Goal: Task Accomplishment & Management: Complete application form

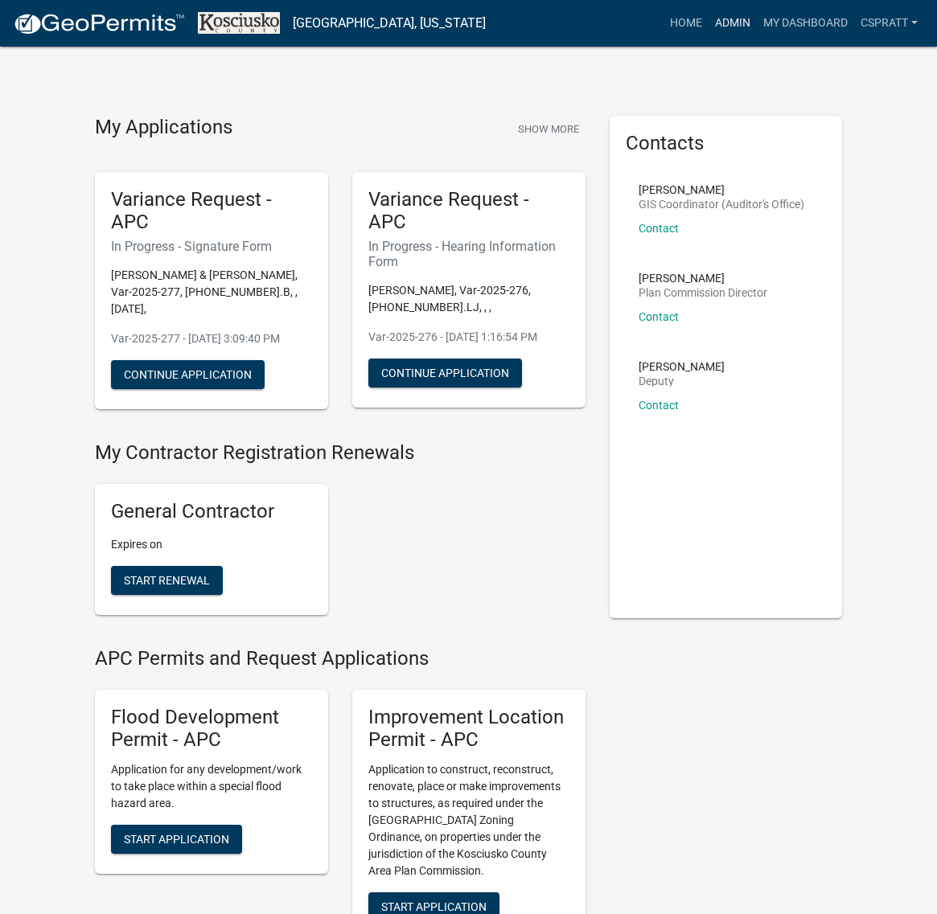
click at [708, 32] on link "Admin" at bounding box center [732, 23] width 48 height 31
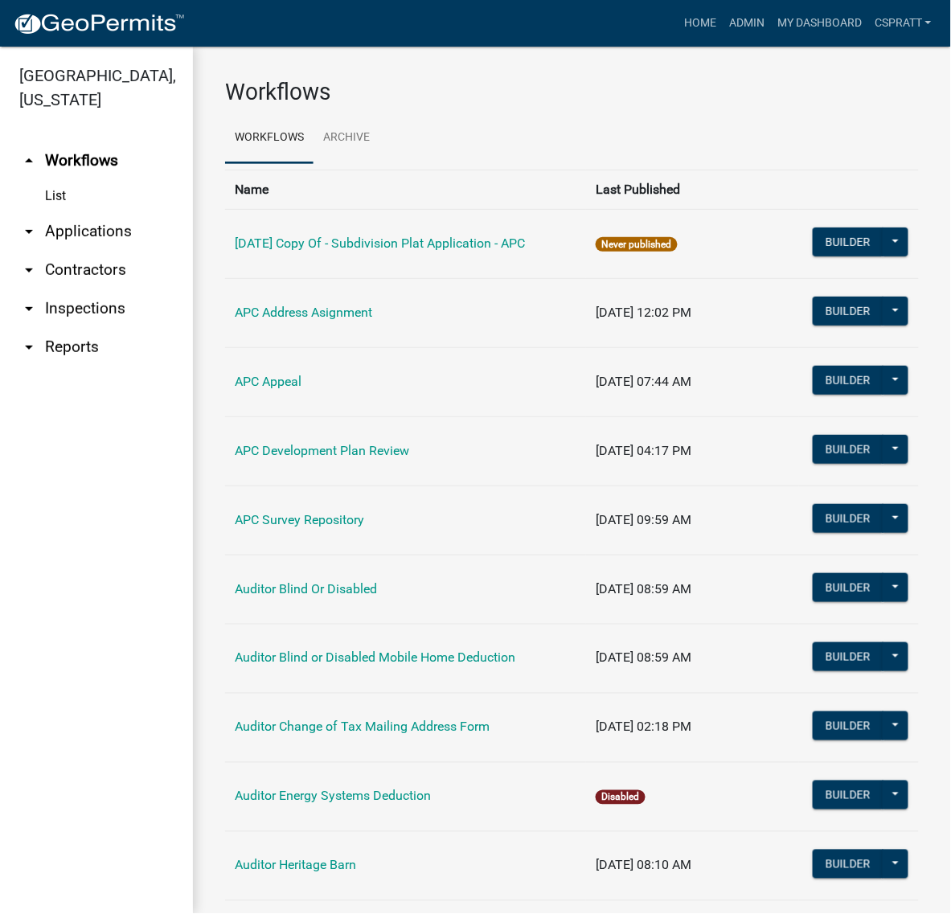
click at [98, 251] on link "arrow_drop_down Applications" at bounding box center [96, 231] width 193 height 39
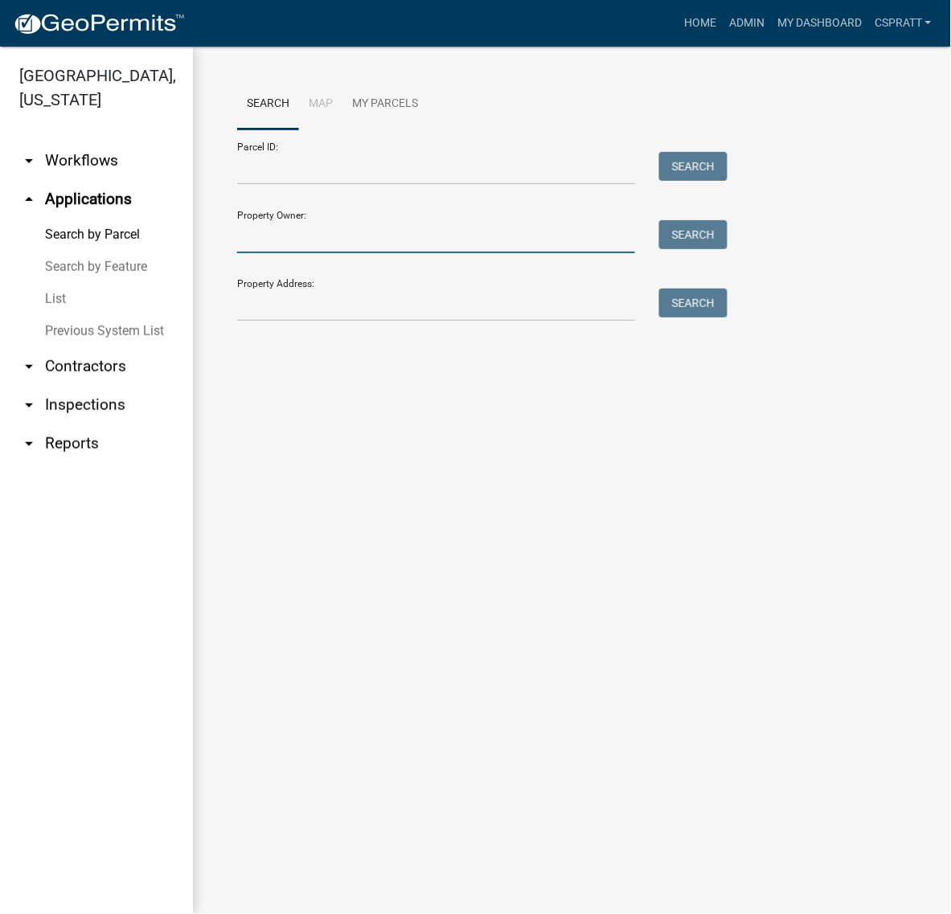
click at [270, 253] on input "Property Owner:" at bounding box center [436, 236] width 398 height 33
type input "9295"
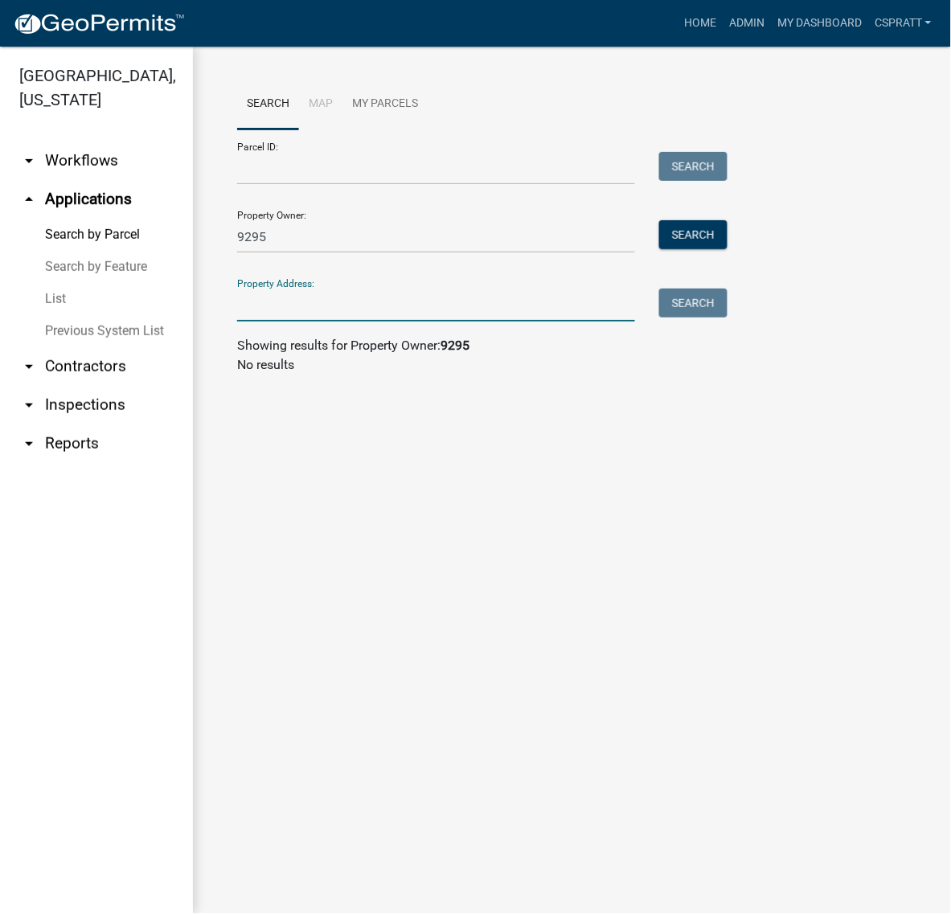
click at [278, 322] on input "Property Address:" at bounding box center [436, 305] width 398 height 33
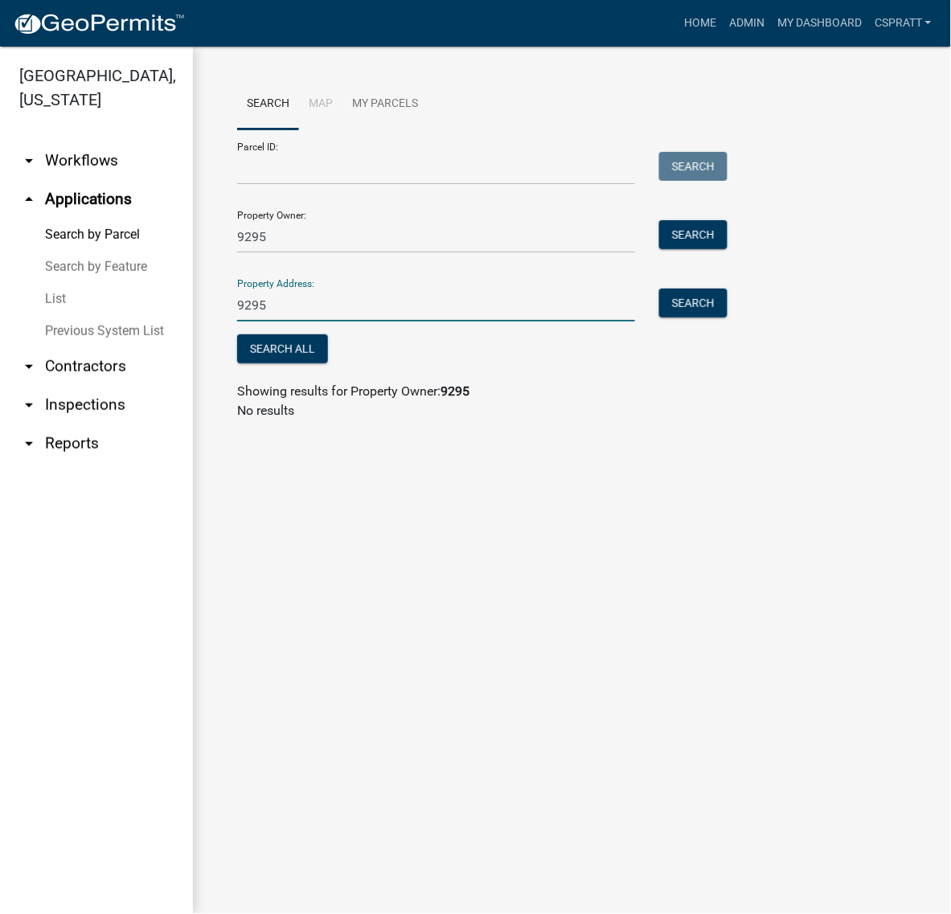
type input "9295"
drag, startPoint x: 277, startPoint y: 277, endPoint x: 135, endPoint y: 293, distance: 143.2
click at [135, 293] on div "Kosciusko County, Indiana arrow_drop_down Workflows List arrow_drop_up Applicat…" at bounding box center [475, 480] width 951 height 867
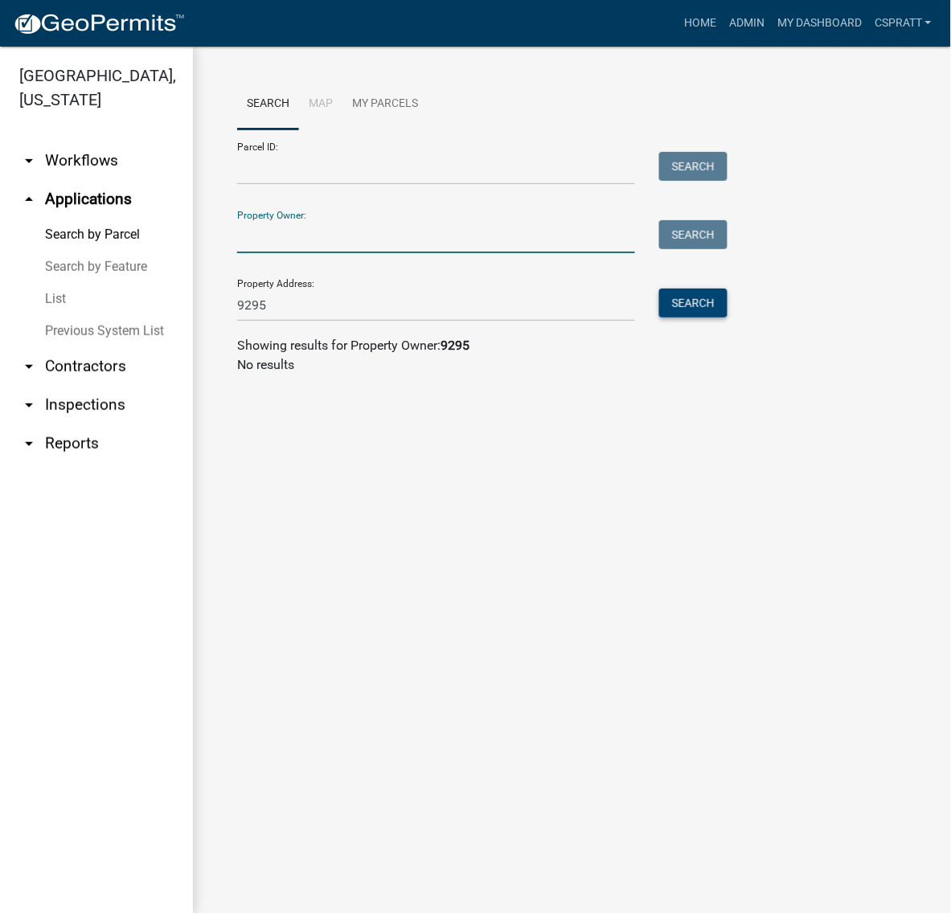
click at [710, 318] on button "Search" at bounding box center [693, 303] width 68 height 29
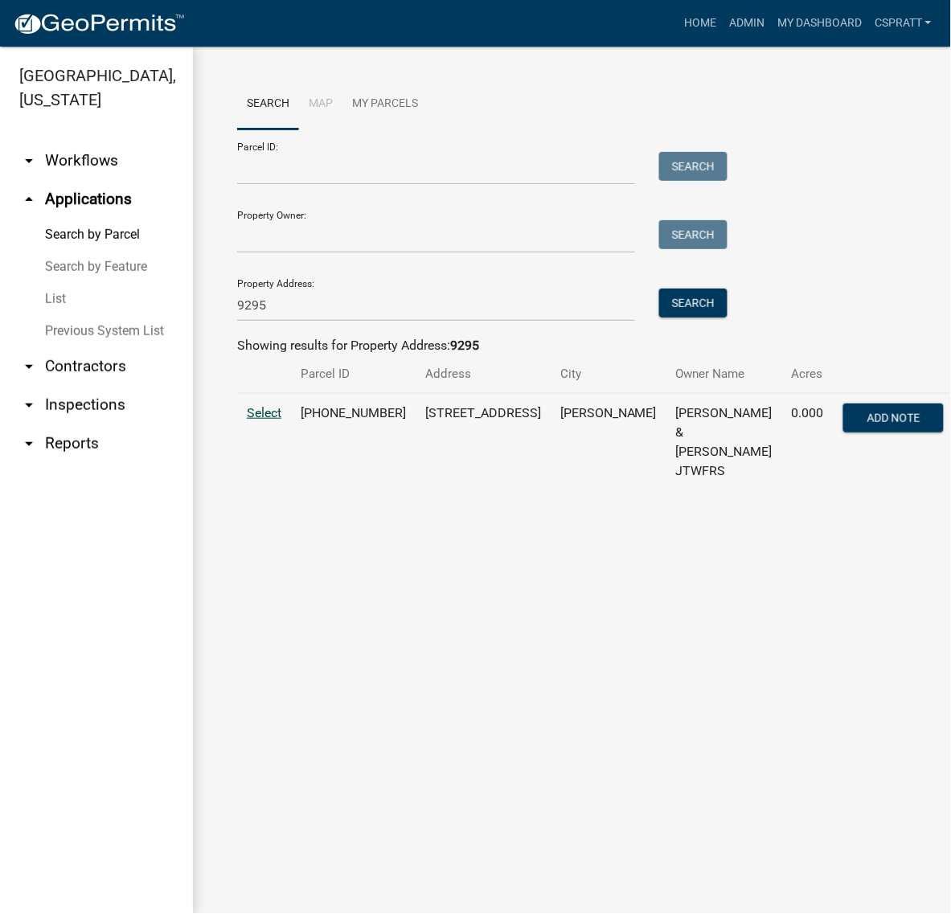
click at [263, 420] on span "Select" at bounding box center [264, 412] width 35 height 15
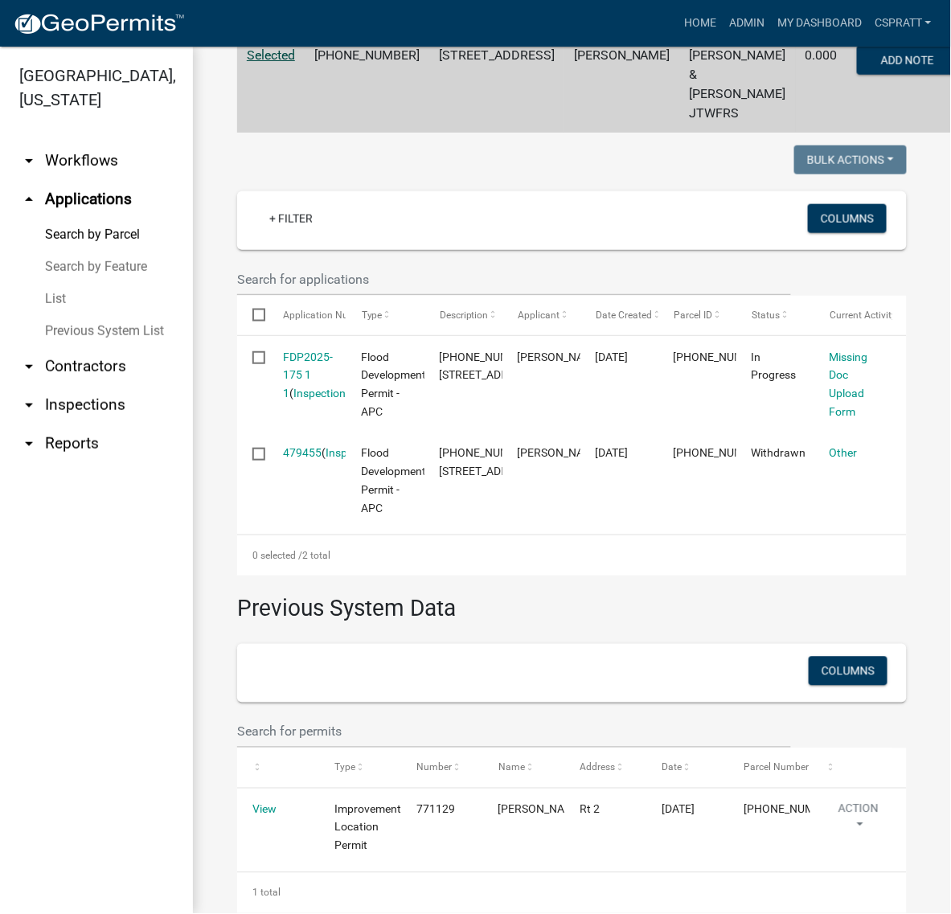
scroll to position [402, 0]
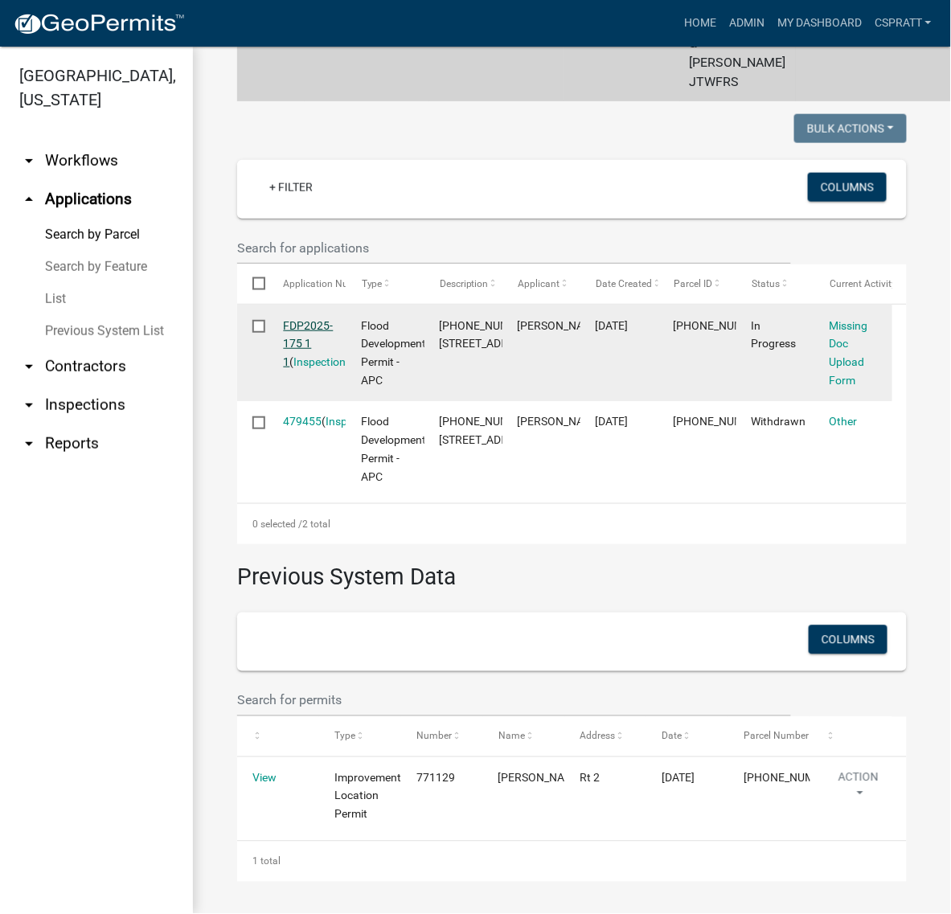
click at [327, 369] on link "FDP2025-175 1 1" at bounding box center [309, 344] width 50 height 50
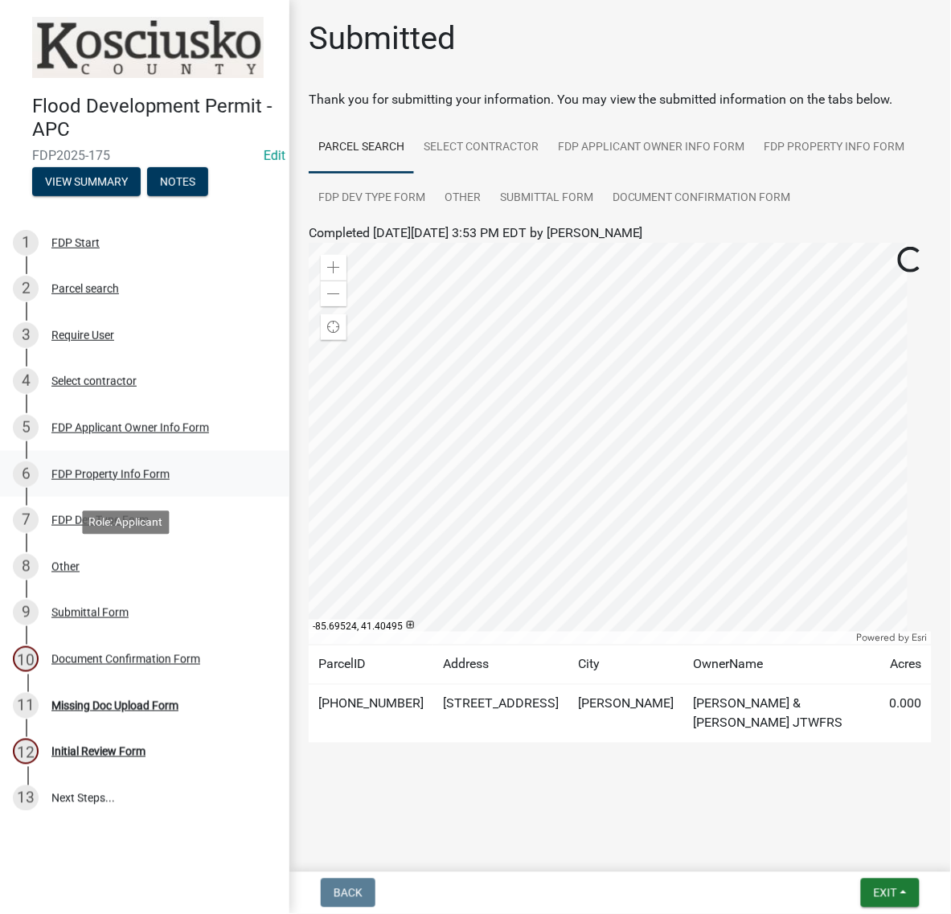
scroll to position [154, 0]
click at [115, 469] on div "FDP Property Info Form" at bounding box center [110, 474] width 118 height 11
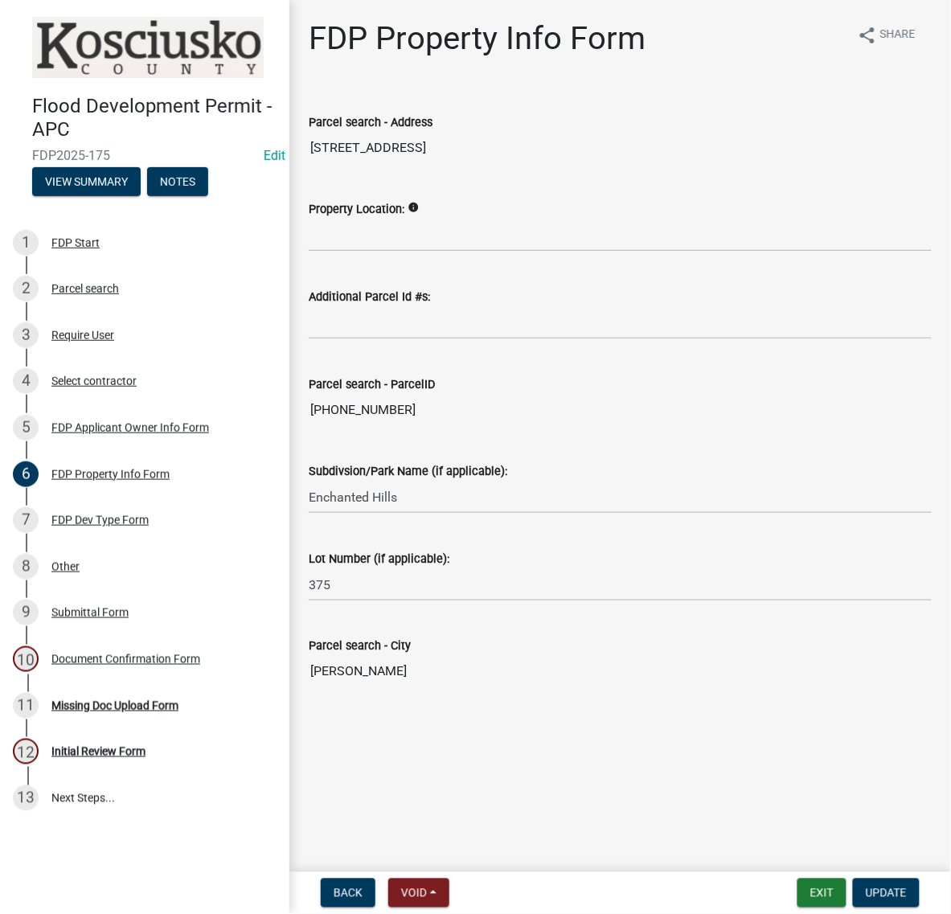
scroll to position [74, 0]
click at [149, 517] on div "FDP Dev Type Form" at bounding box center [99, 520] width 97 height 11
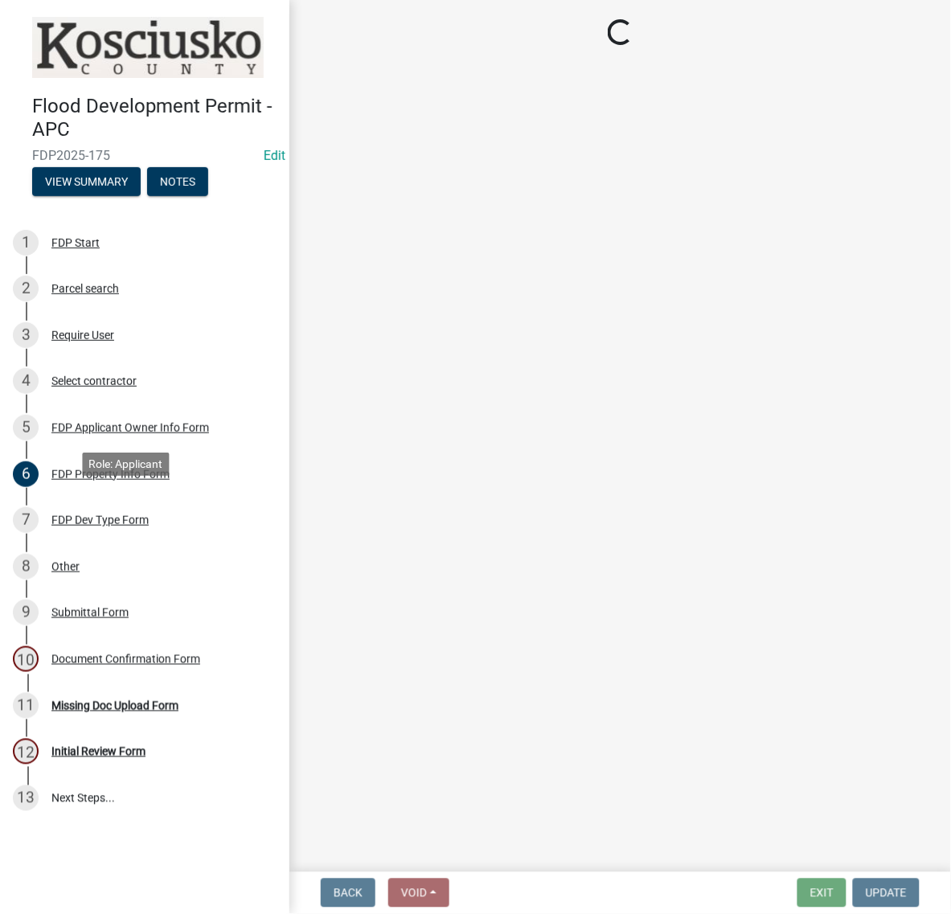
scroll to position [0, 0]
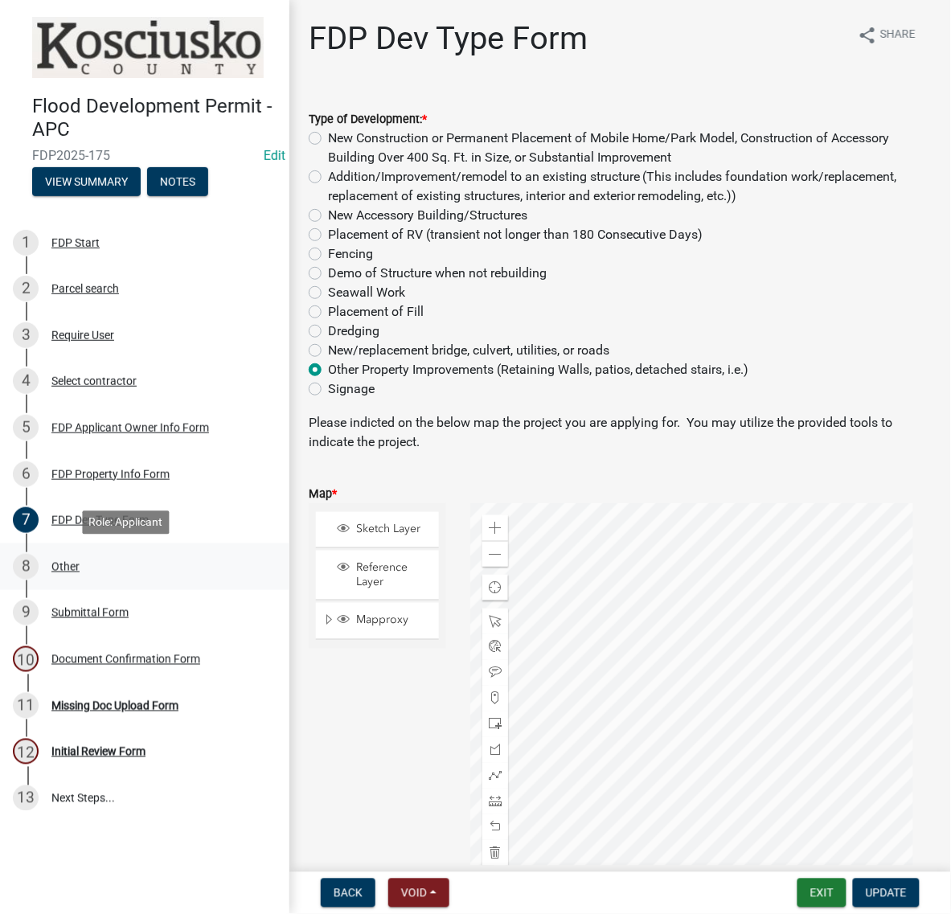
click at [78, 572] on div "Other" at bounding box center [65, 566] width 28 height 11
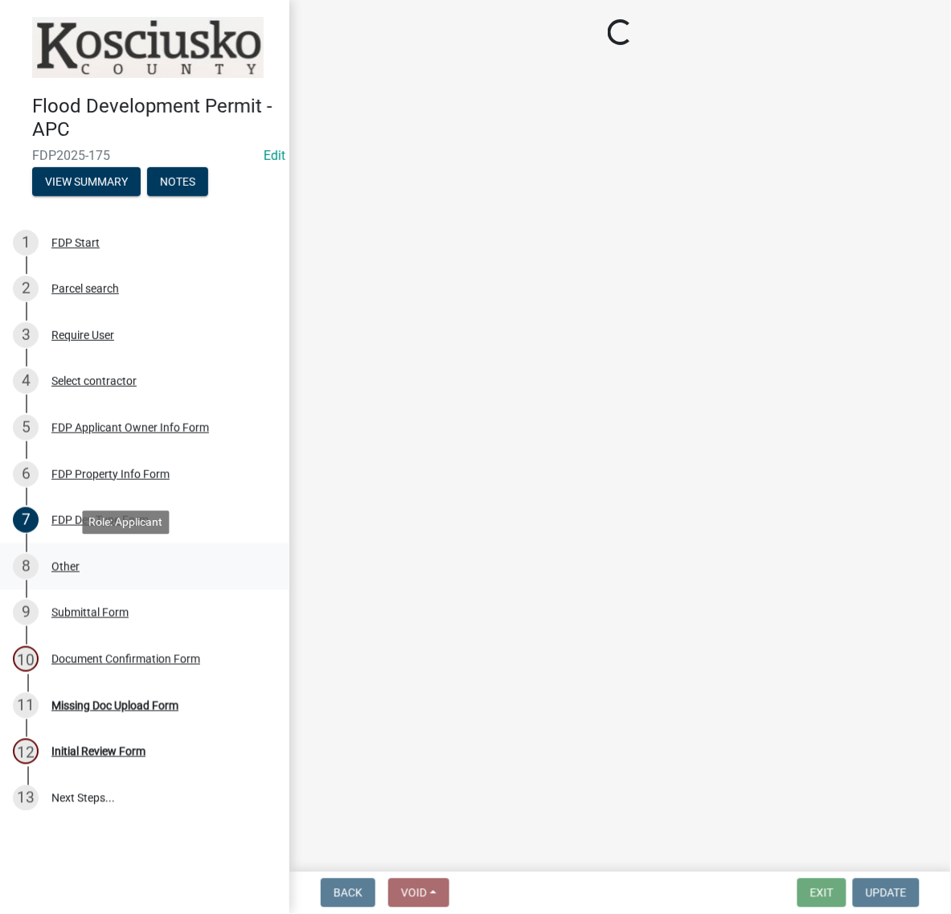
select select "8ff22ab7-4bb9-47fa-a72f-b2bc48e62ff3"
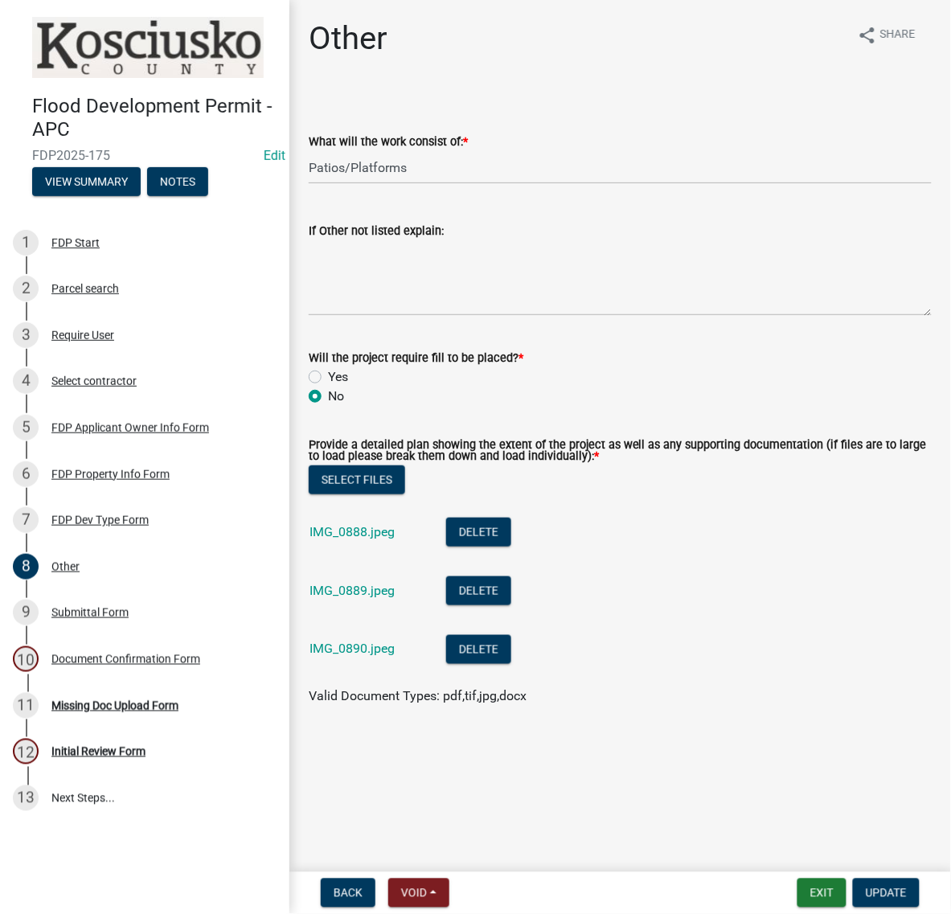
scroll to position [102, 0]
click at [384, 539] on link "IMG_0888.jpeg" at bounding box center [352, 531] width 85 height 15
click at [395, 598] on link "IMG_0889.jpeg" at bounding box center [352, 590] width 85 height 15
click at [363, 657] on link "IMG_0890.jpeg" at bounding box center [352, 649] width 85 height 15
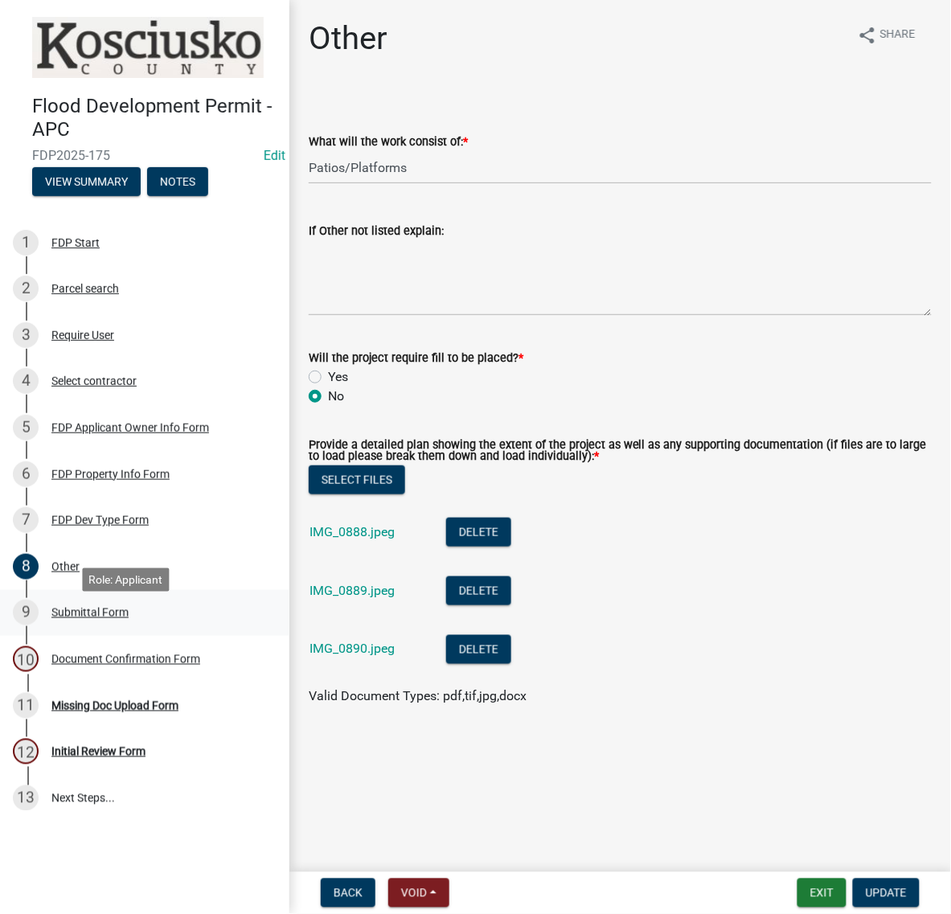
click at [114, 618] on div "Submittal Form" at bounding box center [89, 612] width 77 height 11
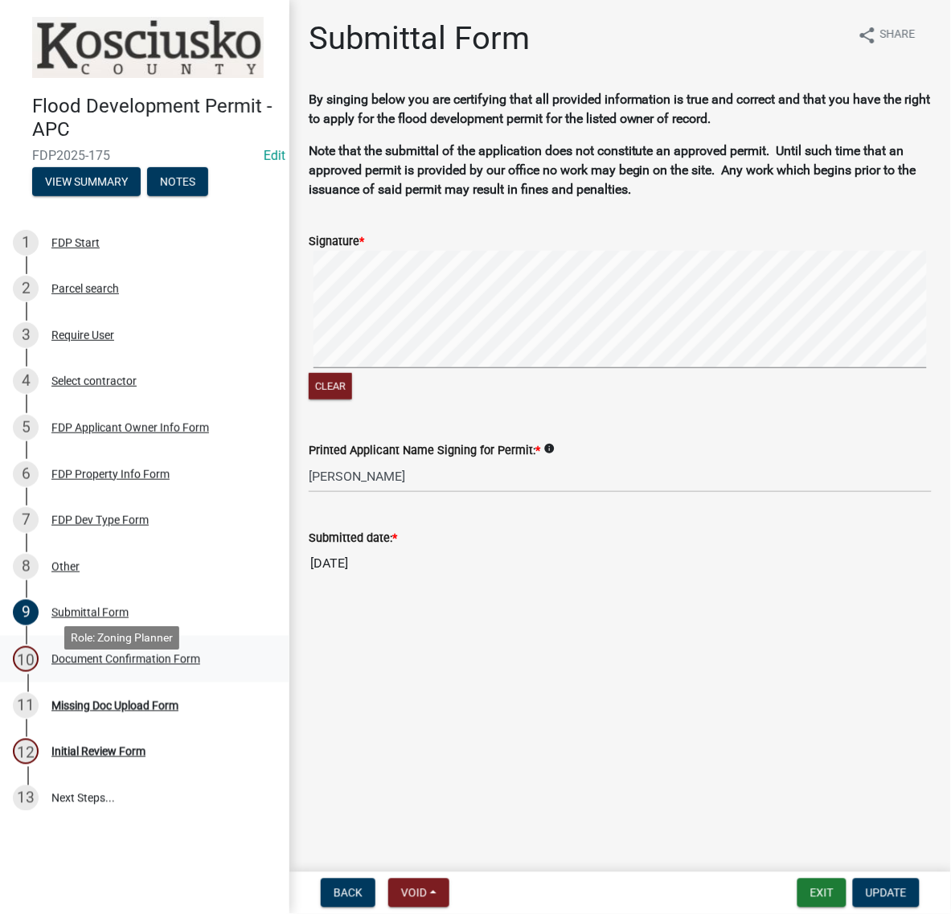
click at [113, 665] on div "Document Confirmation Form" at bounding box center [125, 659] width 149 height 11
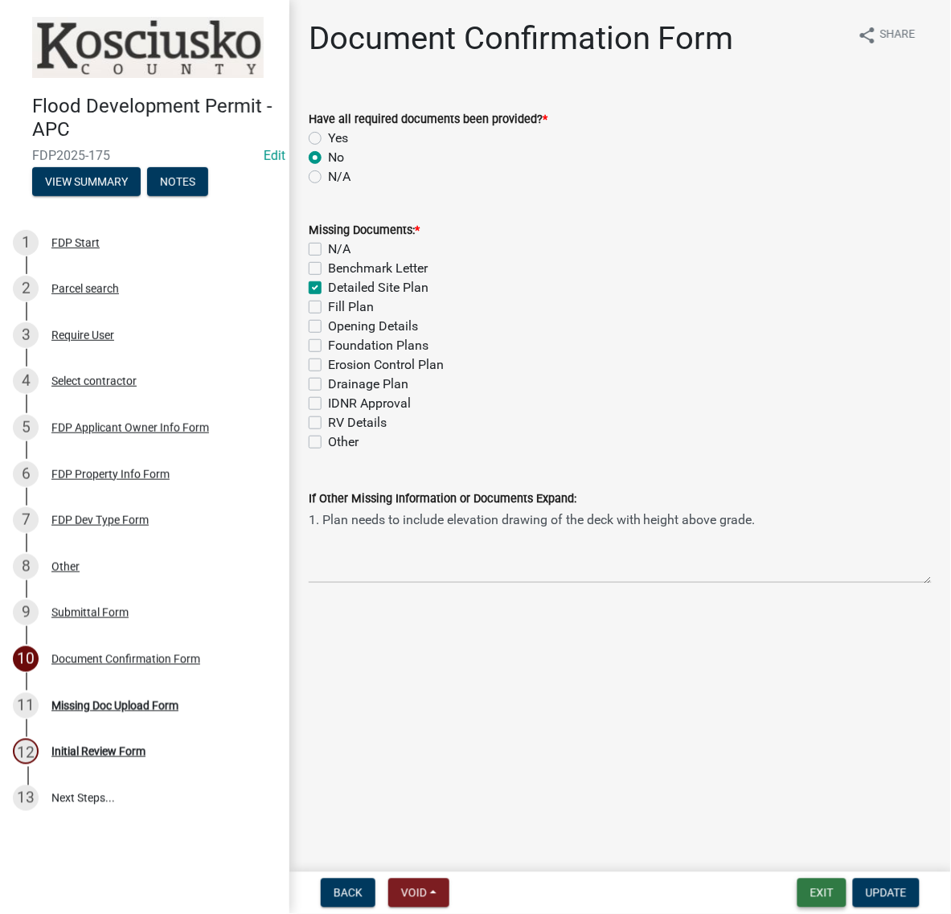
click at [797, 885] on button "Exit" at bounding box center [821, 893] width 49 height 29
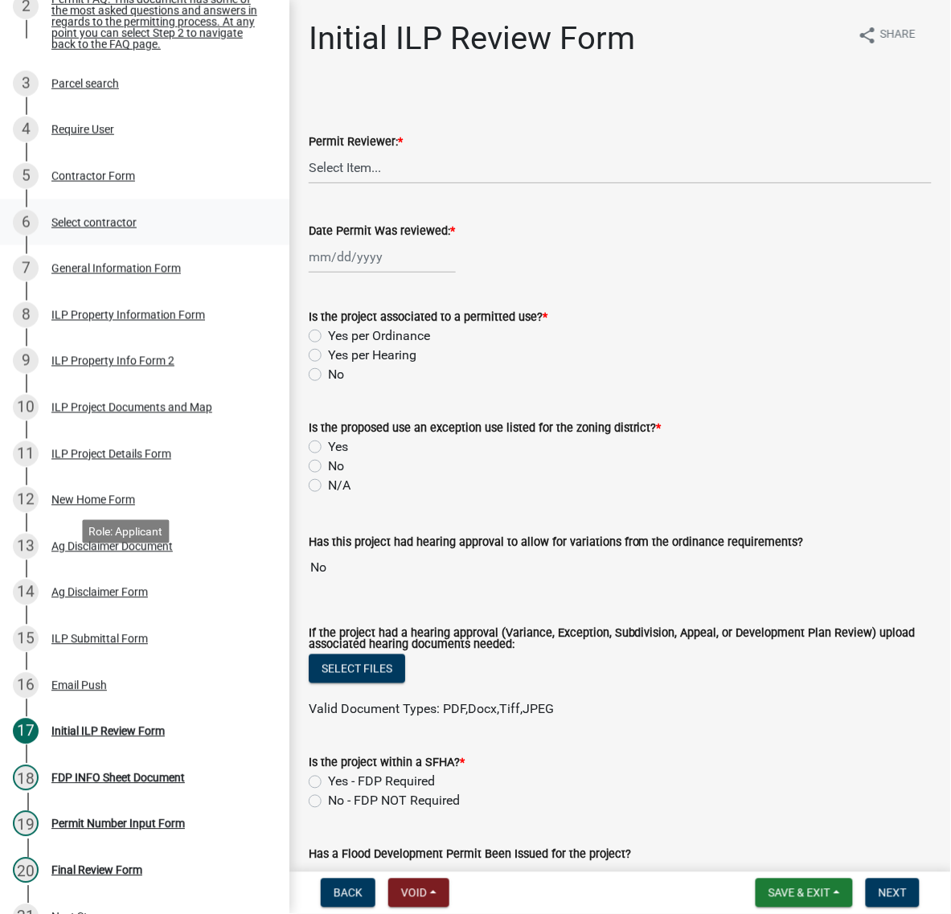
scroll to position [301, 0]
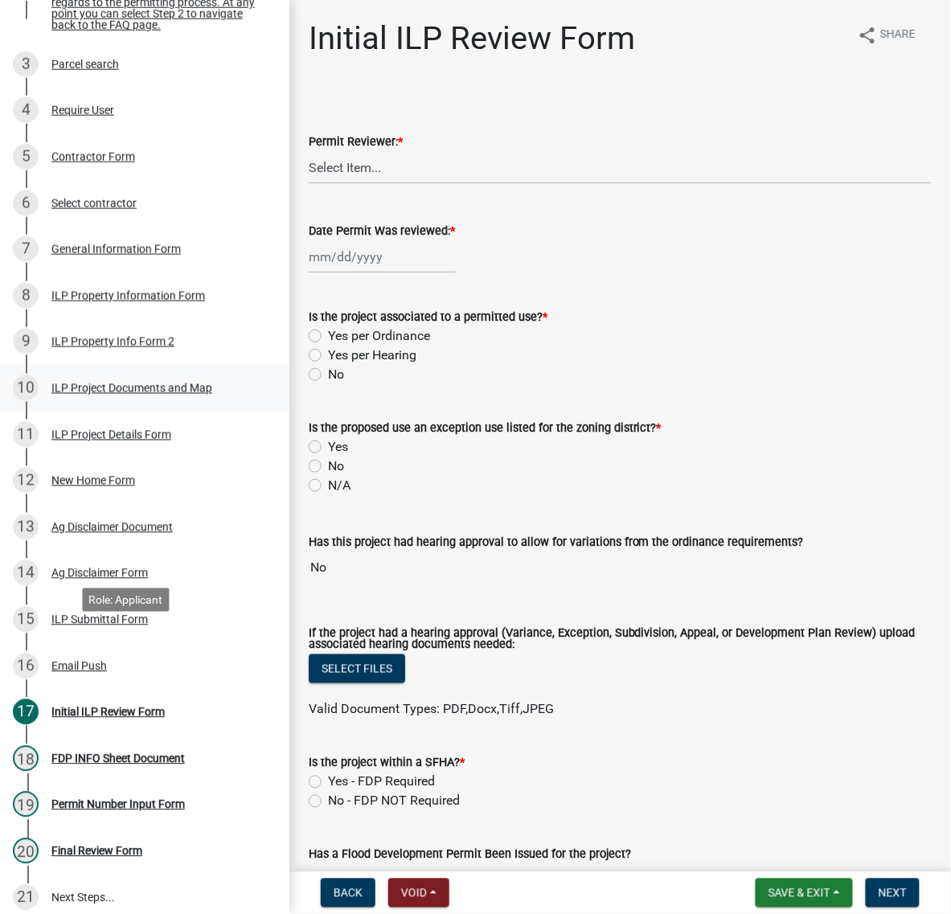
click at [67, 394] on div "ILP Project Documents and Map" at bounding box center [131, 388] width 161 height 11
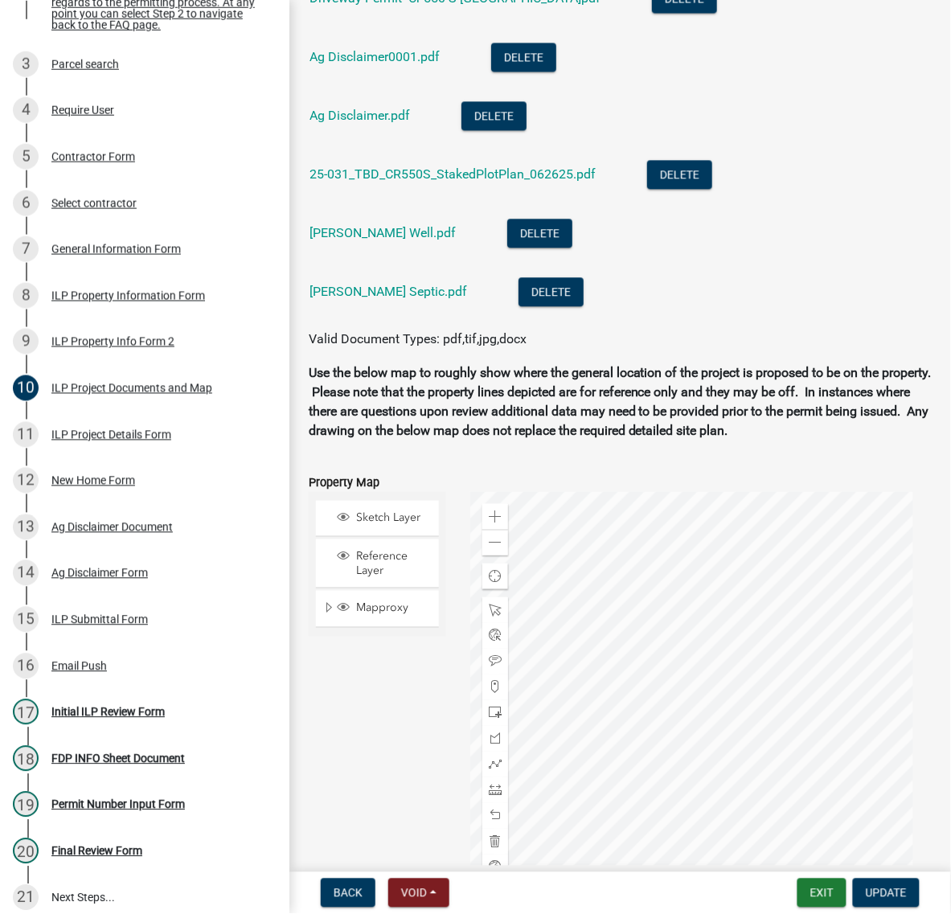
scroll to position [2010, 0]
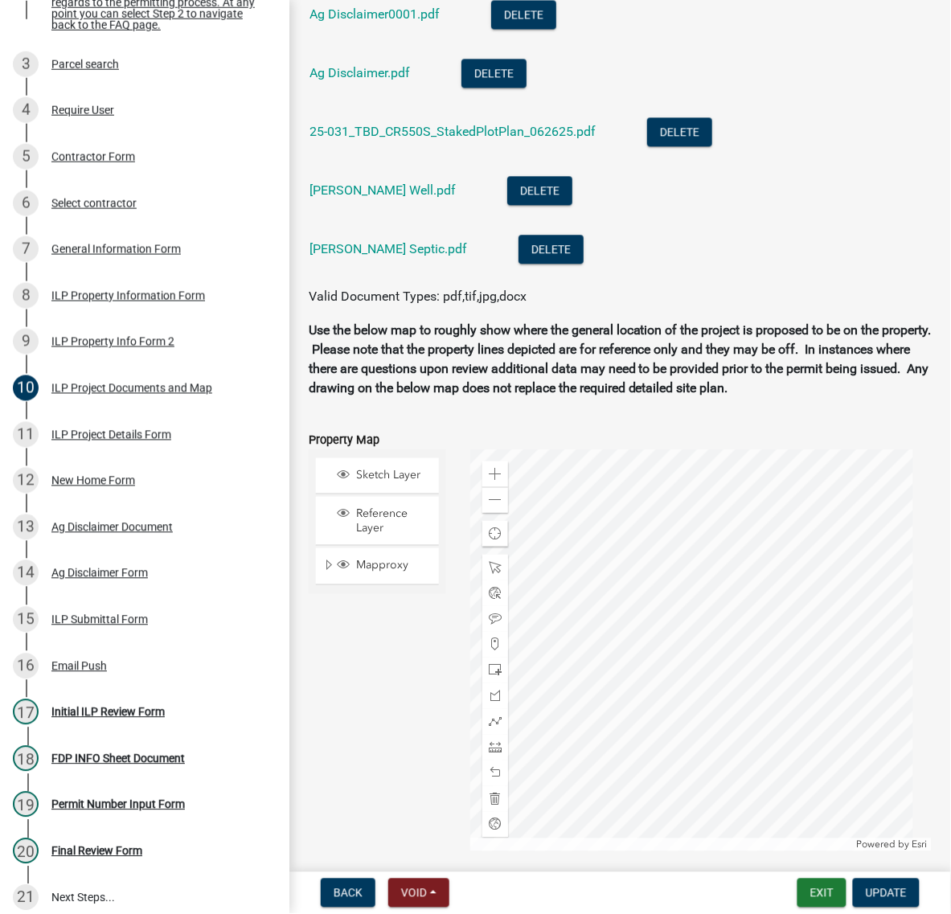
click at [371, 22] on link "Ag Disclaimer0001.pdf" at bounding box center [375, 13] width 130 height 15
click at [382, 80] on link "Ag Disclaimer.pdf" at bounding box center [360, 72] width 100 height 15
click at [382, 139] on link "25-031_TBD_CR550S_StakedPlotPlan_062625.pdf" at bounding box center [453, 131] width 286 height 15
click at [367, 198] on link "[PERSON_NAME] Well.pdf" at bounding box center [383, 189] width 146 height 15
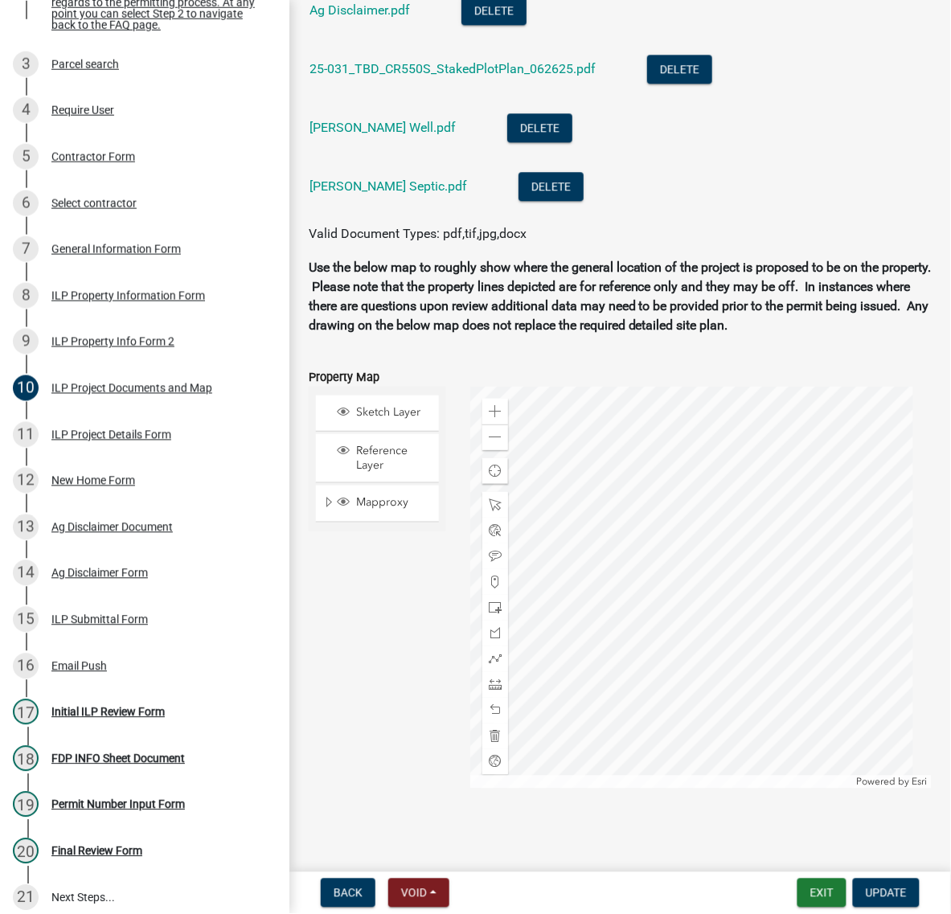
scroll to position [2211, 0]
click at [399, 194] on link "[PERSON_NAME] Septic.pdf" at bounding box center [389, 185] width 158 height 15
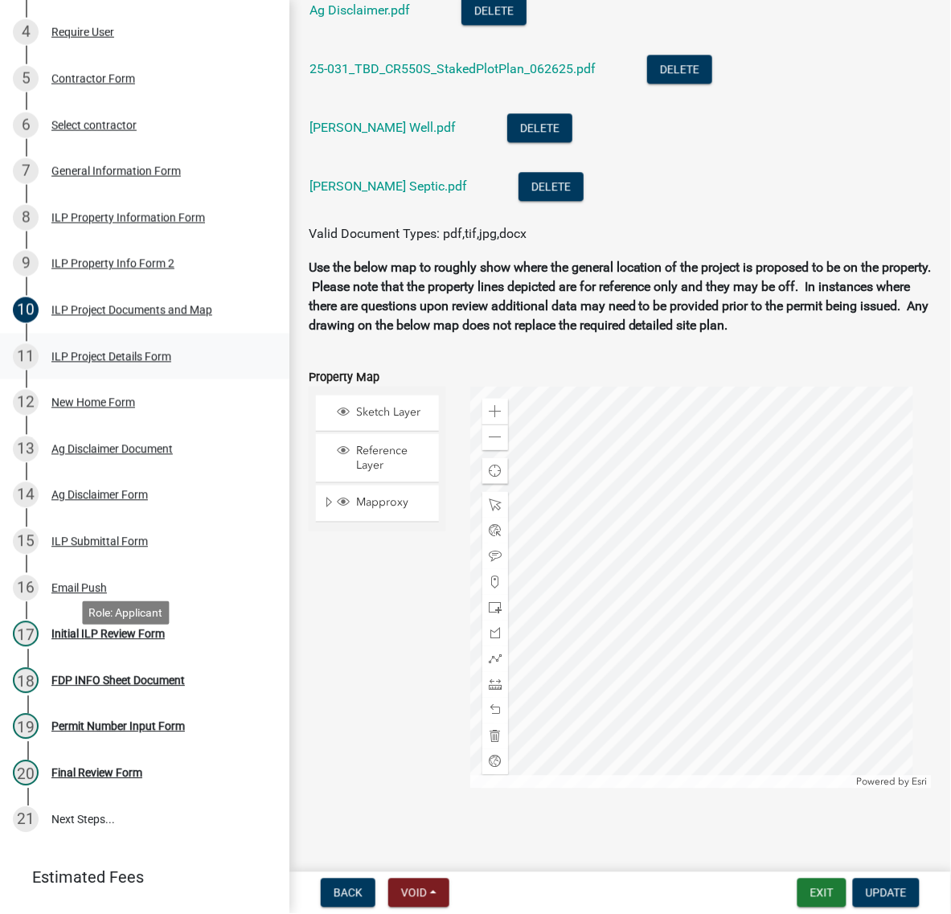
scroll to position [502, 0]
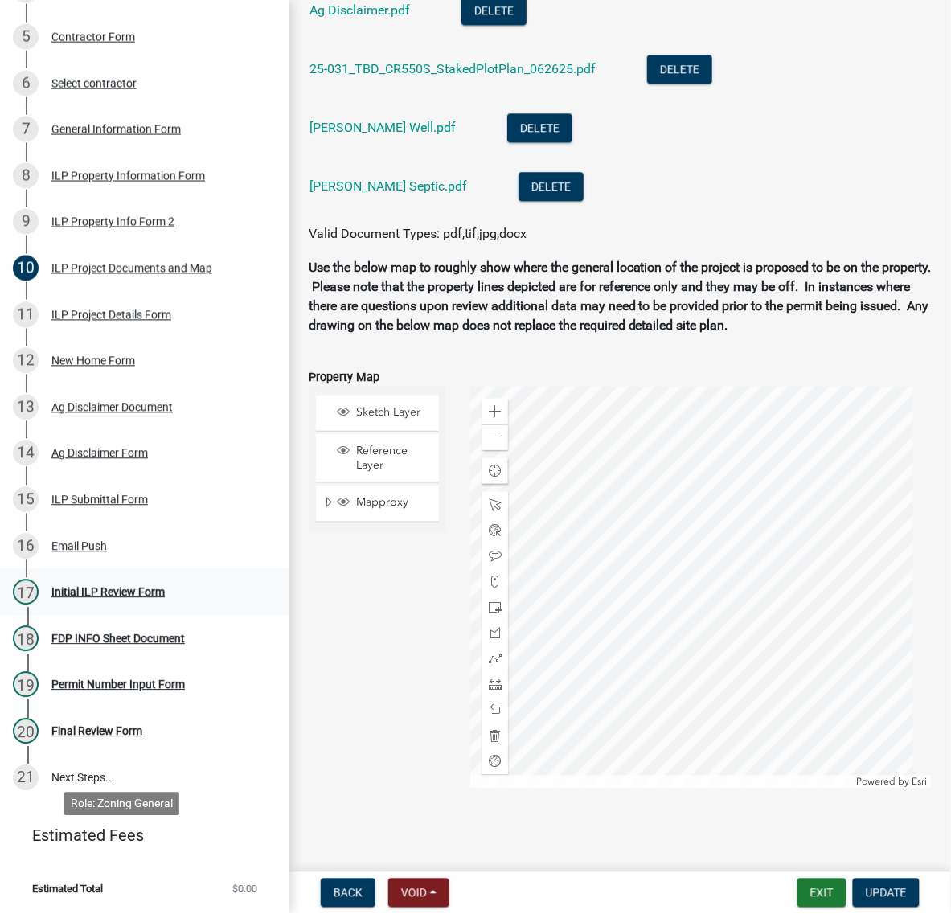
click at [105, 598] on div "Initial ILP Review Form" at bounding box center [107, 592] width 113 height 11
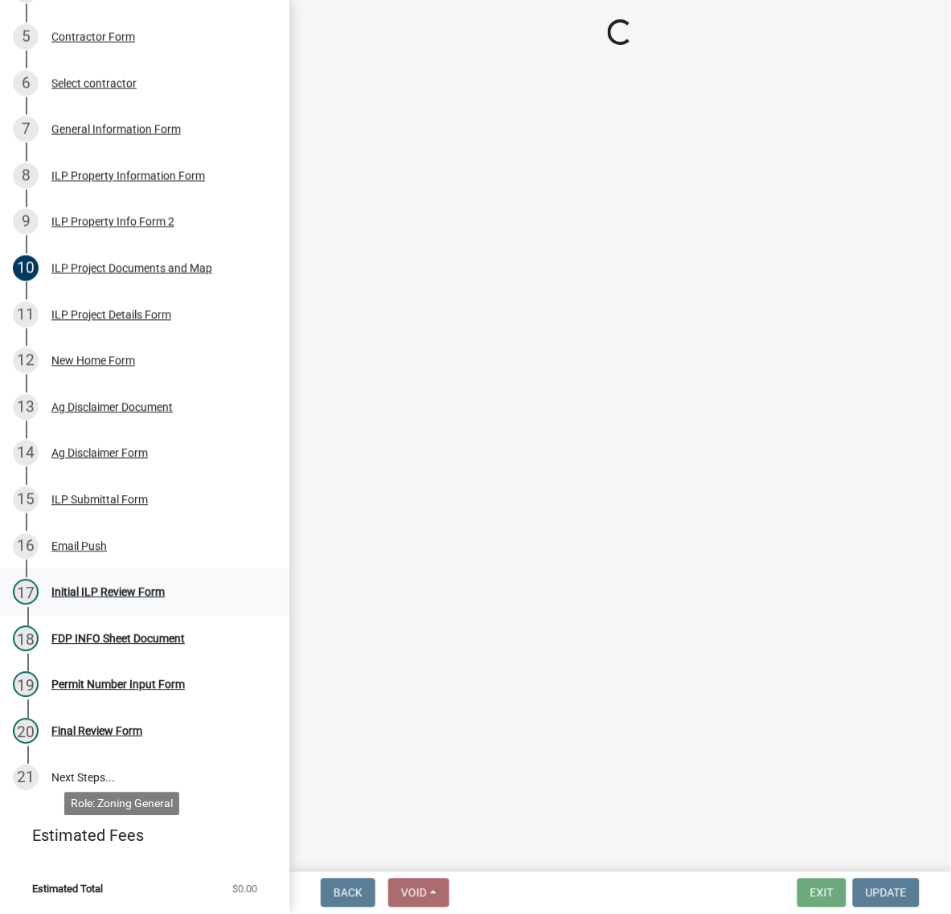
scroll to position [0, 0]
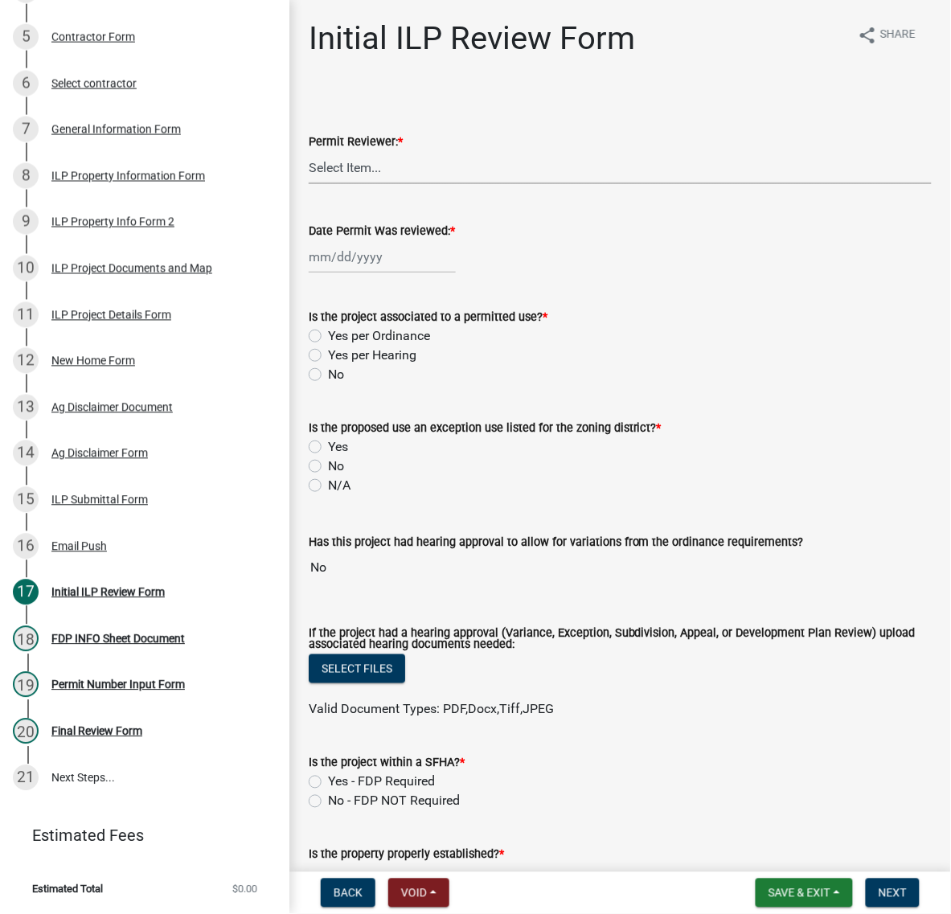
click at [402, 184] on select "Select Item... MMS LT AT CS [PERSON_NAME]" at bounding box center [620, 167] width 623 height 33
click at [314, 184] on select "Select Item... MMS LT AT CS [PERSON_NAME]" at bounding box center [620, 167] width 623 height 33
select select "c872cdc8-ca01-49f1-a213-e4b05fa58cd2"
click at [370, 273] on div at bounding box center [382, 256] width 147 height 33
select select "9"
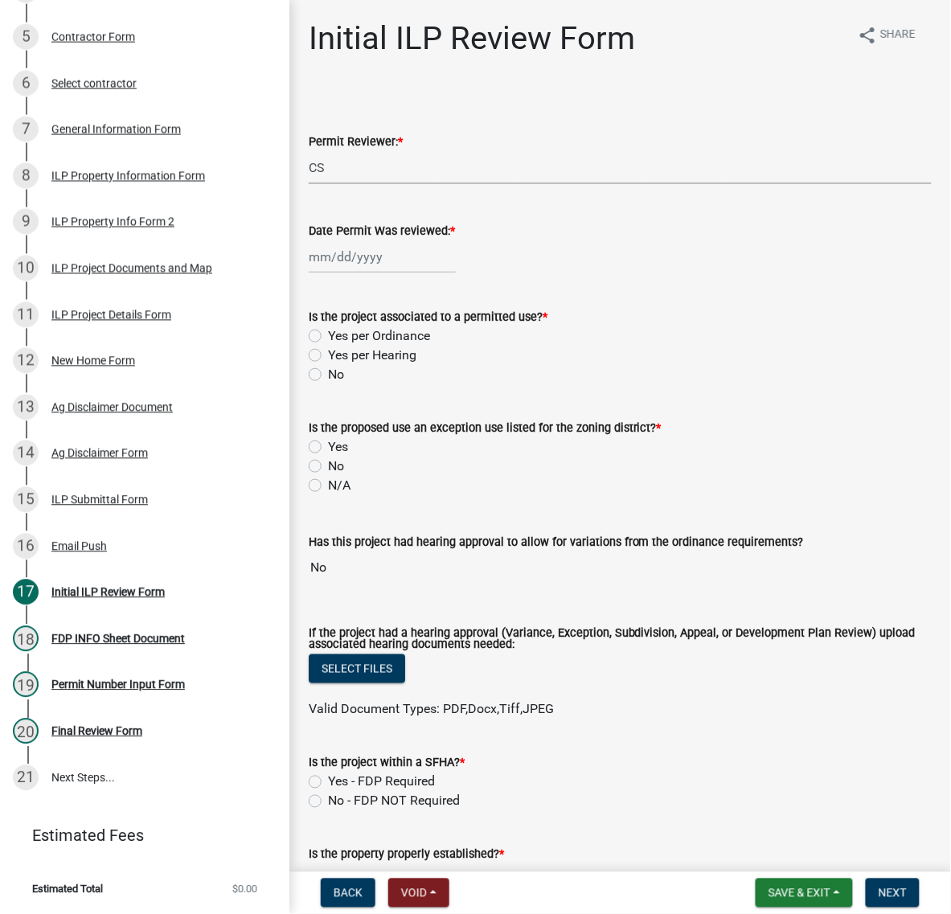
select select "2025"
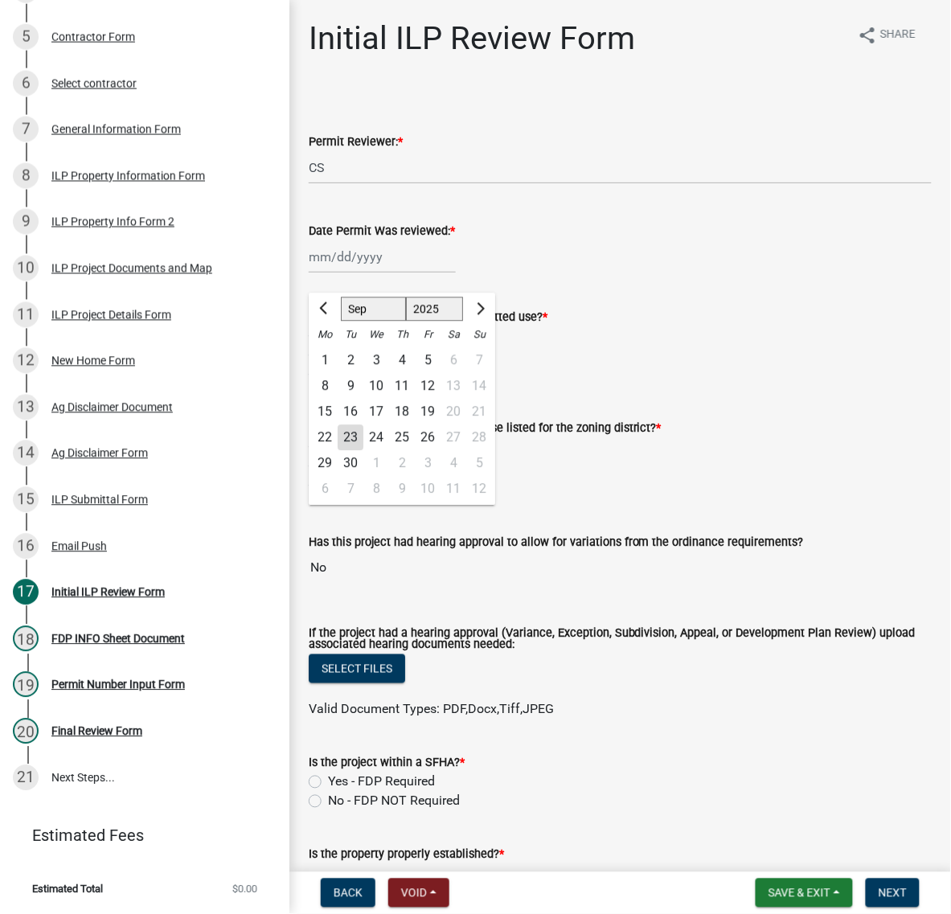
click at [363, 451] on div "23" at bounding box center [351, 438] width 26 height 26
type input "[DATE]"
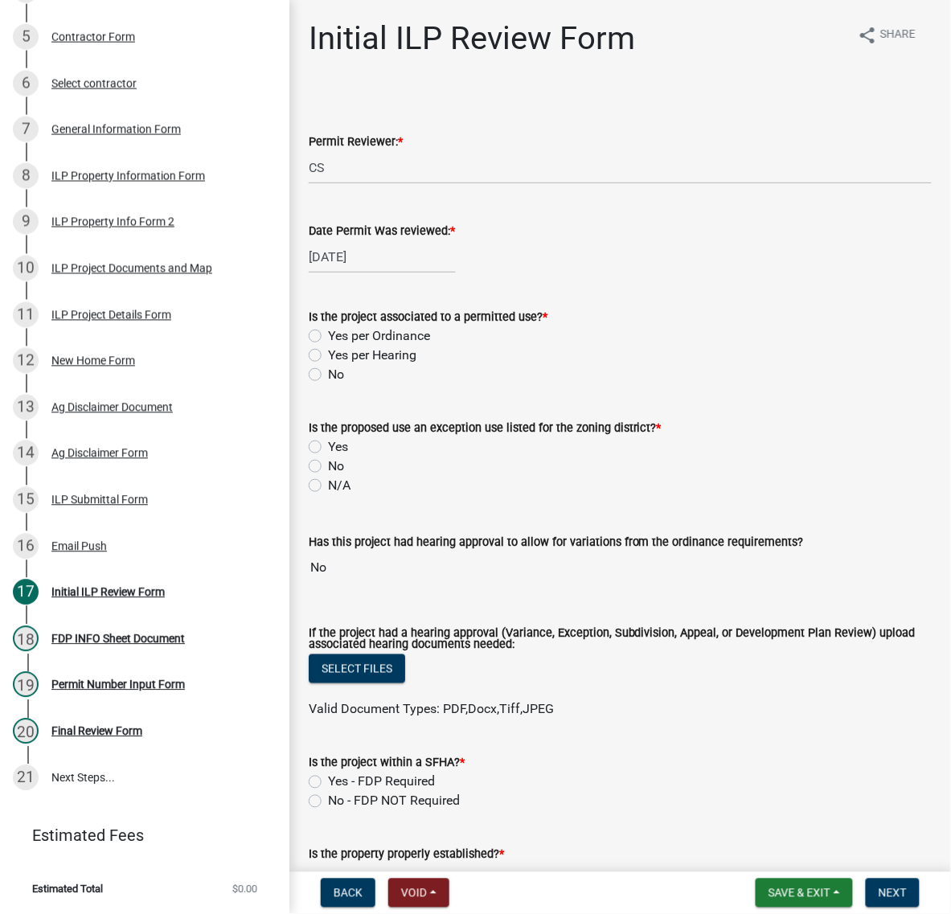
click at [328, 346] on label "Yes per Ordinance" at bounding box center [379, 335] width 102 height 19
click at [328, 337] on input "Yes per Ordinance" at bounding box center [333, 331] width 10 height 10
radio input "true"
click at [328, 476] on label "No" at bounding box center [336, 466] width 16 height 19
click at [328, 467] on input "No" at bounding box center [333, 462] width 10 height 10
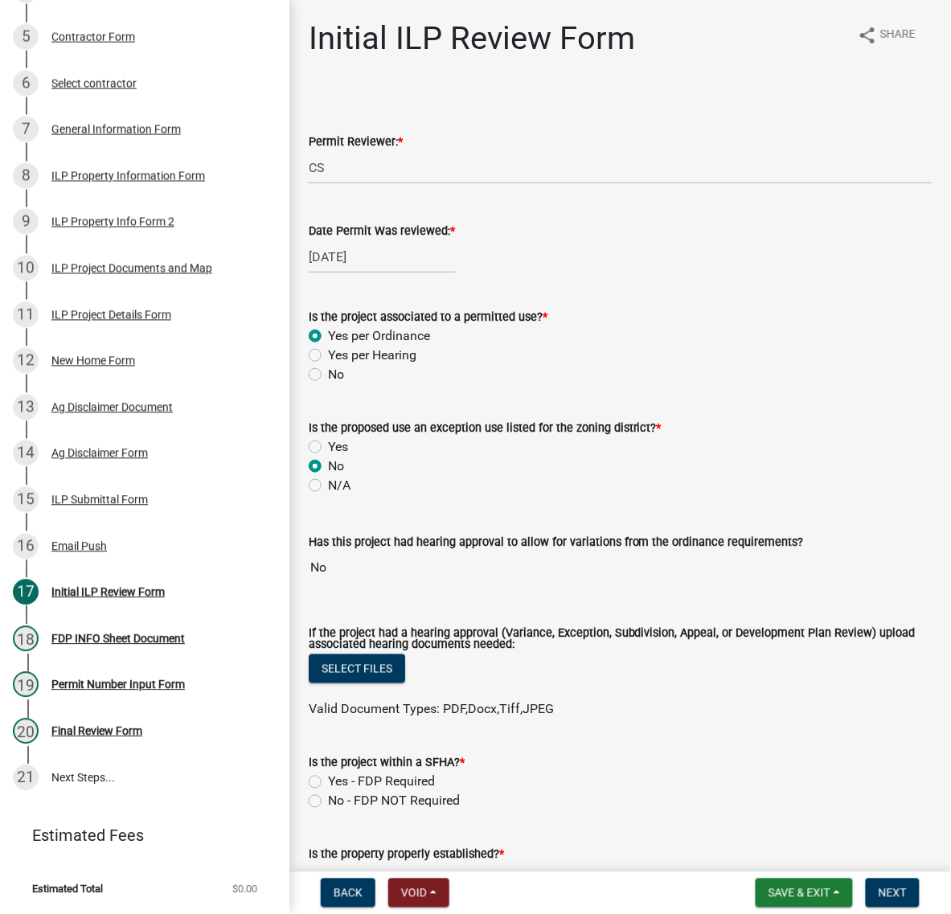
radio input "true"
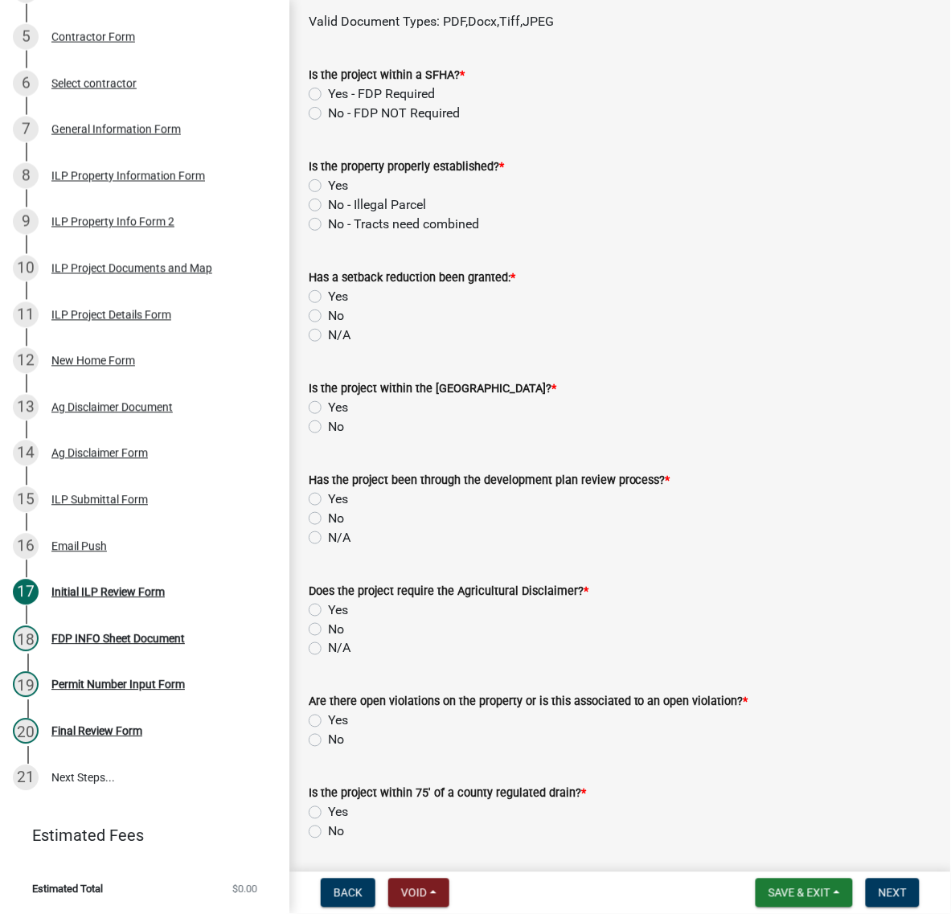
scroll to position [703, 0]
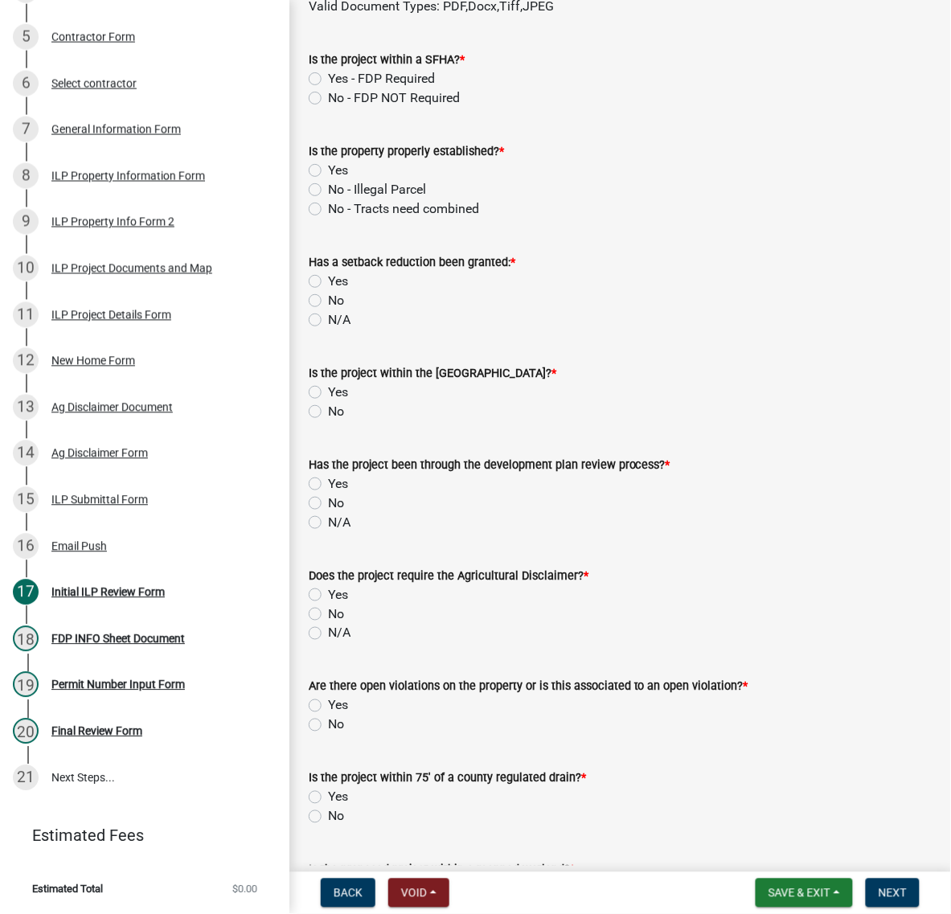
click at [328, 108] on label "No - FDP NOT Required" at bounding box center [394, 97] width 132 height 19
click at [328, 99] on input "No - FDP NOT Required" at bounding box center [333, 93] width 10 height 10
radio input "true"
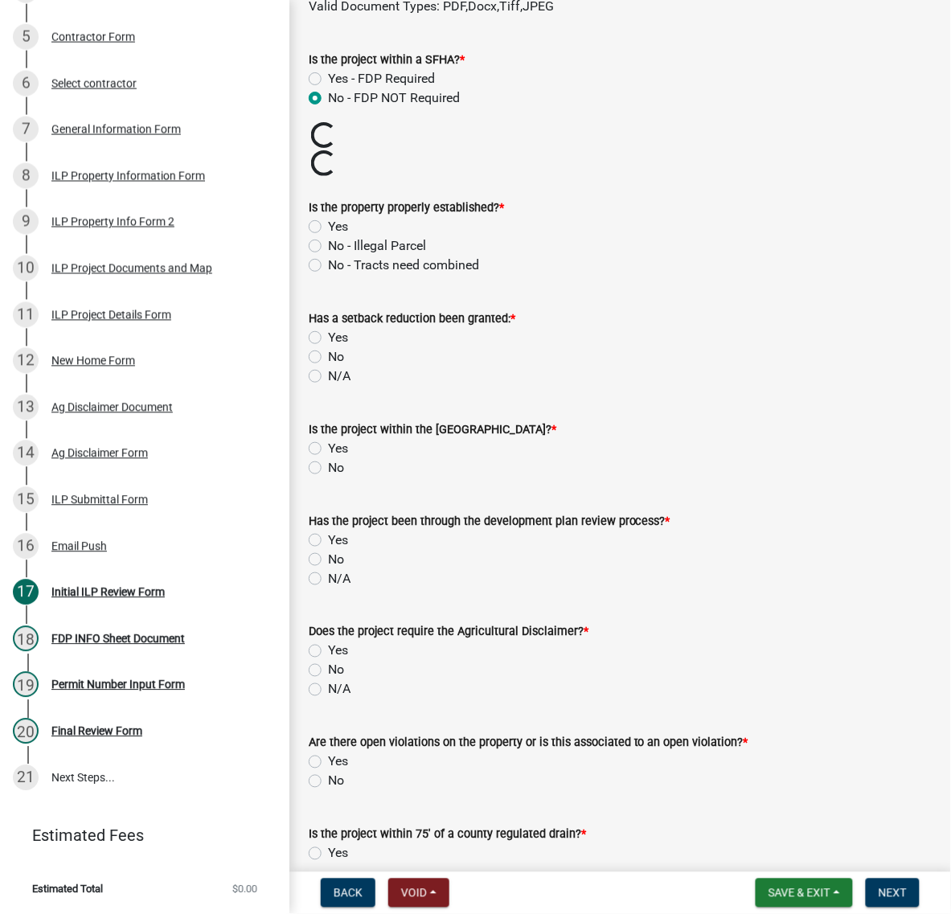
click at [328, 236] on label "Yes" at bounding box center [338, 226] width 20 height 19
click at [328, 228] on input "Yes" at bounding box center [333, 222] width 10 height 10
radio input "true"
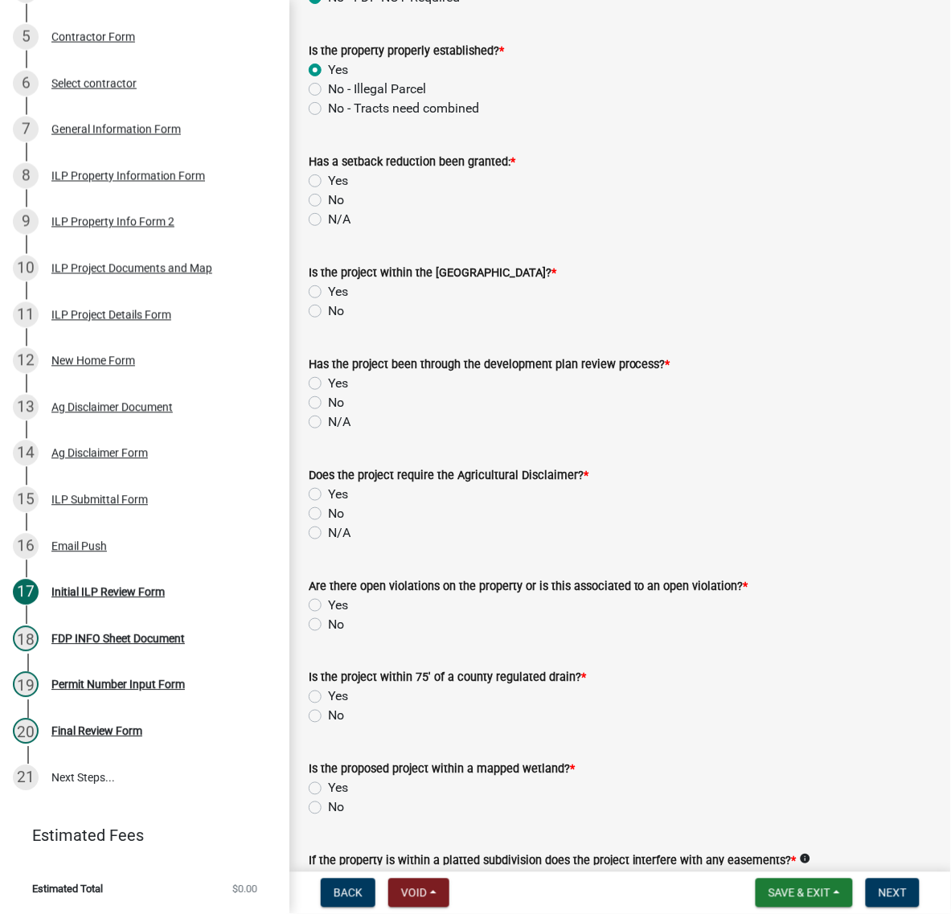
click at [328, 210] on label "No" at bounding box center [336, 200] width 16 height 19
click at [328, 201] on input "No" at bounding box center [333, 196] width 10 height 10
radio input "true"
click at [328, 321] on label "No" at bounding box center [336, 310] width 16 height 19
click at [328, 312] on input "No" at bounding box center [333, 306] width 10 height 10
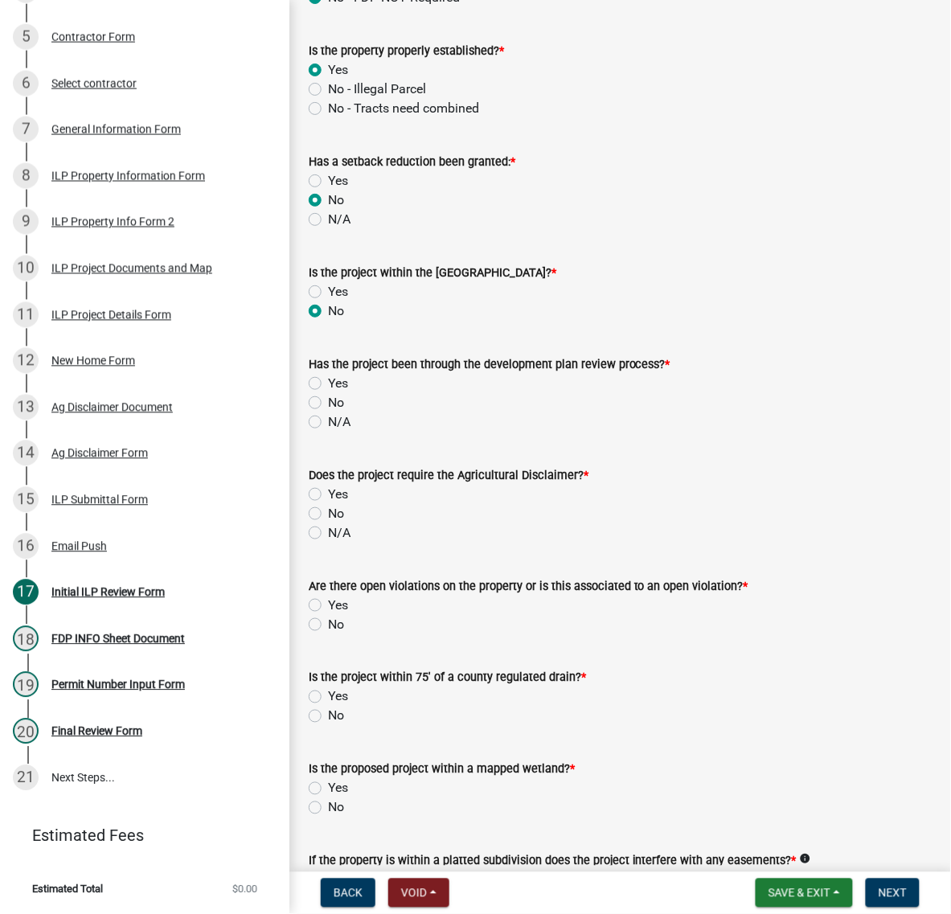
radio input "true"
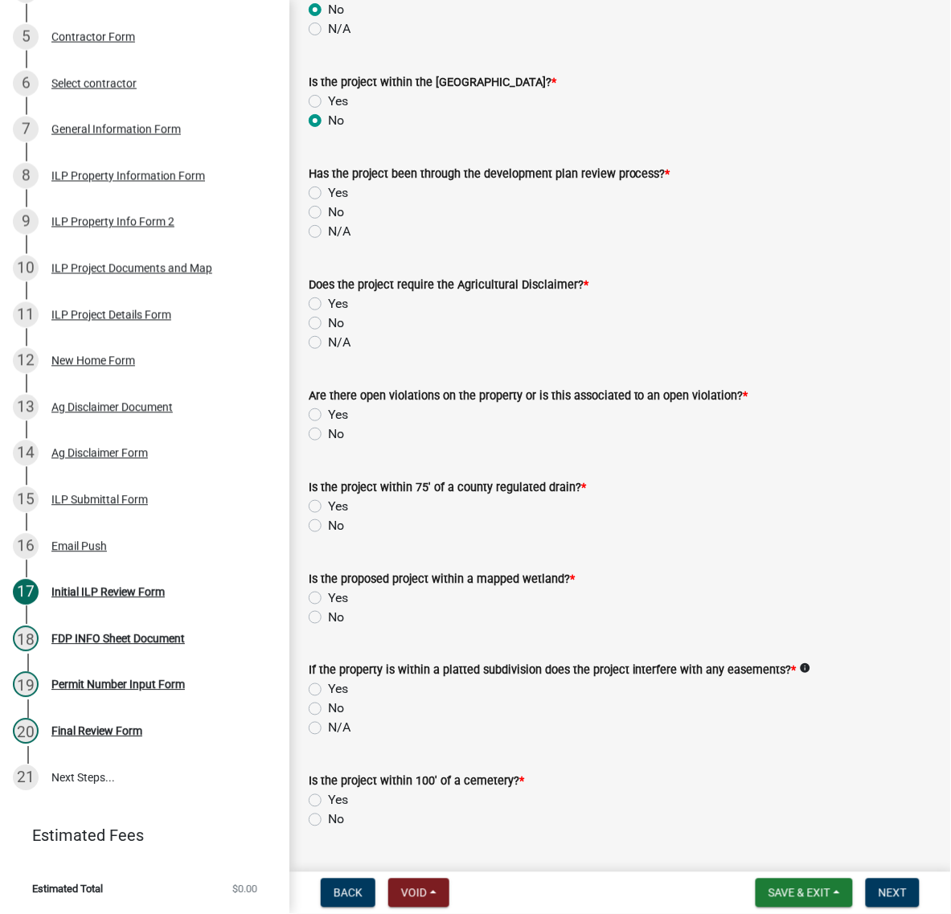
scroll to position [1005, 0]
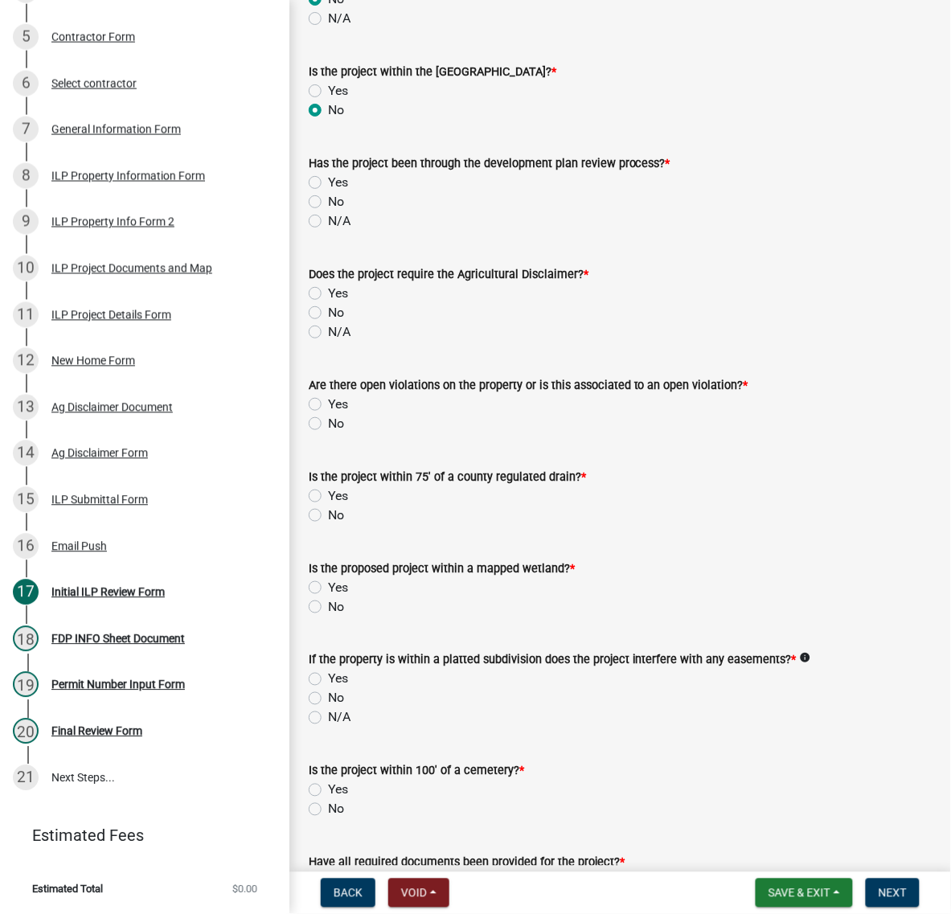
click at [328, 211] on label "No" at bounding box center [336, 201] width 16 height 19
click at [328, 203] on input "No" at bounding box center [333, 197] width 10 height 10
radio input "true"
click at [328, 303] on label "Yes" at bounding box center [338, 293] width 20 height 19
click at [328, 294] on input "Yes" at bounding box center [333, 289] width 10 height 10
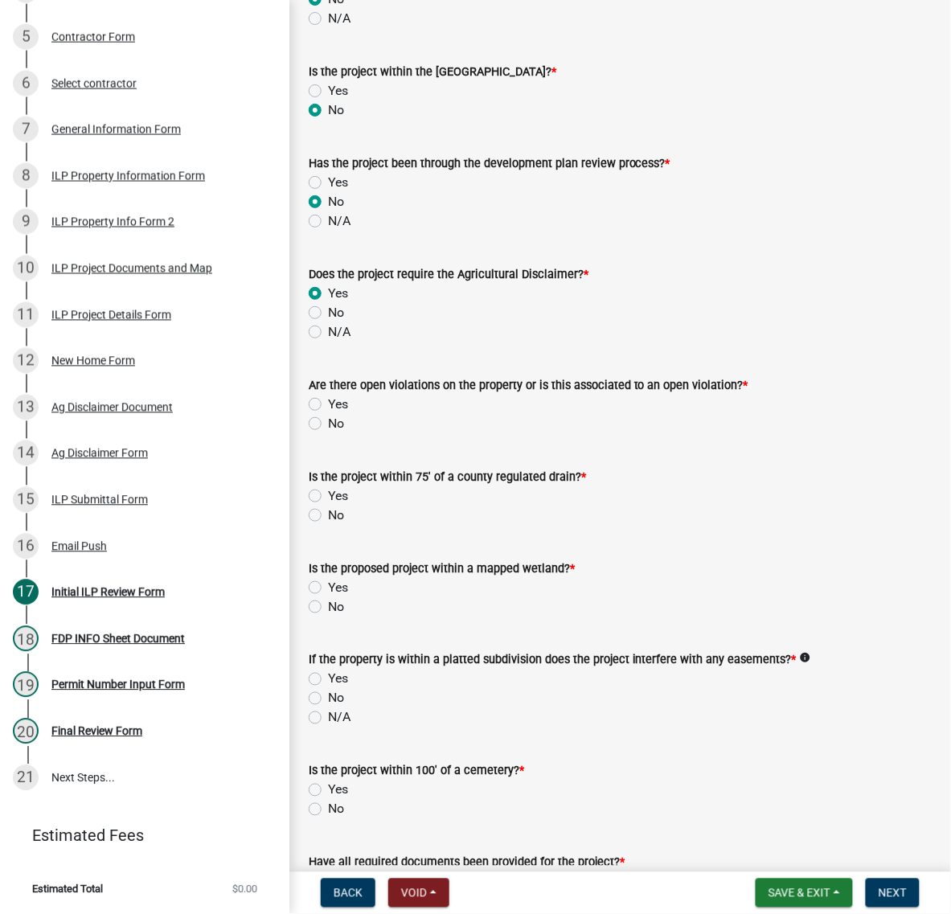
radio input "true"
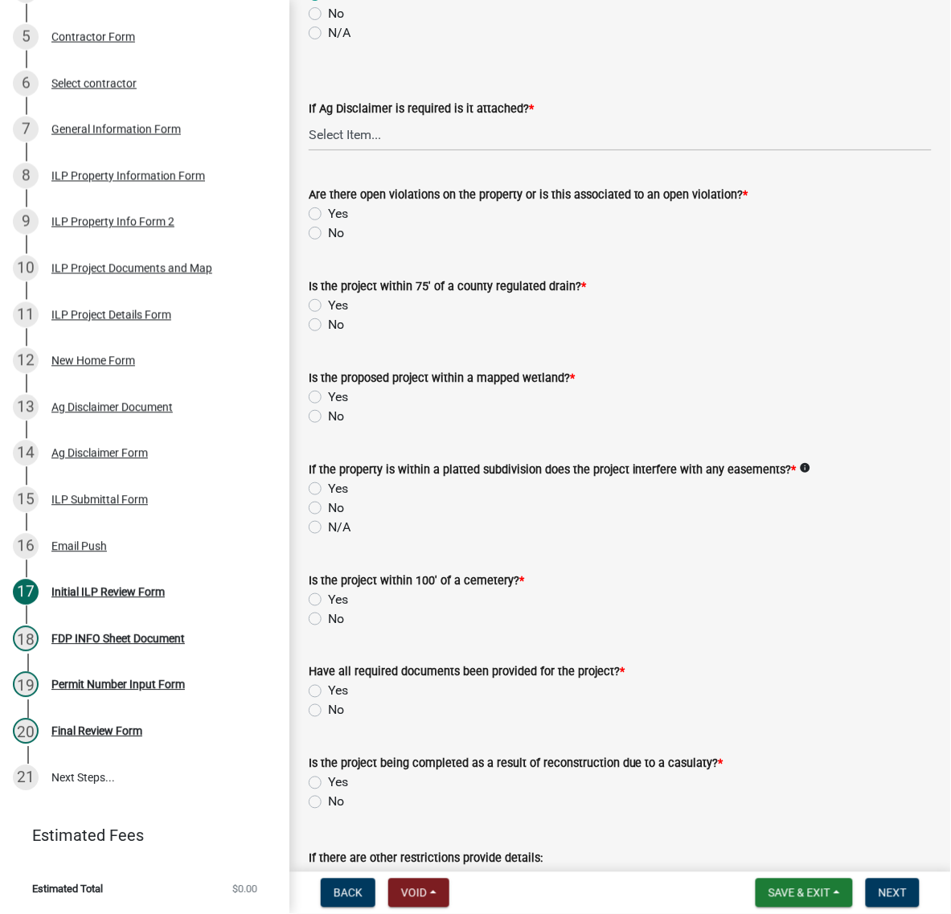
scroll to position [1306, 0]
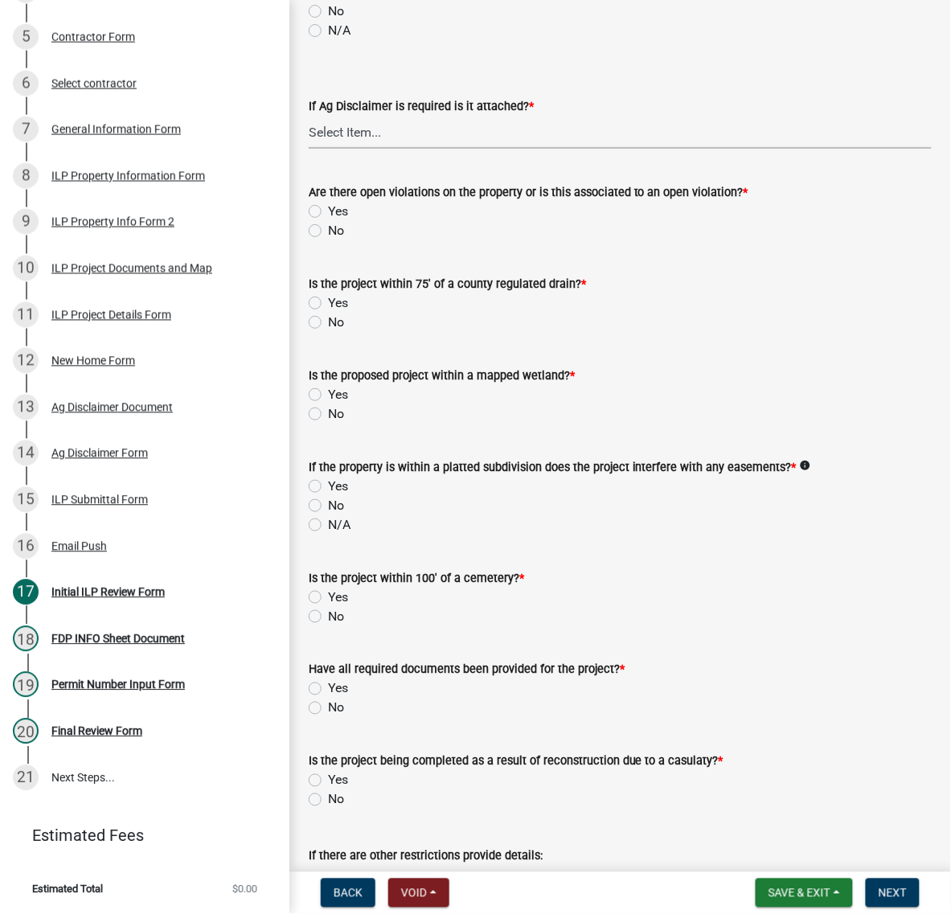
drag, startPoint x: 386, startPoint y: 506, endPoint x: 390, endPoint y: 516, distance: 10.5
click at [386, 149] on select "Select Item... Yes No" at bounding box center [620, 132] width 623 height 33
click at [314, 149] on select "Select Item... Yes No" at bounding box center [620, 132] width 623 height 33
select select "c0fa77dd-9ee0-4144-9979-eb2eebb8c086"
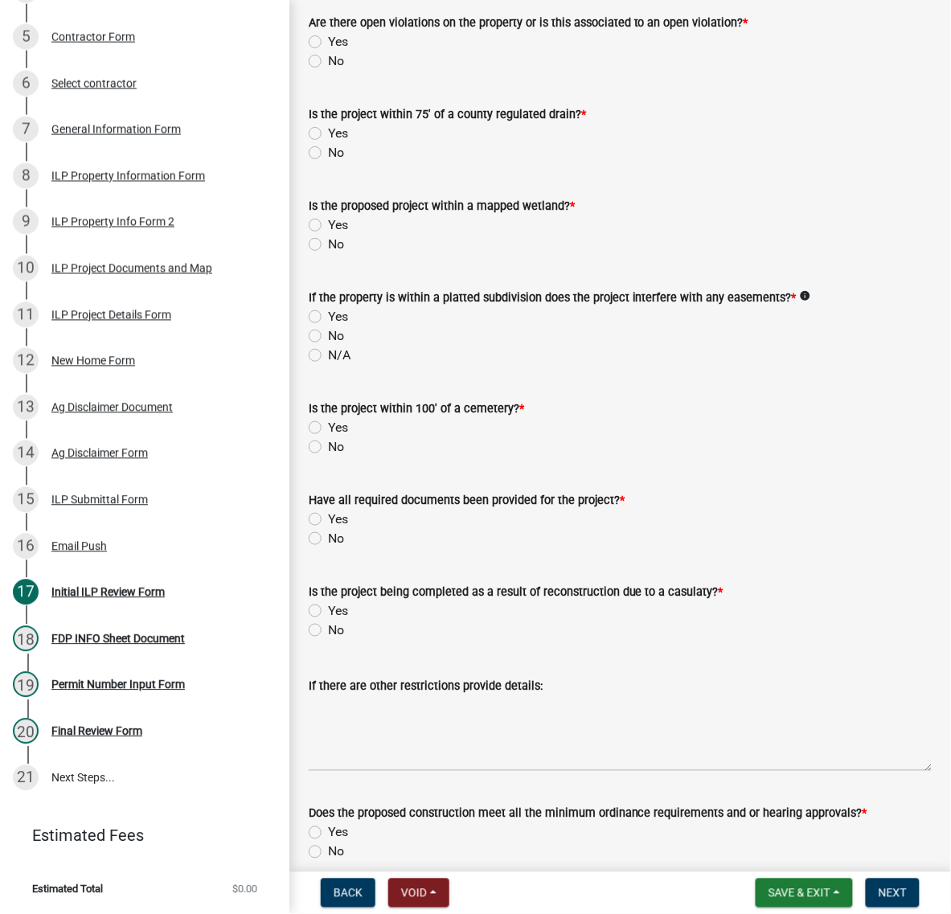
scroll to position [1507, 0]
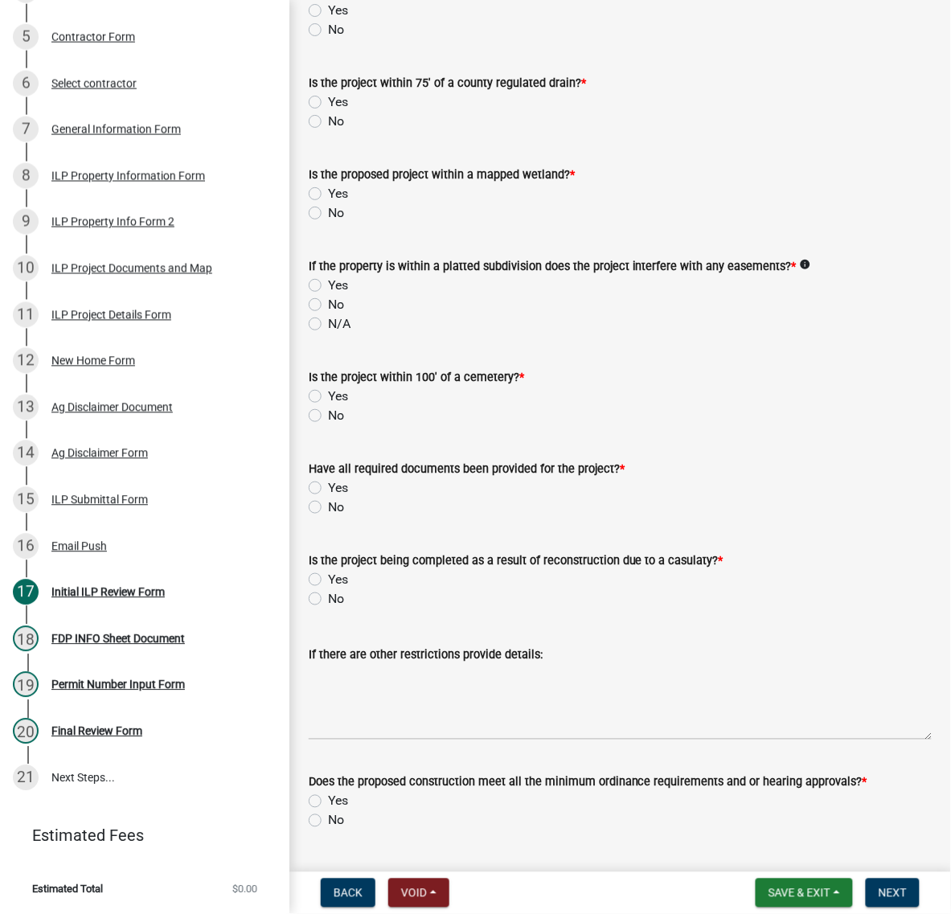
click at [328, 39] on label "No" at bounding box center [336, 29] width 16 height 19
click at [328, 31] on input "No" at bounding box center [333, 25] width 10 height 10
radio input "true"
click at [328, 131] on label "No" at bounding box center [336, 121] width 16 height 19
click at [328, 122] on input "No" at bounding box center [333, 117] width 10 height 10
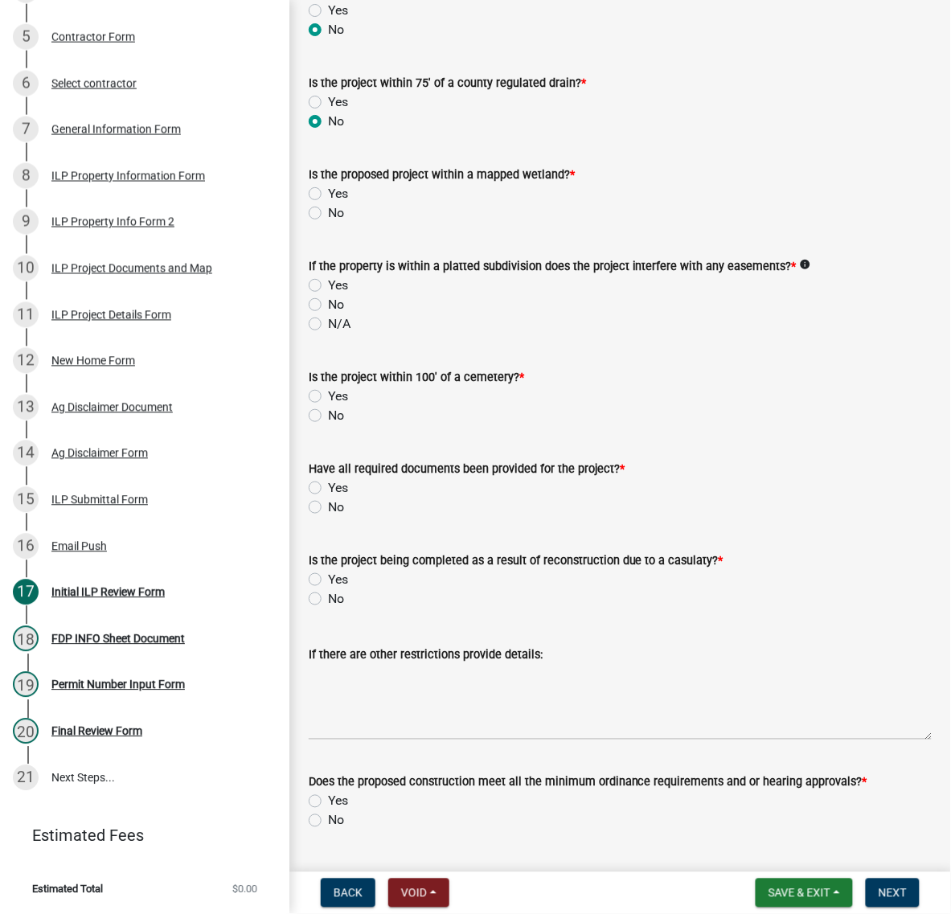
radio input "true"
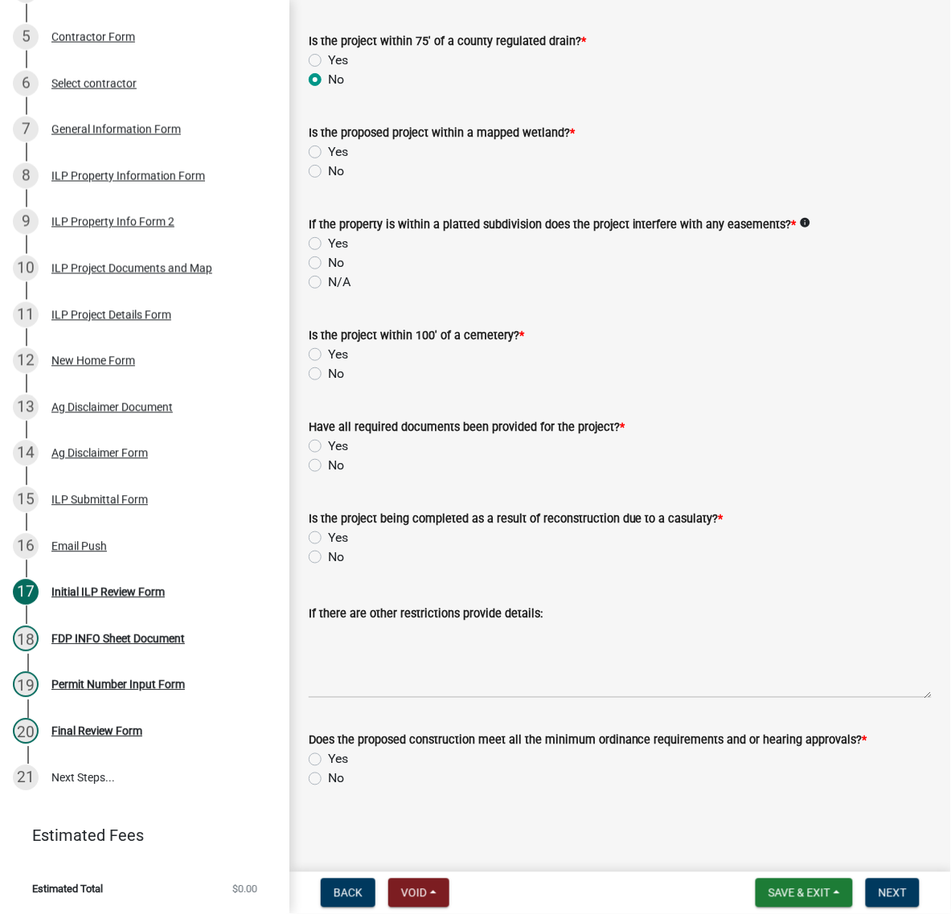
scroll to position [1608, 0]
click at [328, 181] on label "No" at bounding box center [336, 171] width 16 height 19
click at [328, 172] on input "No" at bounding box center [333, 167] width 10 height 10
radio input "true"
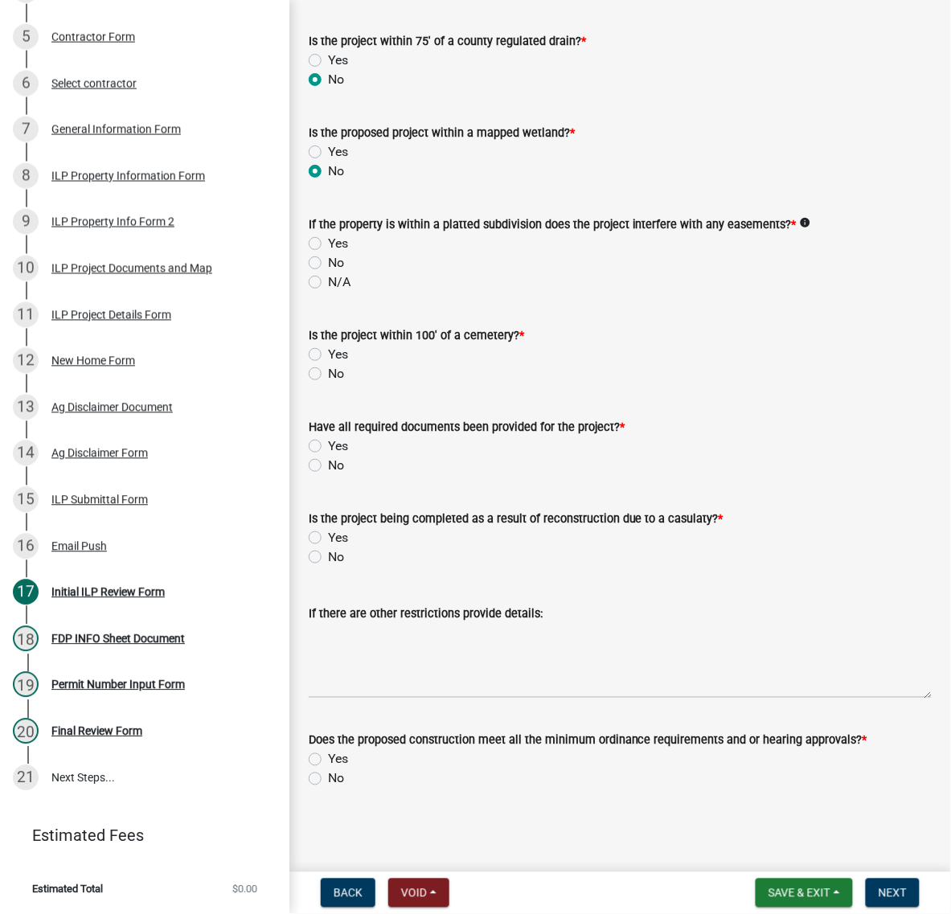
click at [328, 273] on label "No" at bounding box center [336, 262] width 16 height 19
click at [328, 264] on input "No" at bounding box center [333, 258] width 10 height 10
radio input "true"
click at [328, 383] on label "No" at bounding box center [336, 373] width 16 height 19
click at [328, 375] on input "No" at bounding box center [333, 369] width 10 height 10
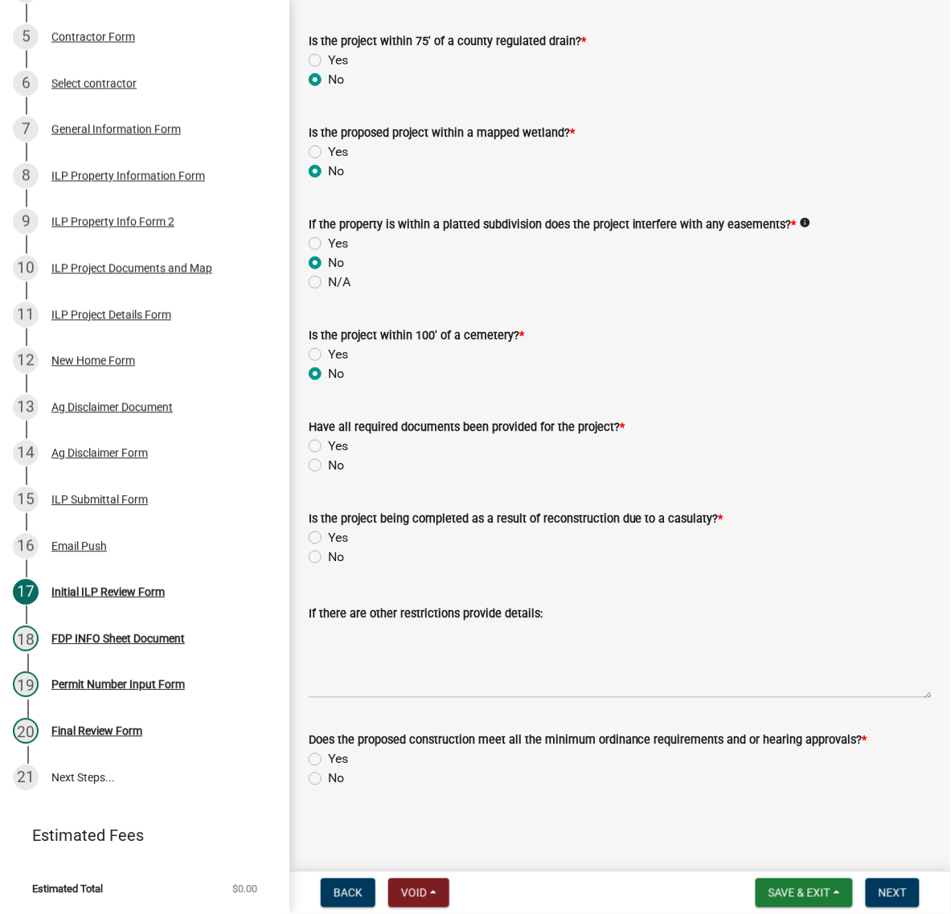
radio input "true"
click at [328, 437] on label "Yes" at bounding box center [338, 446] width 20 height 19
click at [328, 437] on input "Yes" at bounding box center [333, 442] width 10 height 10
radio input "true"
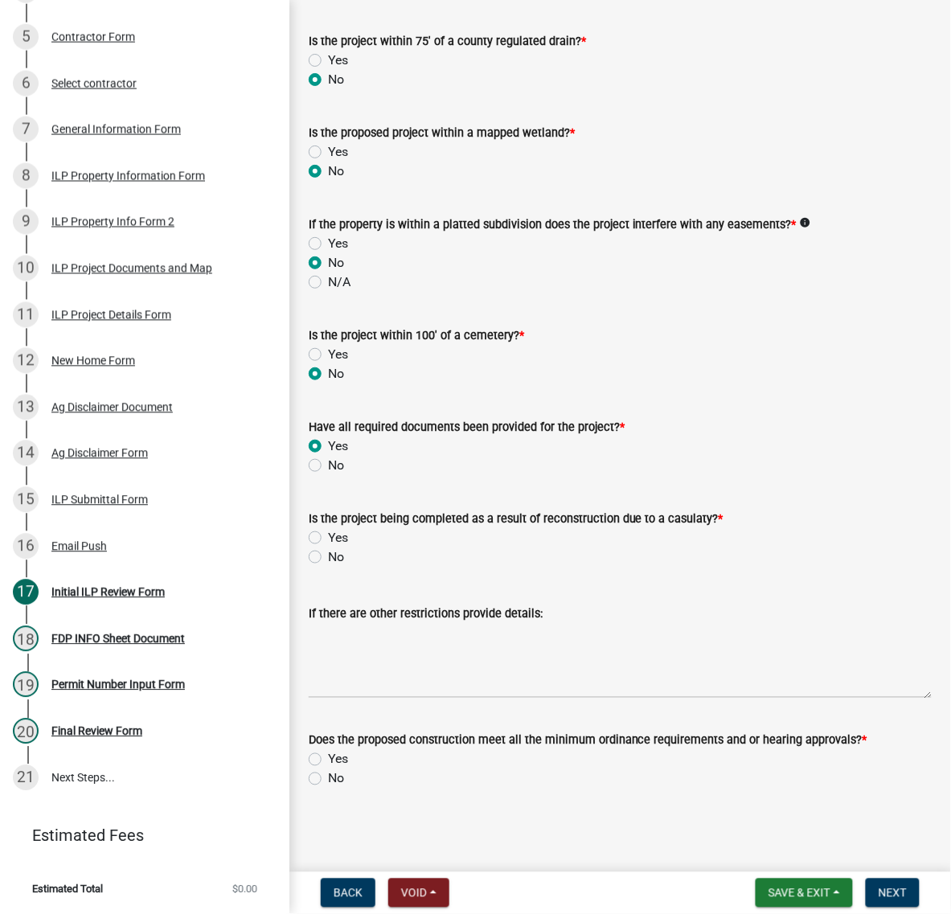
scroll to position [2183, 0]
click at [328, 547] on label "No" at bounding box center [336, 556] width 16 height 19
click at [328, 547] on input "No" at bounding box center [333, 552] width 10 height 10
radio input "true"
click at [328, 750] on label "Yes" at bounding box center [338, 759] width 20 height 19
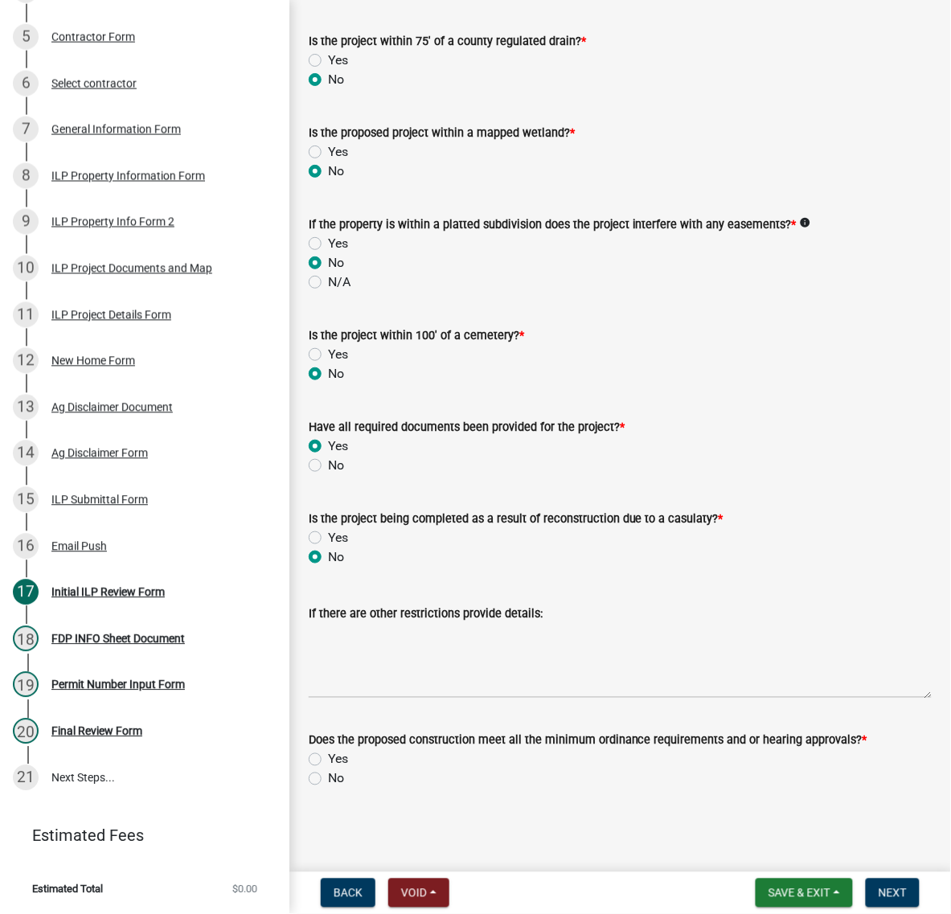
click at [328, 750] on input "Yes" at bounding box center [333, 755] width 10 height 10
radio input "true"
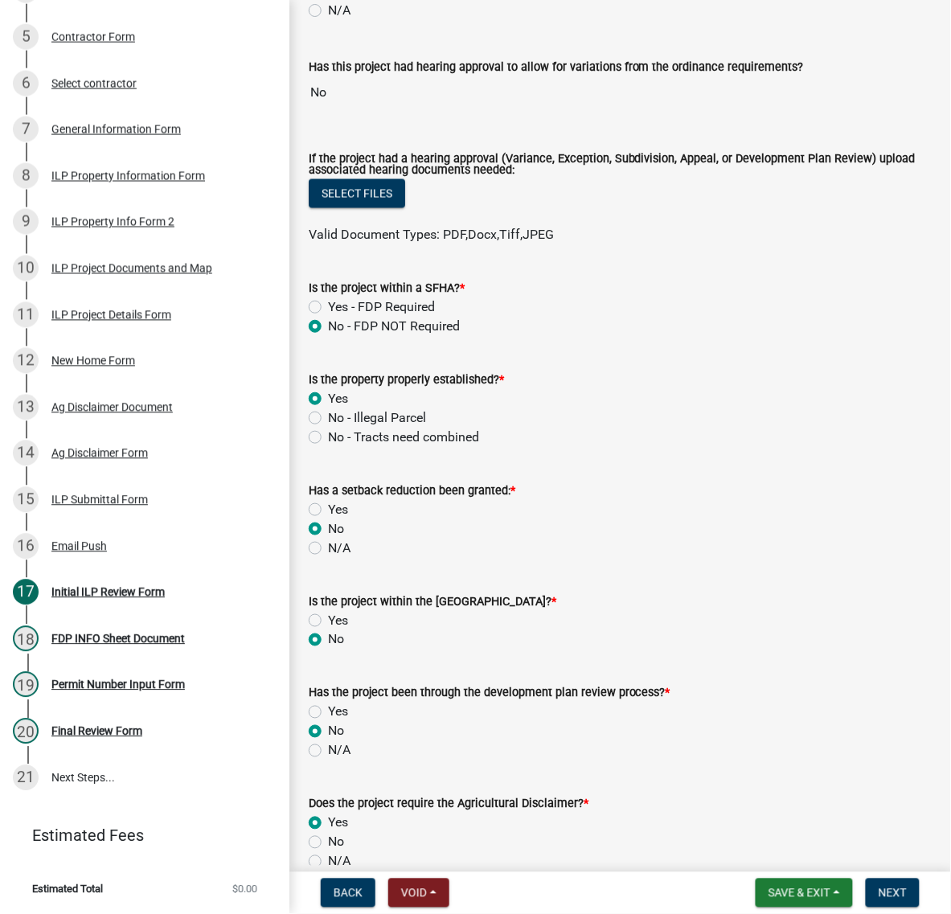
scroll to position [0, 0]
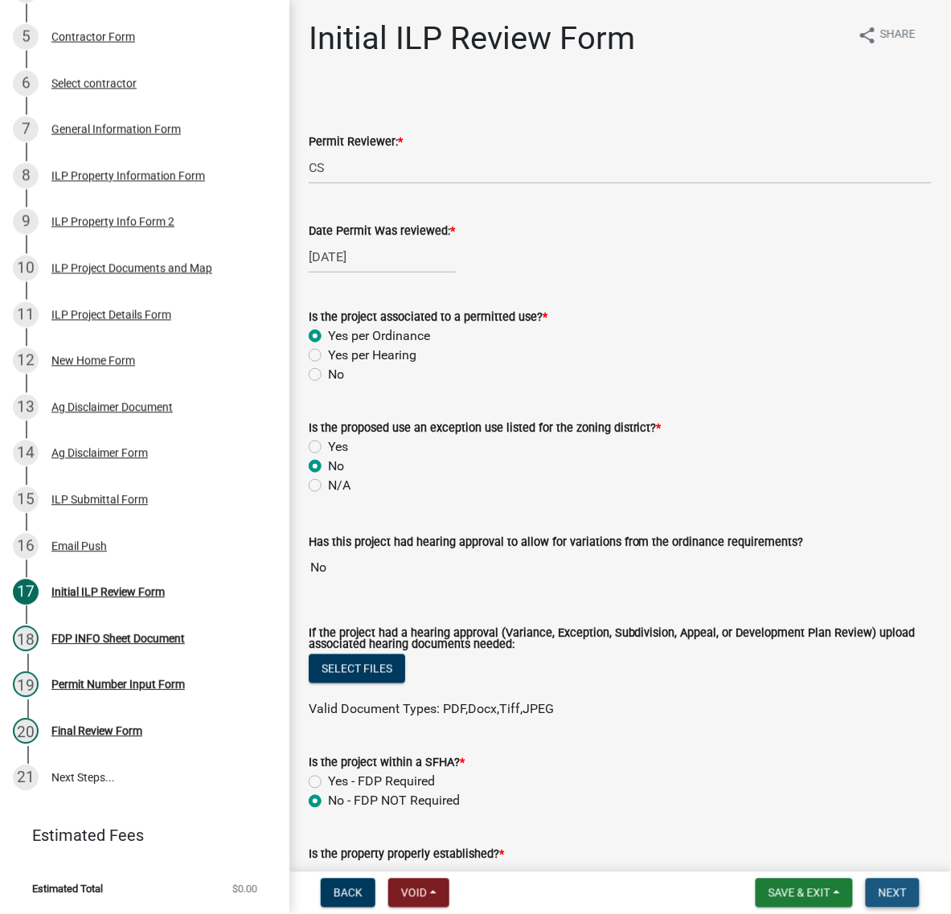
click at [894, 887] on span "Next" at bounding box center [893, 893] width 28 height 13
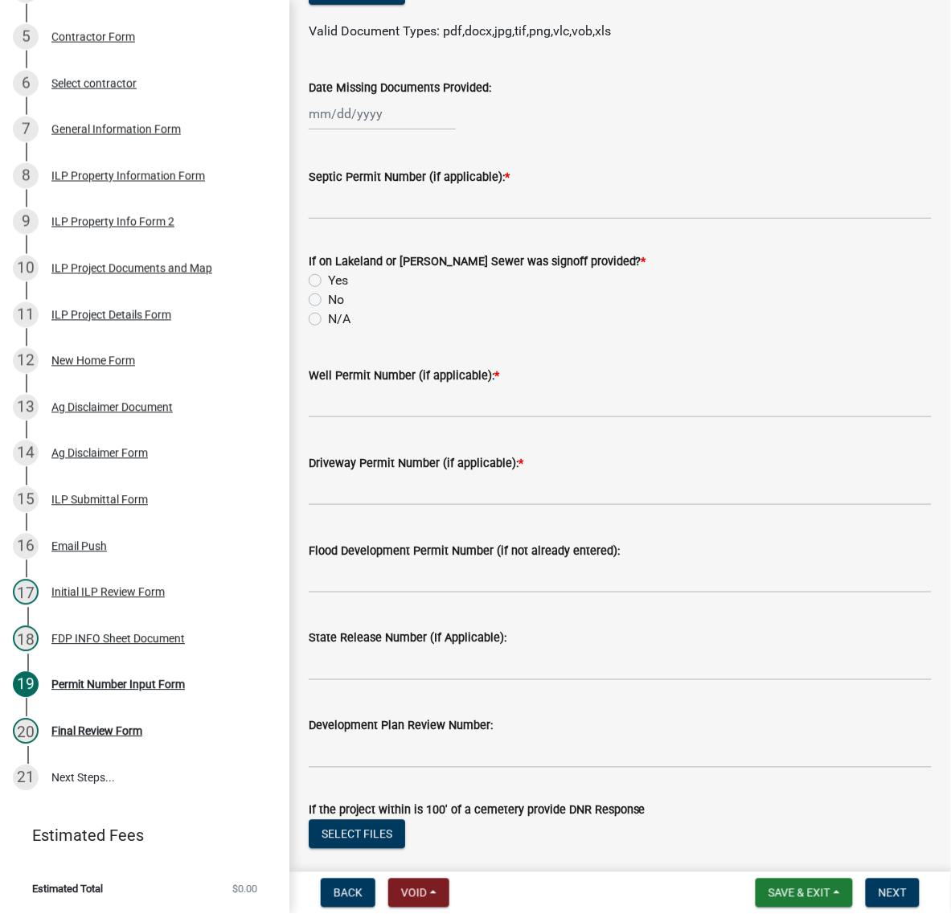
scroll to position [201, 0]
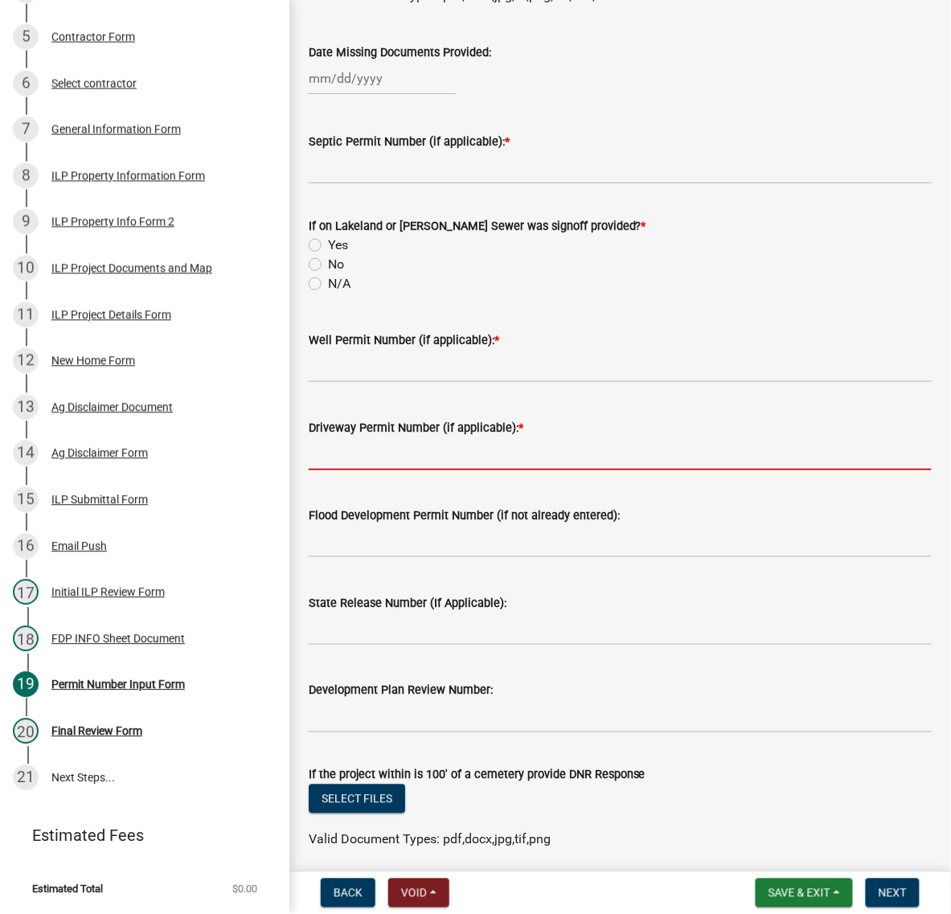
click at [379, 470] on input "Driveway Permit Number (if applicable): *" at bounding box center [620, 453] width 623 height 33
type input "591-2025"
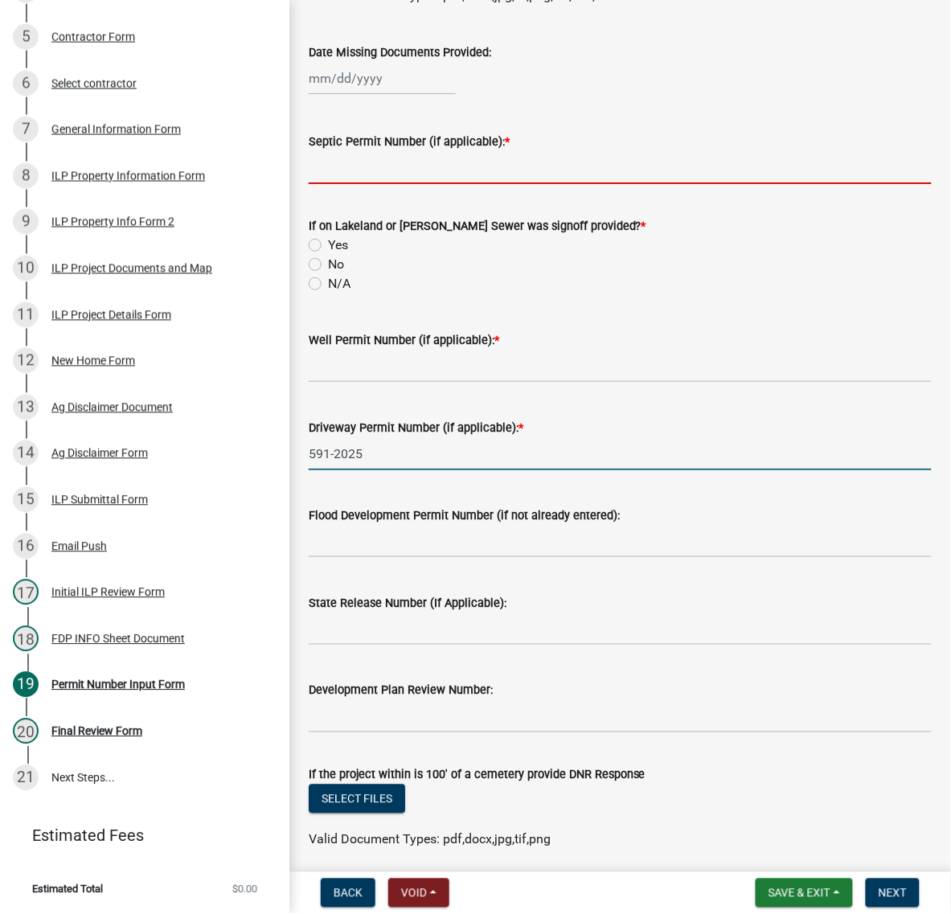
click at [338, 184] on input "Septic Permit Number (if applicable): *" at bounding box center [620, 167] width 623 height 33
type input "1"
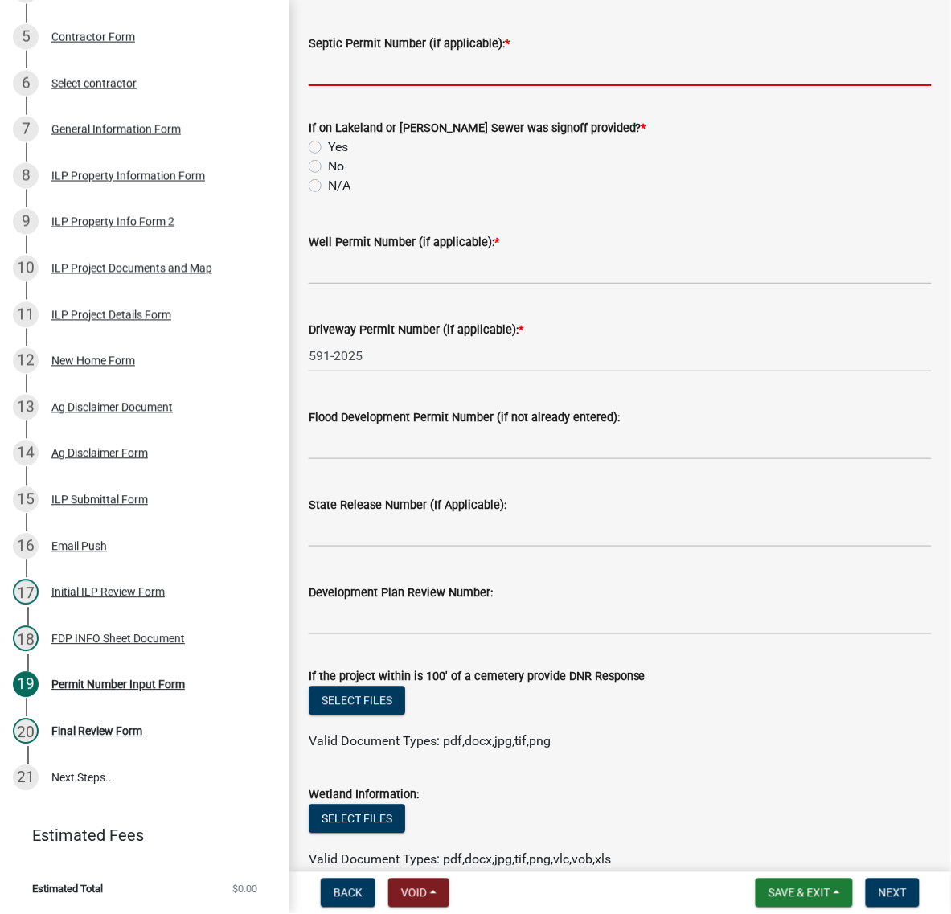
scroll to position [301, 0]
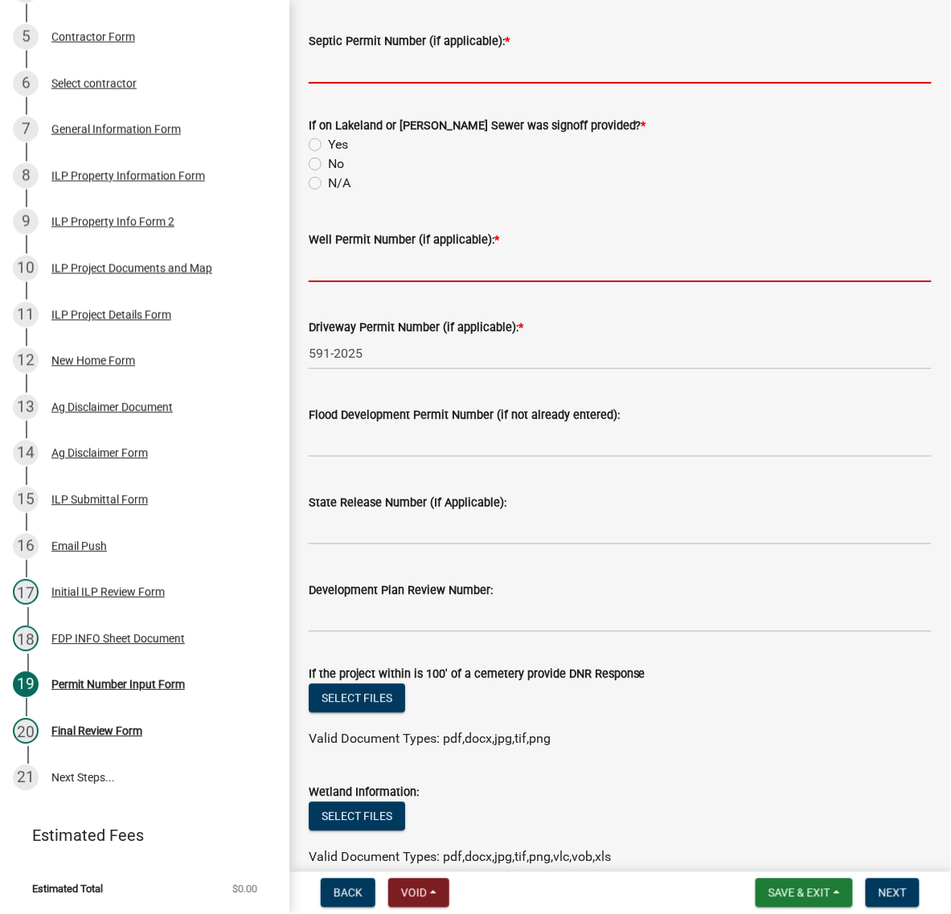
click at [359, 282] on form "Well Permit Number (if applicable): *" at bounding box center [620, 256] width 623 height 52
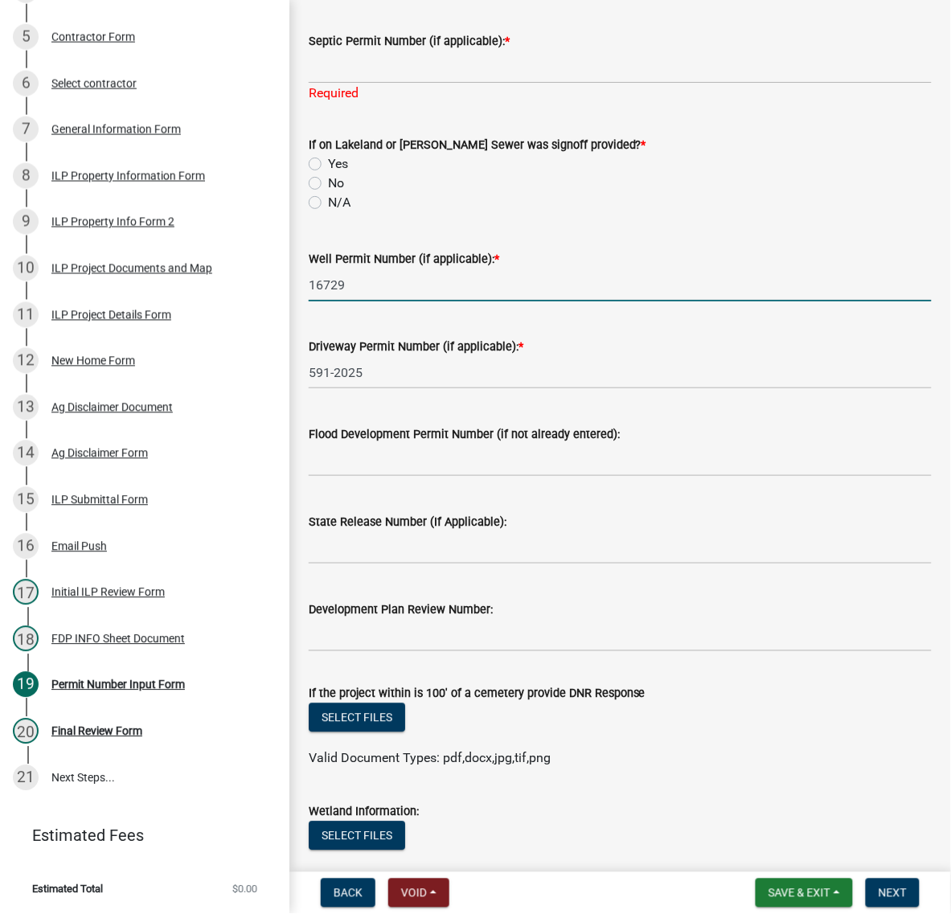
type input "16729"
click at [351, 84] on input "Septic Permit Number (if applicable): *" at bounding box center [620, 67] width 623 height 33
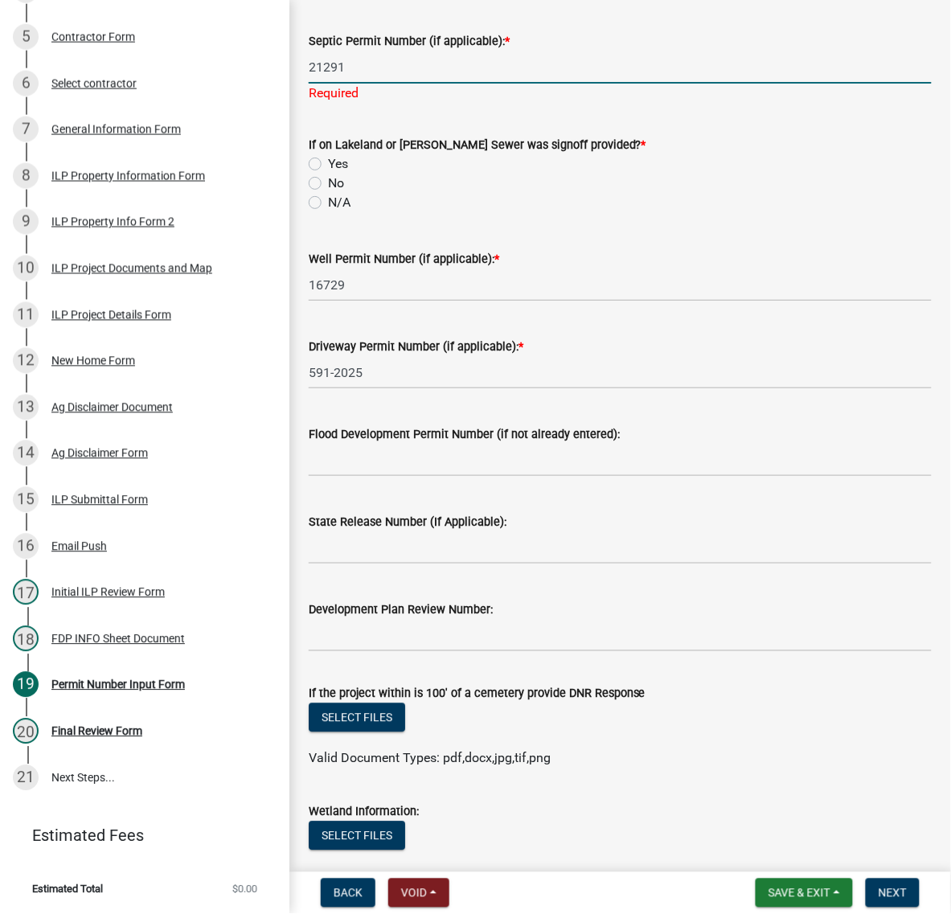
type input "21291"
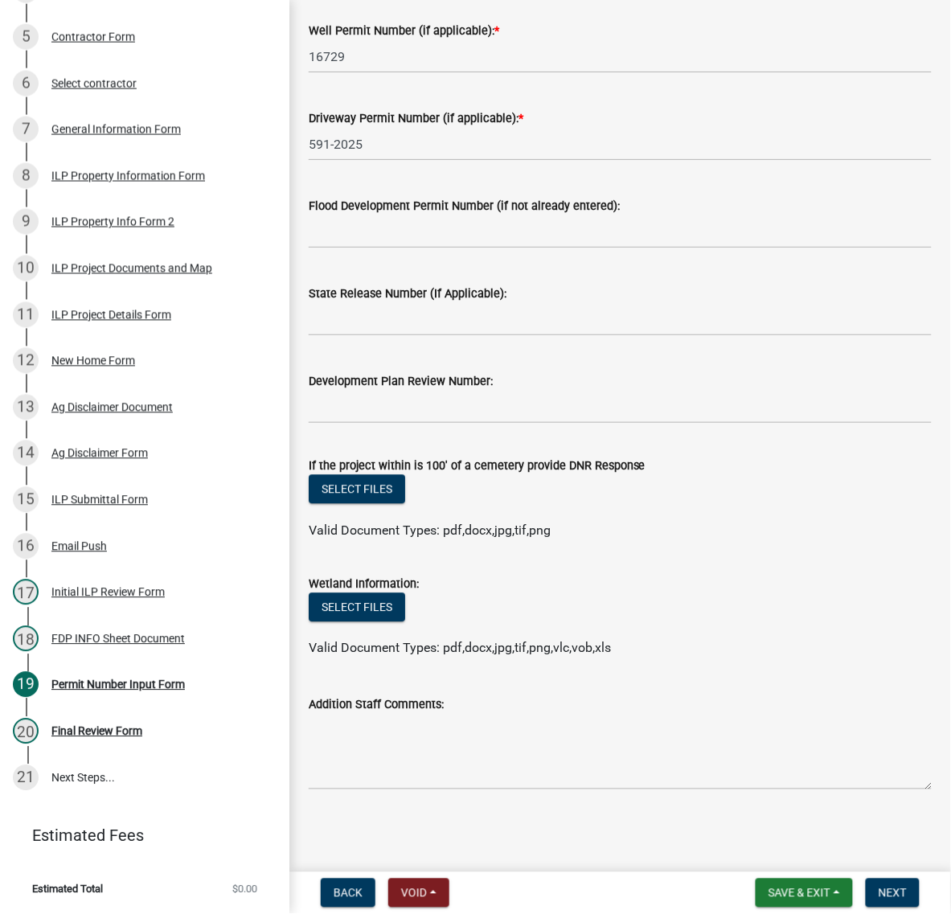
scroll to position [838, 0]
click at [884, 894] on span "Next" at bounding box center [893, 893] width 28 height 13
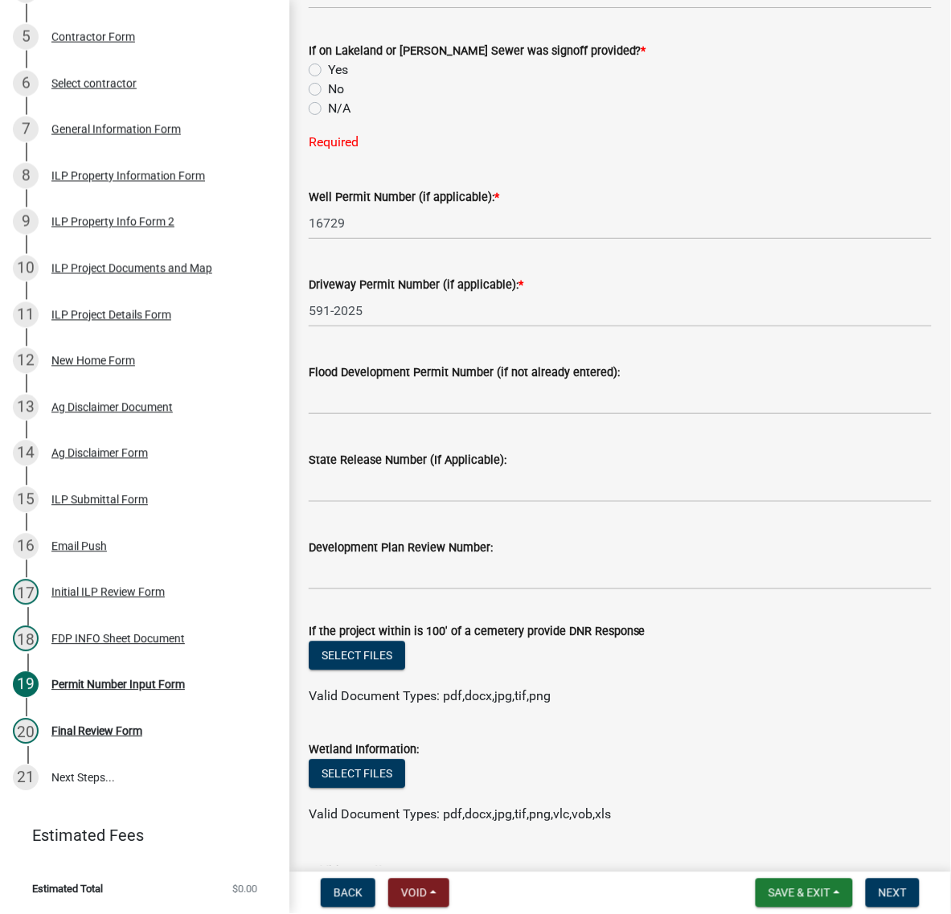
click at [328, 99] on label "No" at bounding box center [336, 89] width 16 height 19
click at [328, 90] on input "No" at bounding box center [333, 85] width 10 height 10
radio input "true"
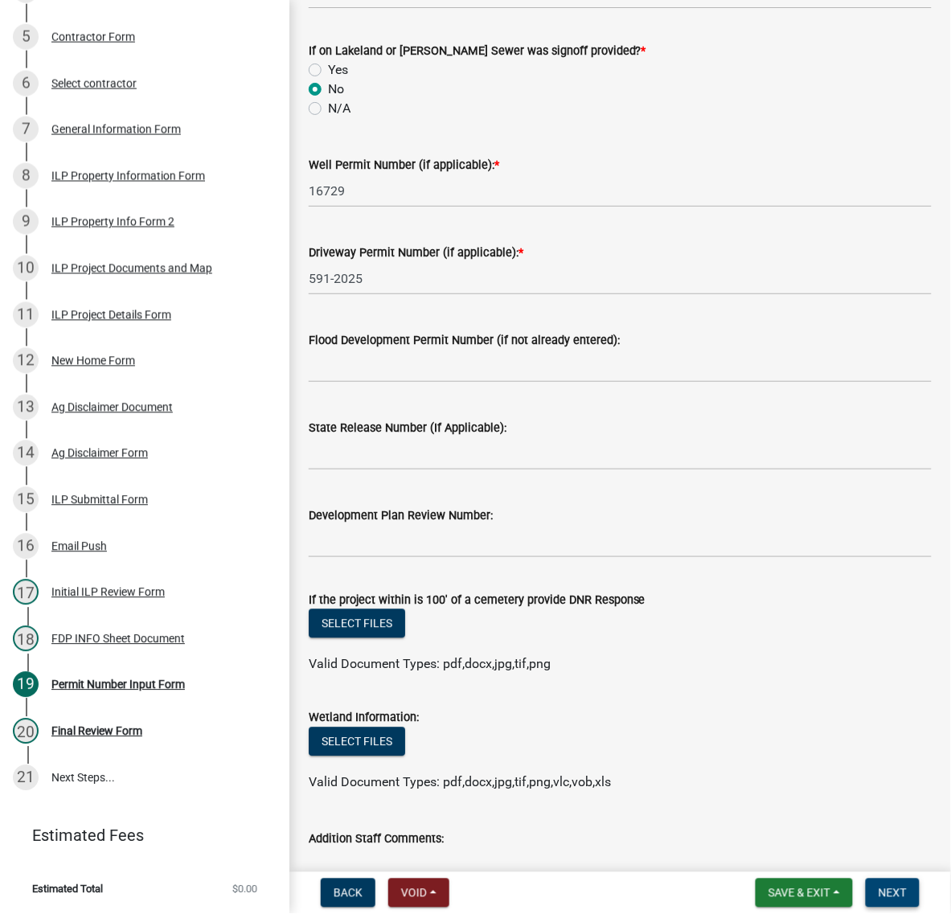
click at [884, 898] on button "Next" at bounding box center [893, 893] width 54 height 29
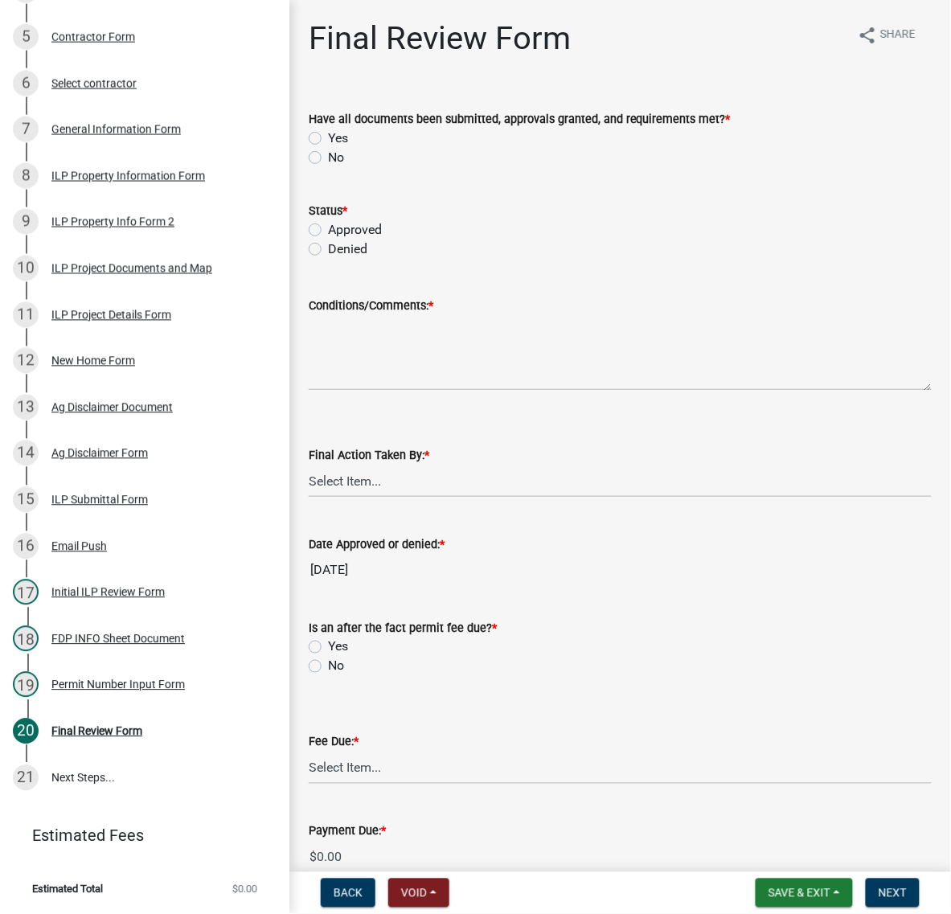
click at [328, 148] on label "Yes" at bounding box center [338, 138] width 20 height 19
click at [328, 139] on input "Yes" at bounding box center [333, 134] width 10 height 10
radio input "true"
click at [328, 240] on label "Approved" at bounding box center [355, 229] width 54 height 19
click at [328, 231] on input "Approved" at bounding box center [333, 225] width 10 height 10
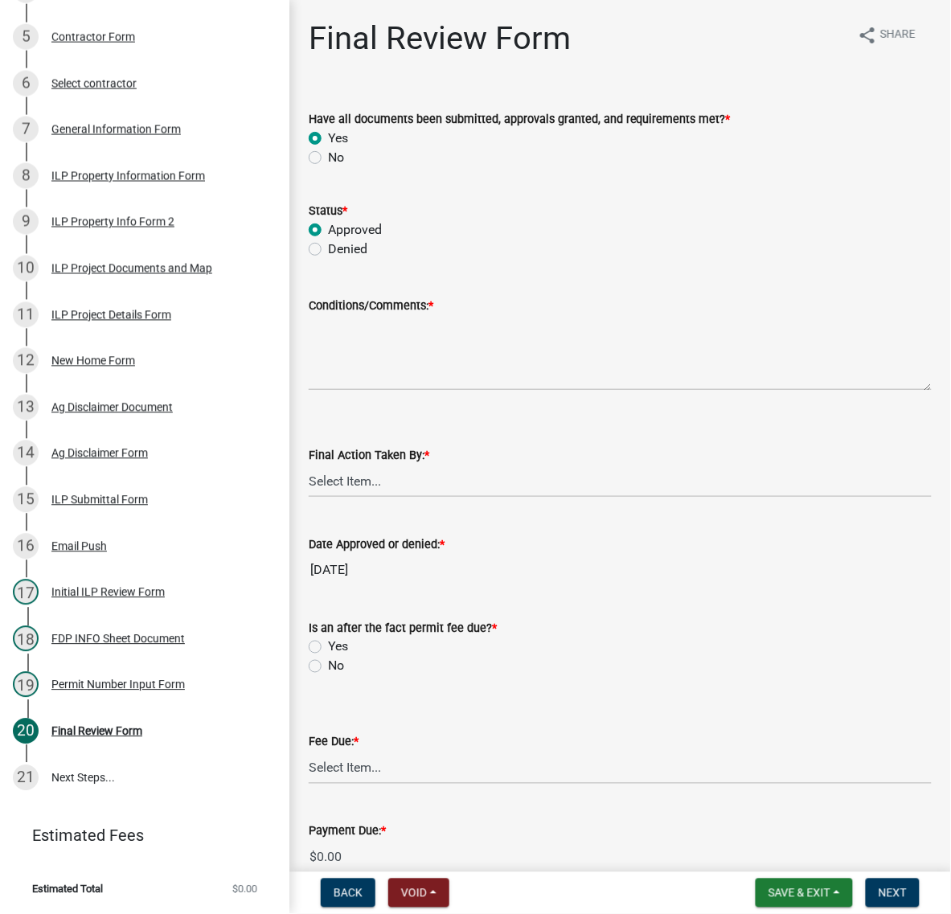
radio input "true"
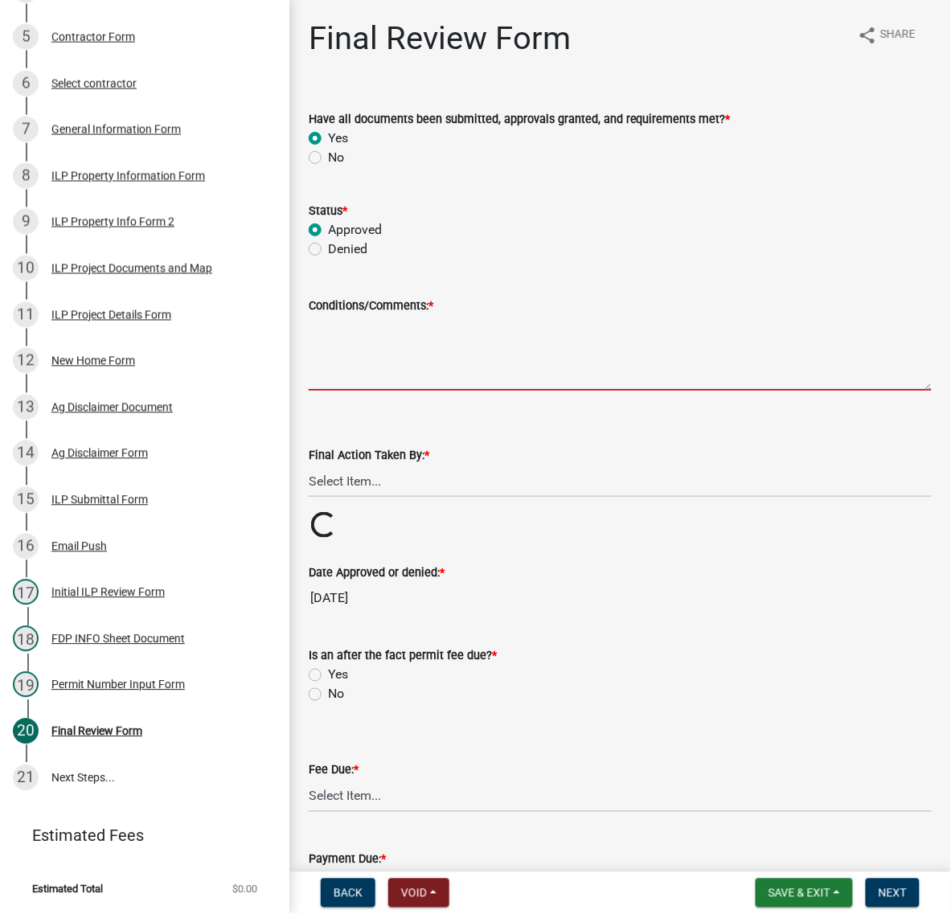
click at [359, 391] on textarea "Conditions/Comments: *" at bounding box center [620, 353] width 623 height 76
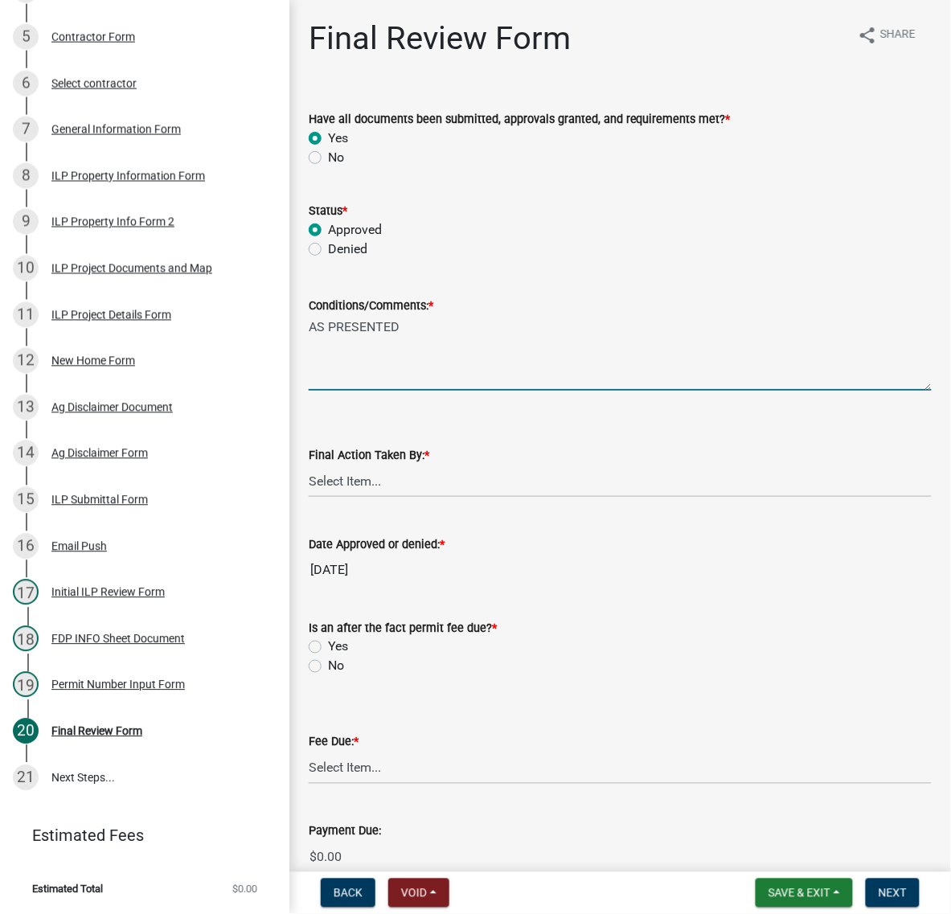
type textarea "AS PRESENTED"
click at [391, 498] on select "Select Item... MMS LT AT CS [PERSON_NAME]" at bounding box center [620, 481] width 623 height 33
click at [314, 498] on select "Select Item... MMS LT AT CS [PERSON_NAME]" at bounding box center [620, 481] width 623 height 33
select select "c872cdc8-ca01-49f1-a213-e4b05fa58cd2"
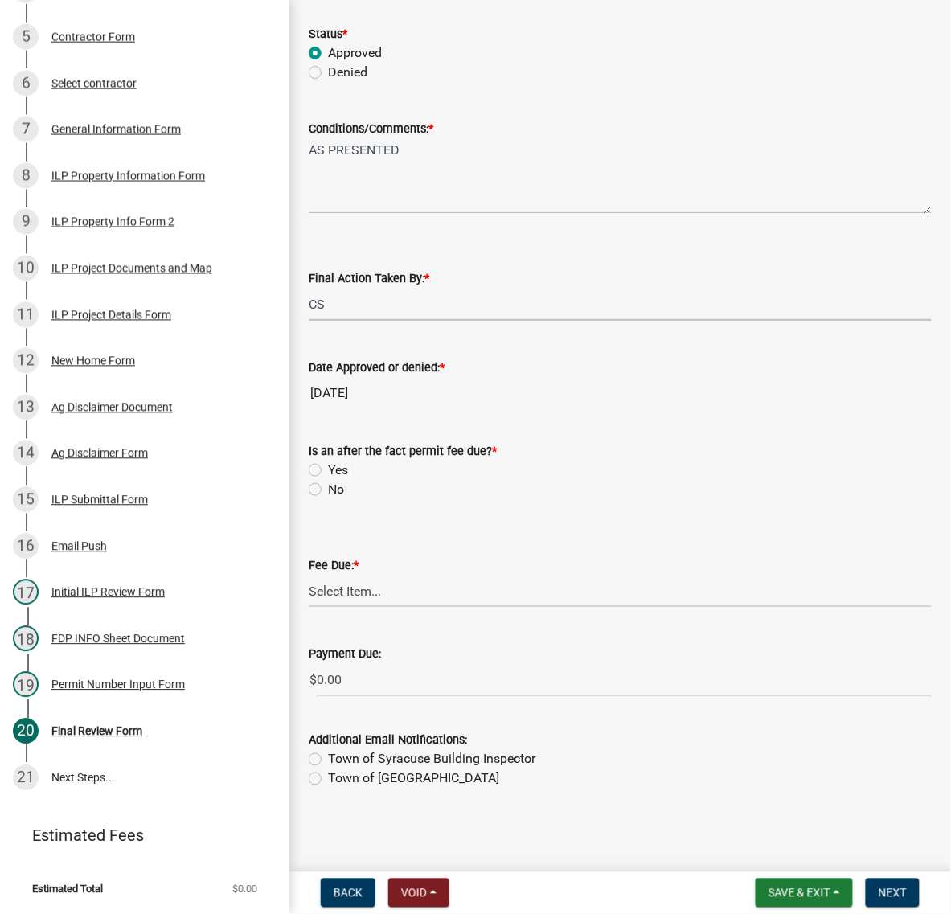
scroll to position [301, 0]
click at [328, 499] on label "No" at bounding box center [336, 489] width 16 height 19
click at [328, 490] on input "No" at bounding box center [333, 485] width 10 height 10
radio input "true"
click at [769, 891] on span "Save & Exit" at bounding box center [800, 893] width 62 height 13
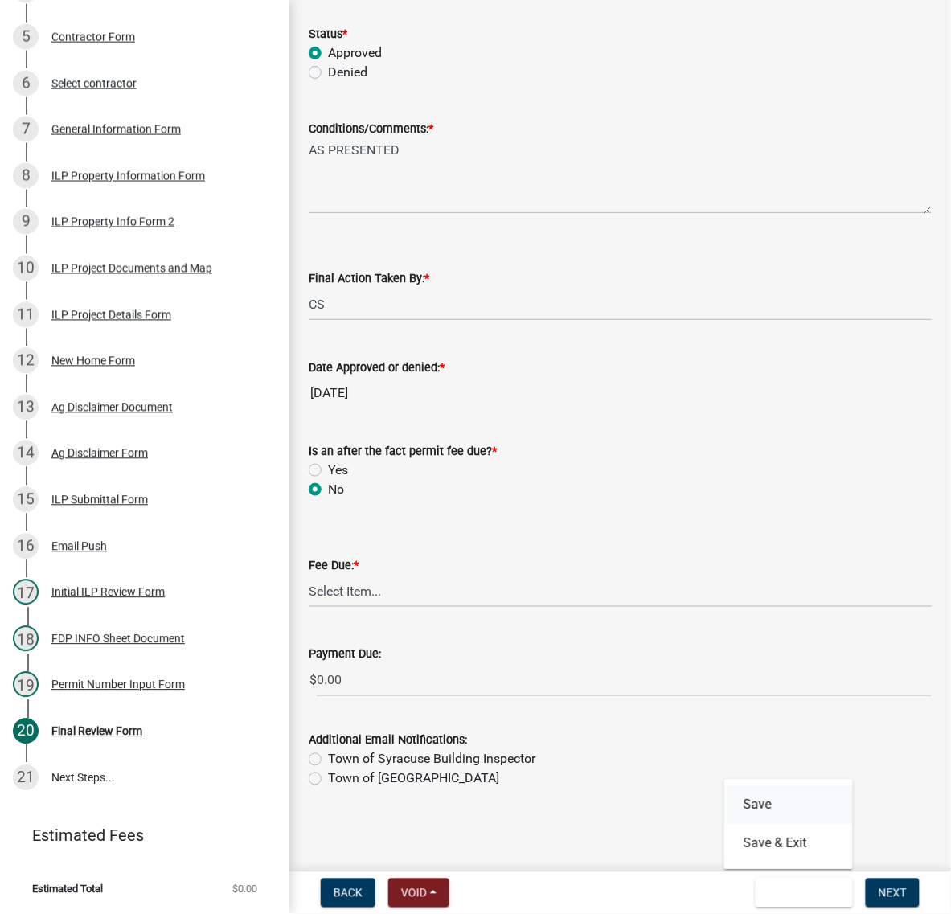
click at [724, 797] on button "Save" at bounding box center [788, 805] width 129 height 39
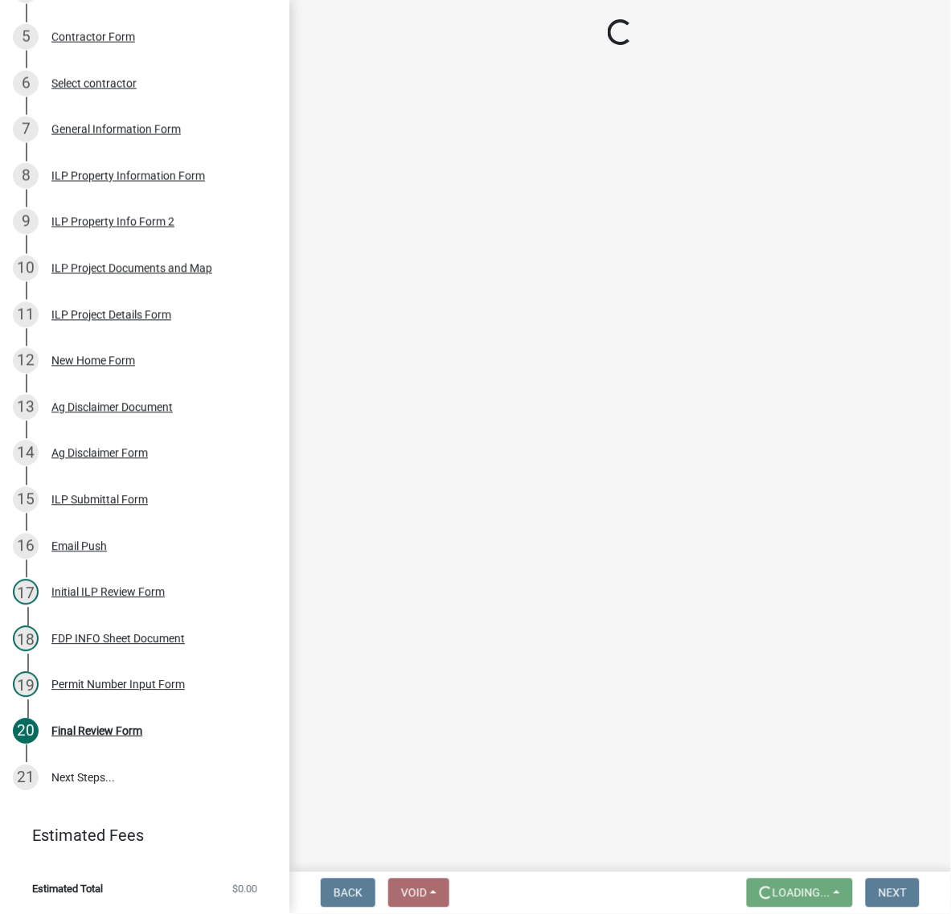
scroll to position [0, 0]
select select "c872cdc8-ca01-49f1-a213-e4b05fa58cd2"
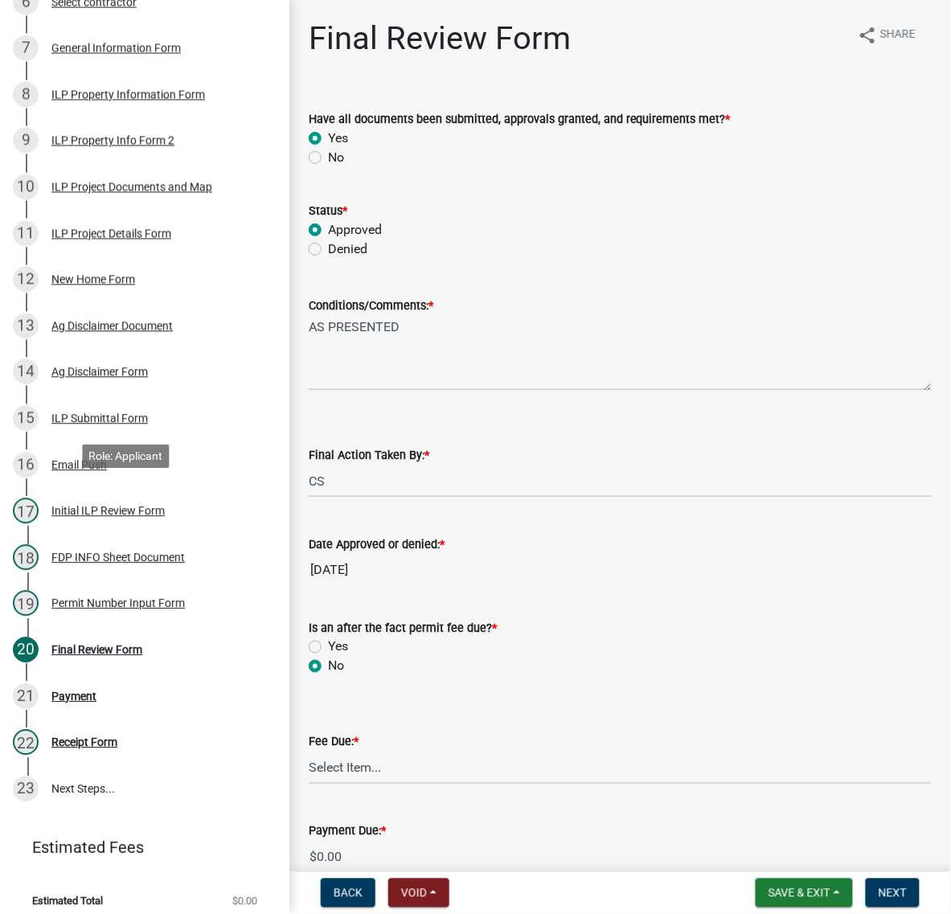
click at [171, 240] on div "ILP Project Details Form" at bounding box center [111, 233] width 120 height 11
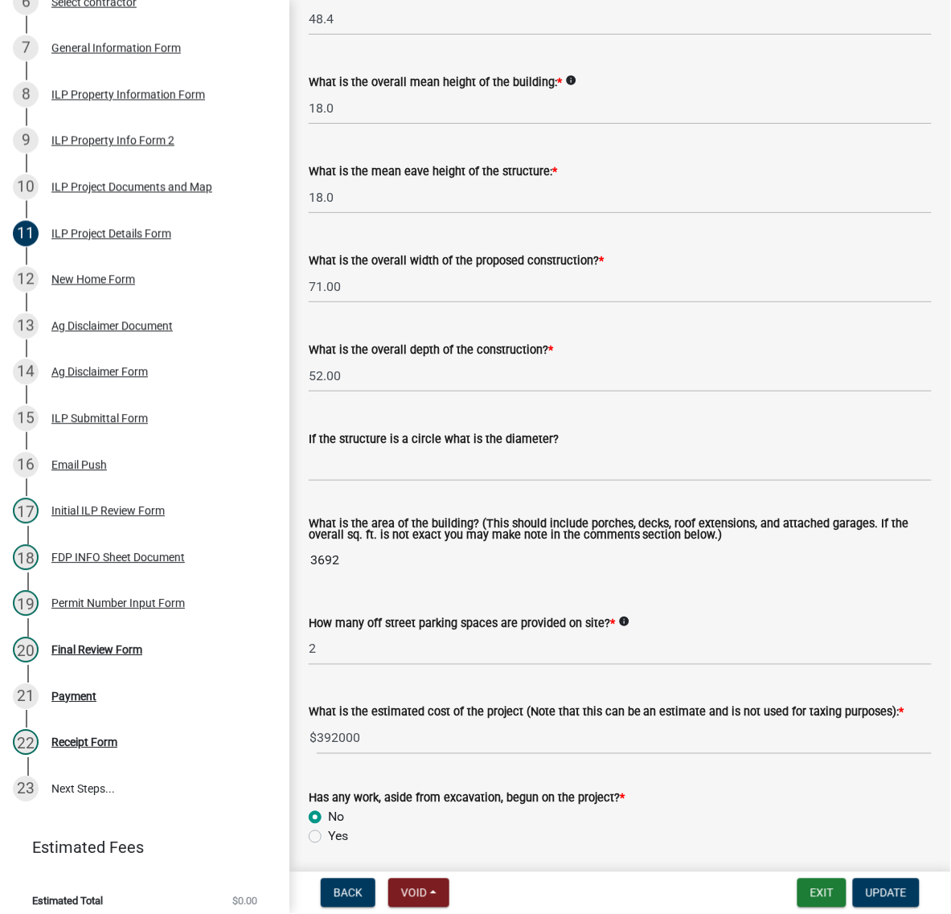
scroll to position [703, 0]
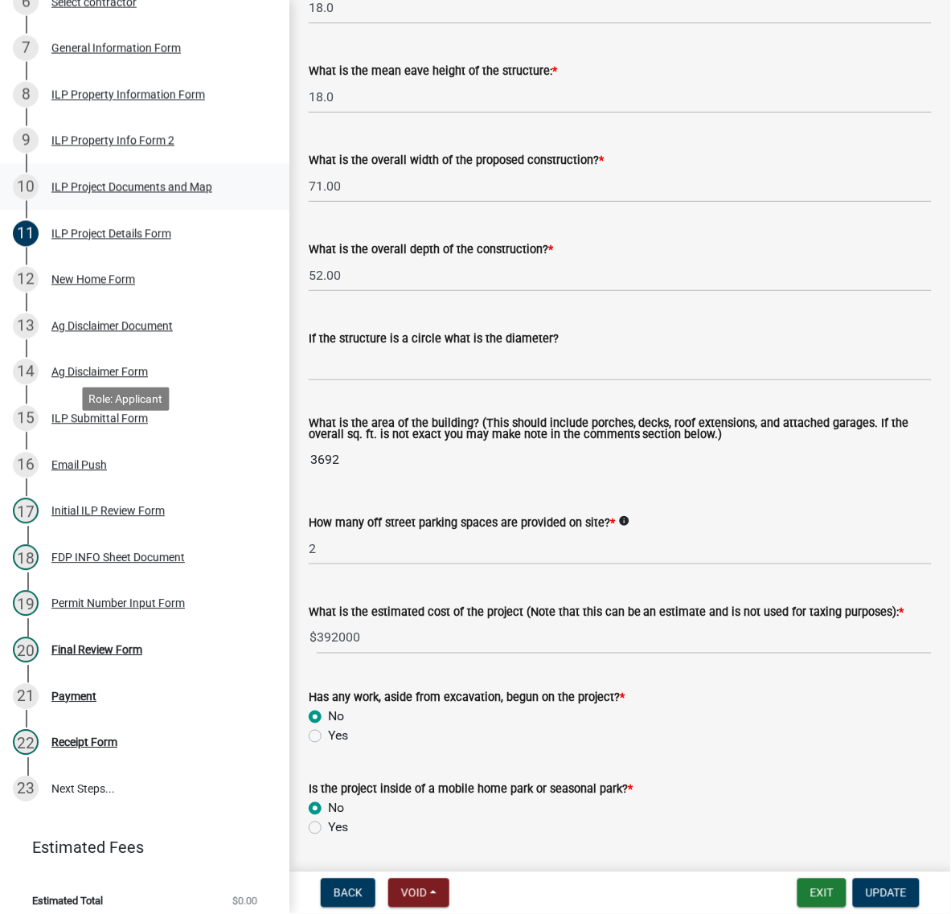
click at [115, 193] on div "ILP Project Documents and Map" at bounding box center [131, 187] width 161 height 11
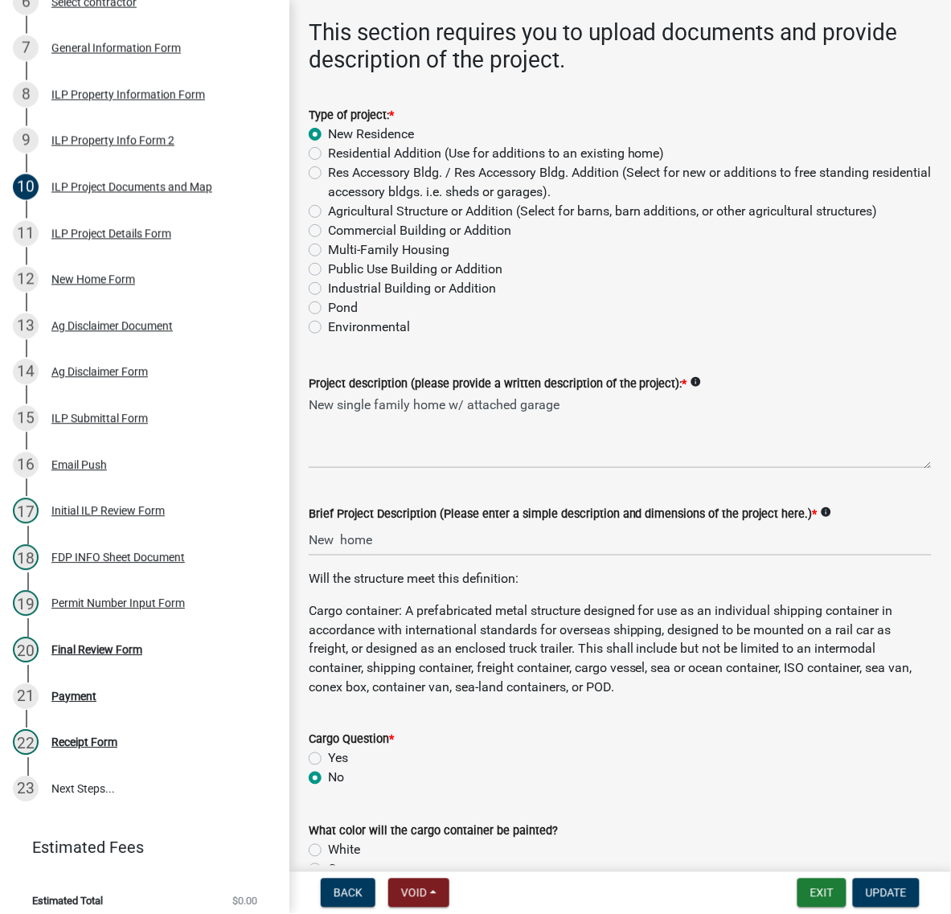
scroll to position [301, 0]
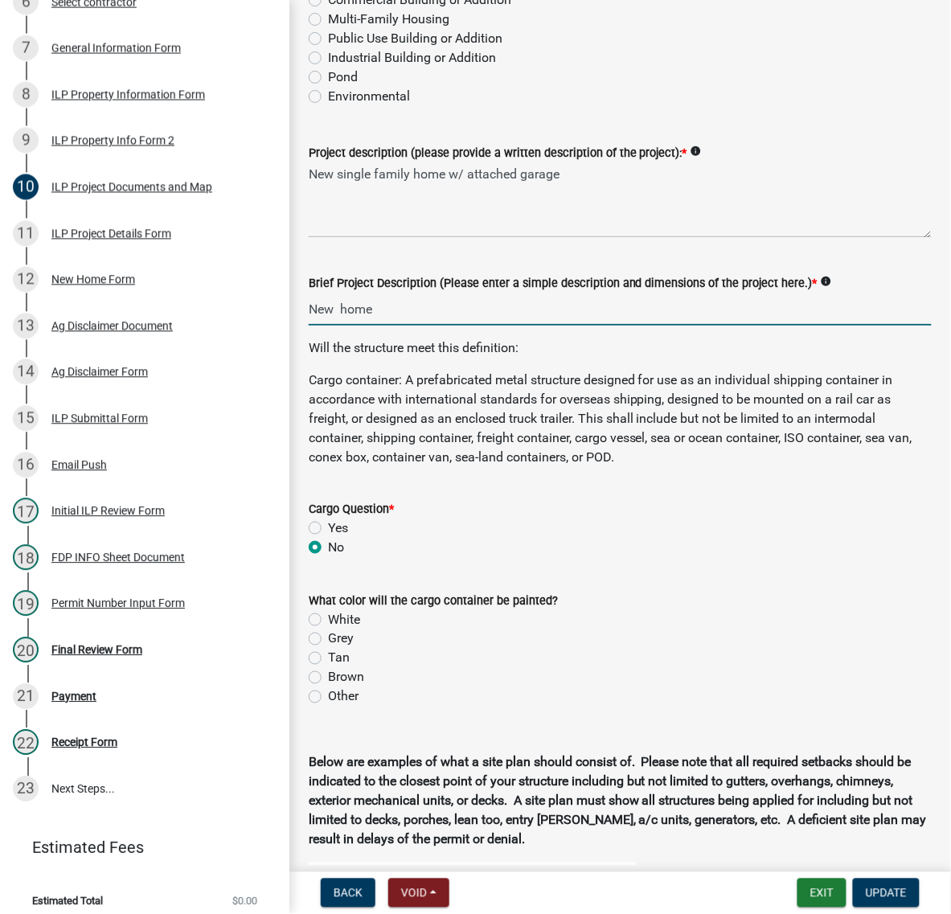
click at [315, 326] on input "New home" at bounding box center [620, 309] width 623 height 33
click at [404, 326] on input "52X71 New home" at bounding box center [620, 309] width 623 height 33
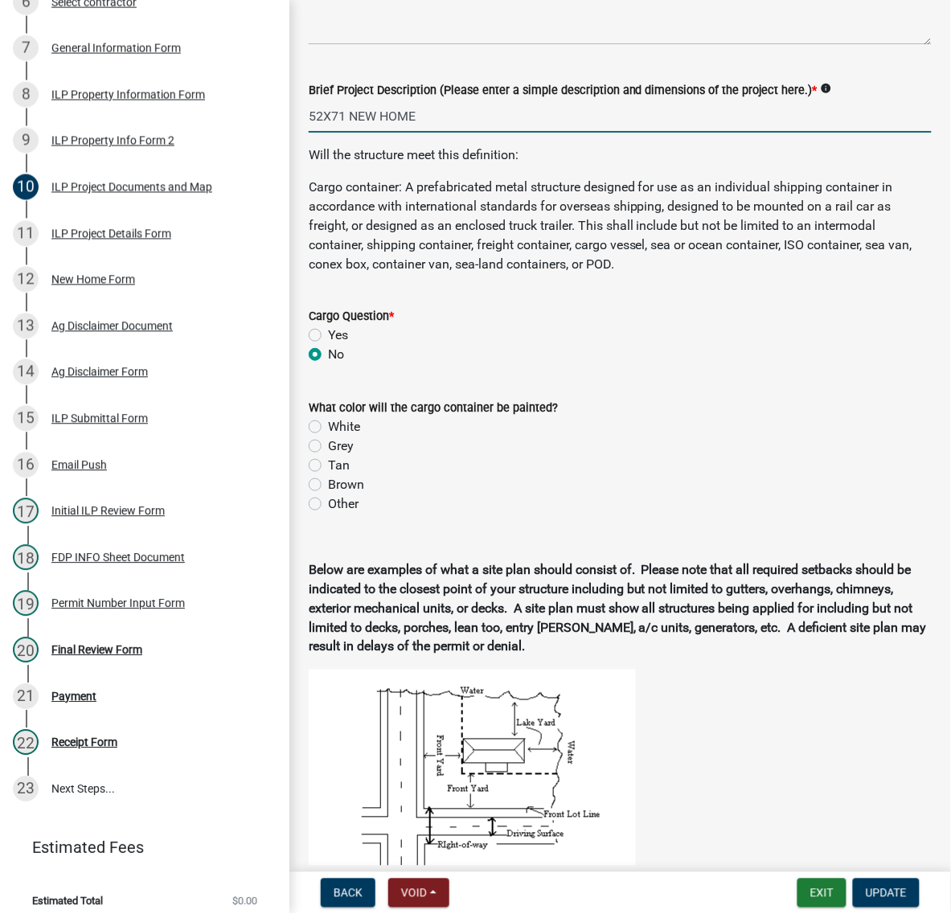
scroll to position [502, 0]
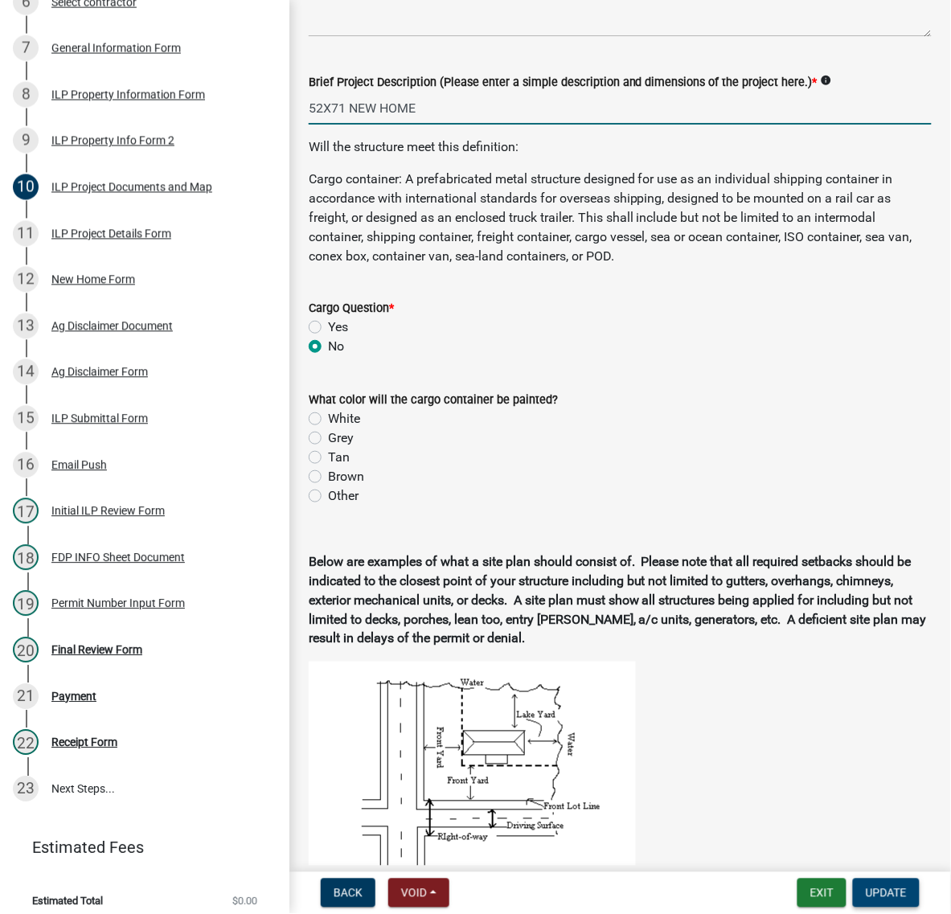
type input "52X71 NEW HOME"
click at [880, 887] on span "Update" at bounding box center [886, 893] width 41 height 13
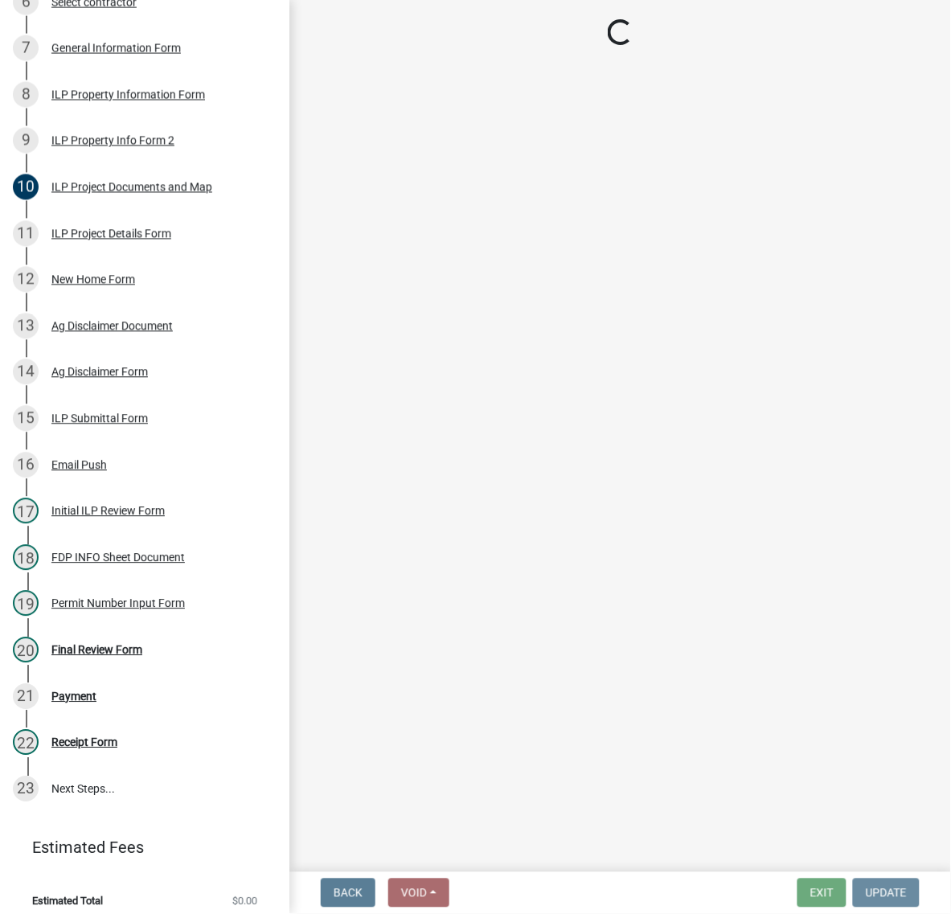
scroll to position [0, 0]
select select "c872cdc8-ca01-49f1-a213-e4b05fa58cd2"
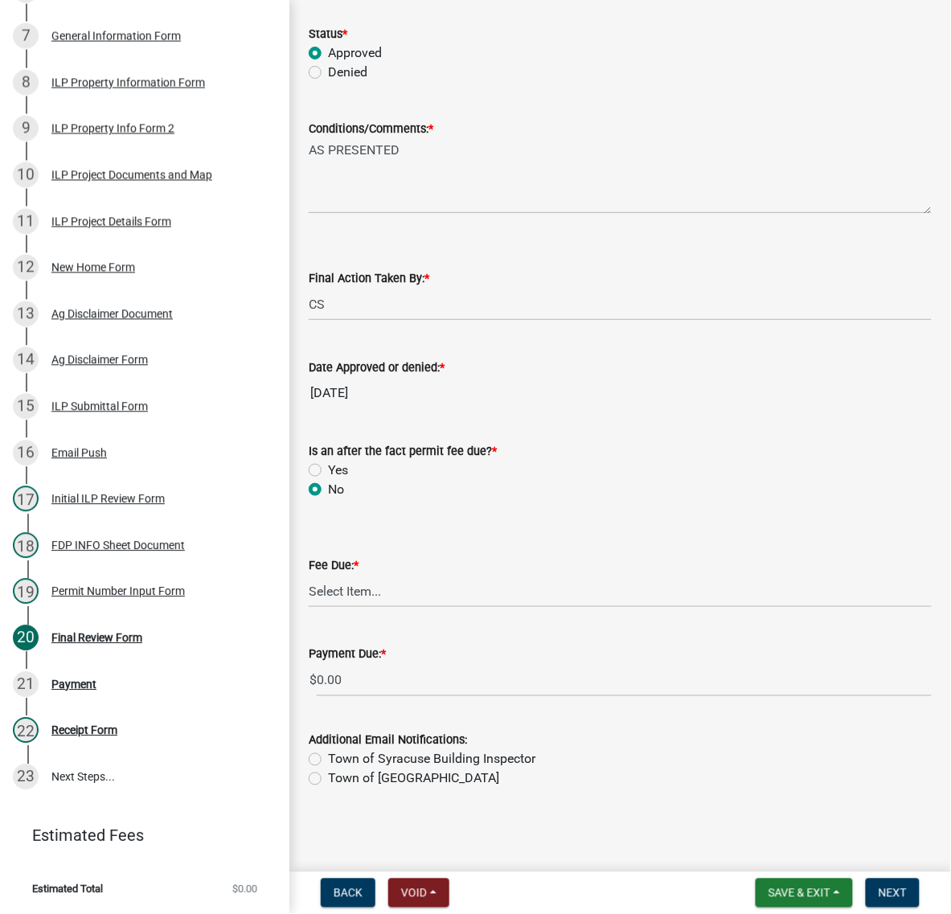
scroll to position [424, 0]
click at [356, 575] on select "Select Item... N/A $10.00 $25.00 $125.00 $250 $500 $500 + $10.00 for every 10 s…" at bounding box center [620, 591] width 623 height 33
click at [314, 591] on select "Select Item... N/A $10.00 $25.00 $125.00 $250 $500 $500 + $10.00 for every 10 s…" at bounding box center [620, 591] width 623 height 33
select select "71256567-8c52-414d-b434-ae6b266e1a0e"
click at [100, 366] on div "Ag Disclaimer Form" at bounding box center [99, 360] width 96 height 11
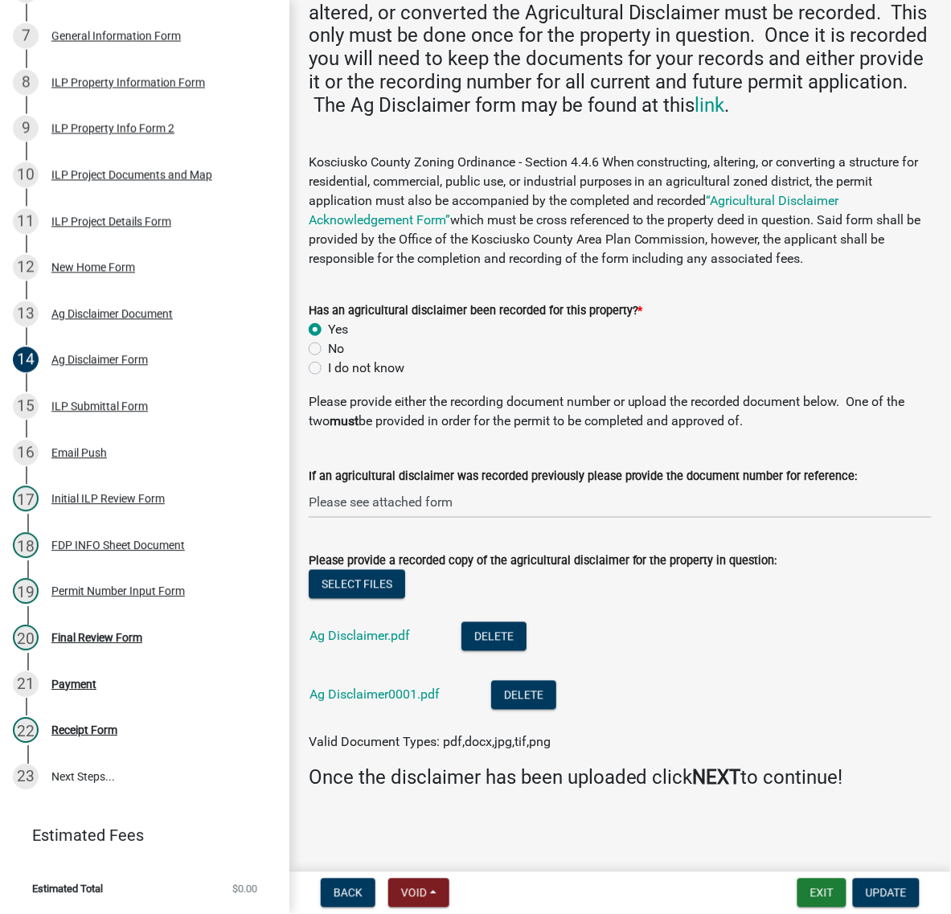
scroll to position [541, 0]
click at [121, 644] on div "Final Review Form" at bounding box center [96, 638] width 91 height 11
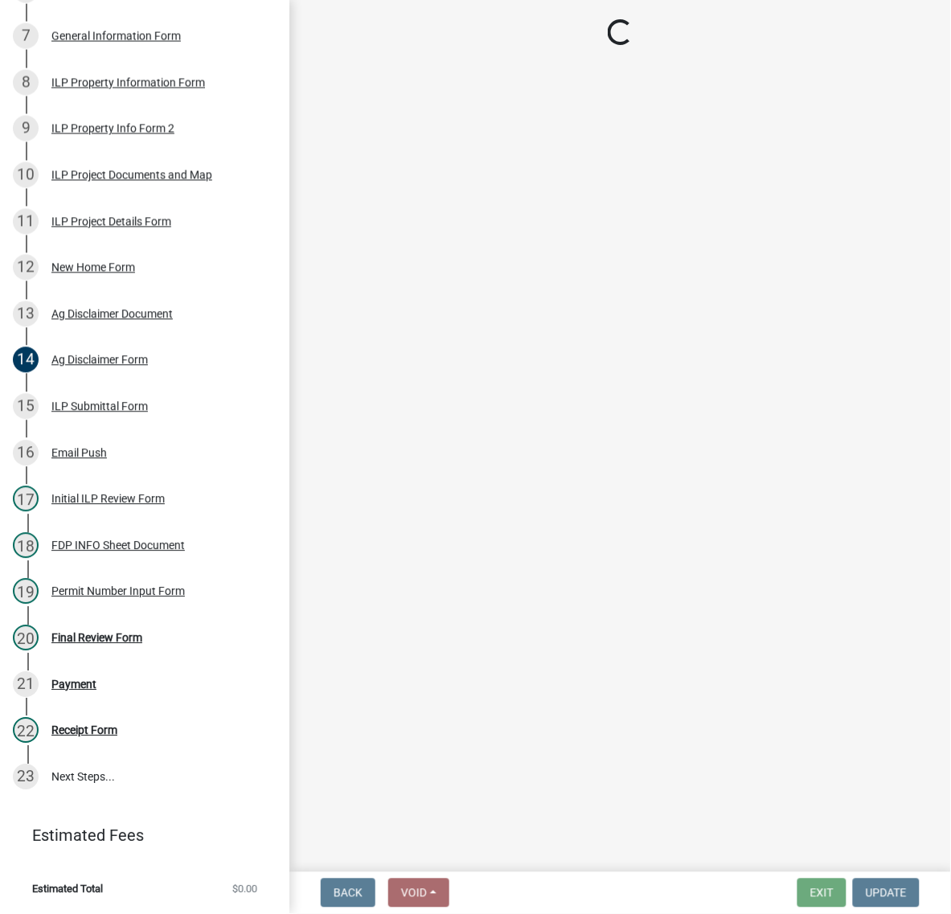
select select "c872cdc8-ca01-49f1-a213-e4b05fa58cd2"
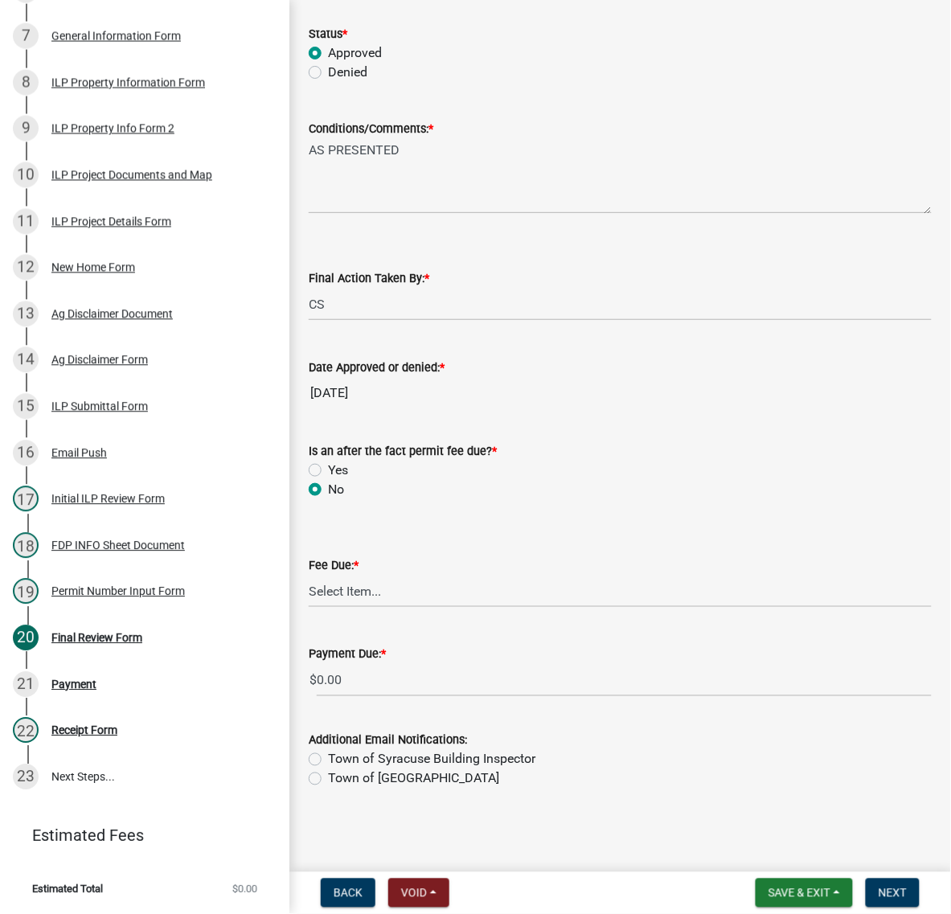
scroll to position [424, 0]
click at [371, 575] on select "Select Item... N/A $10.00 $25.00 $125.00 $250 $500 $500 + $10.00 for every 10 s…" at bounding box center [620, 591] width 623 height 33
click at [314, 591] on select "Select Item... N/A $10.00 $25.00 $125.00 $250 $500 $500 + $10.00 for every 10 s…" at bounding box center [620, 591] width 623 height 33
select select "71256567-8c52-414d-b434-ae6b266e1a0e"
click at [883, 887] on span "Next" at bounding box center [893, 893] width 28 height 13
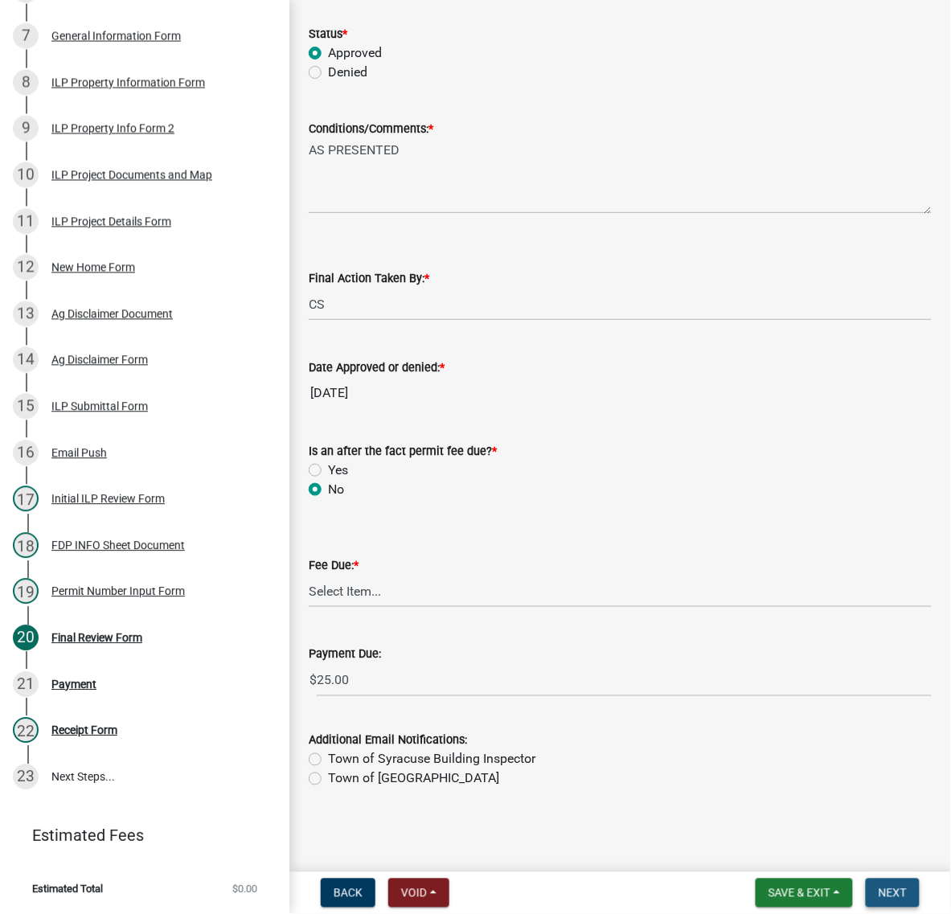
scroll to position [0, 0]
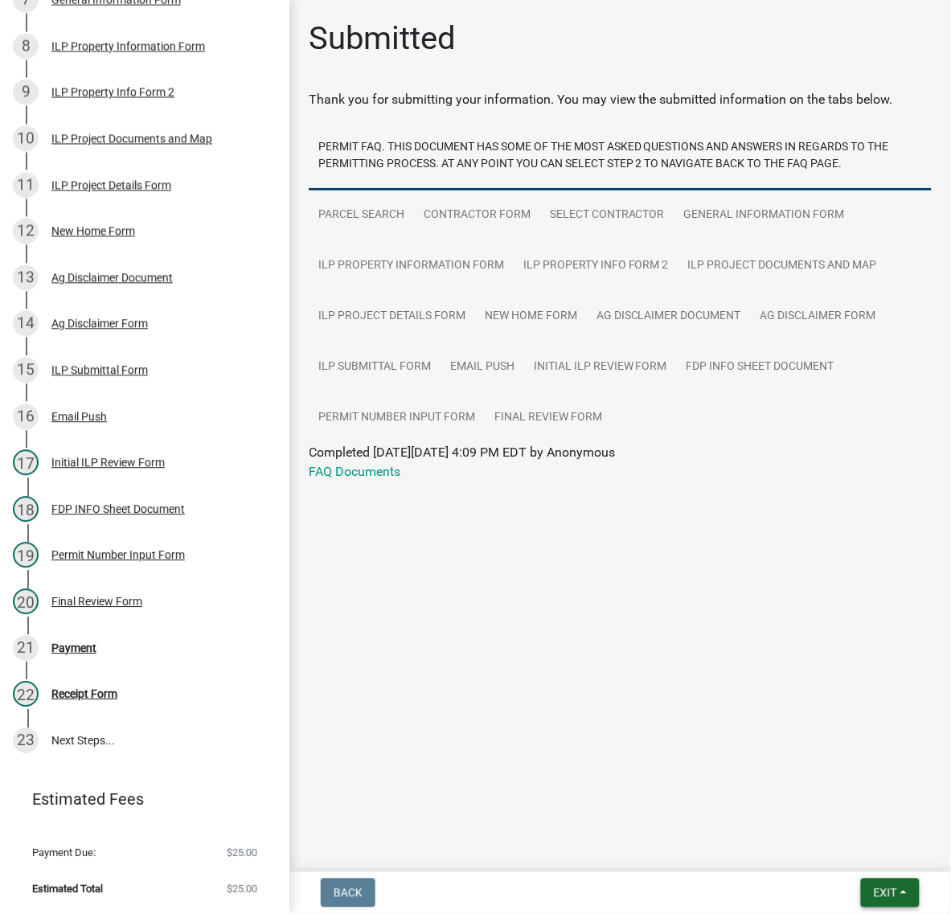
click at [874, 893] on span "Exit" at bounding box center [885, 893] width 23 height 13
click at [830, 847] on button "Save & Exit" at bounding box center [855, 844] width 129 height 39
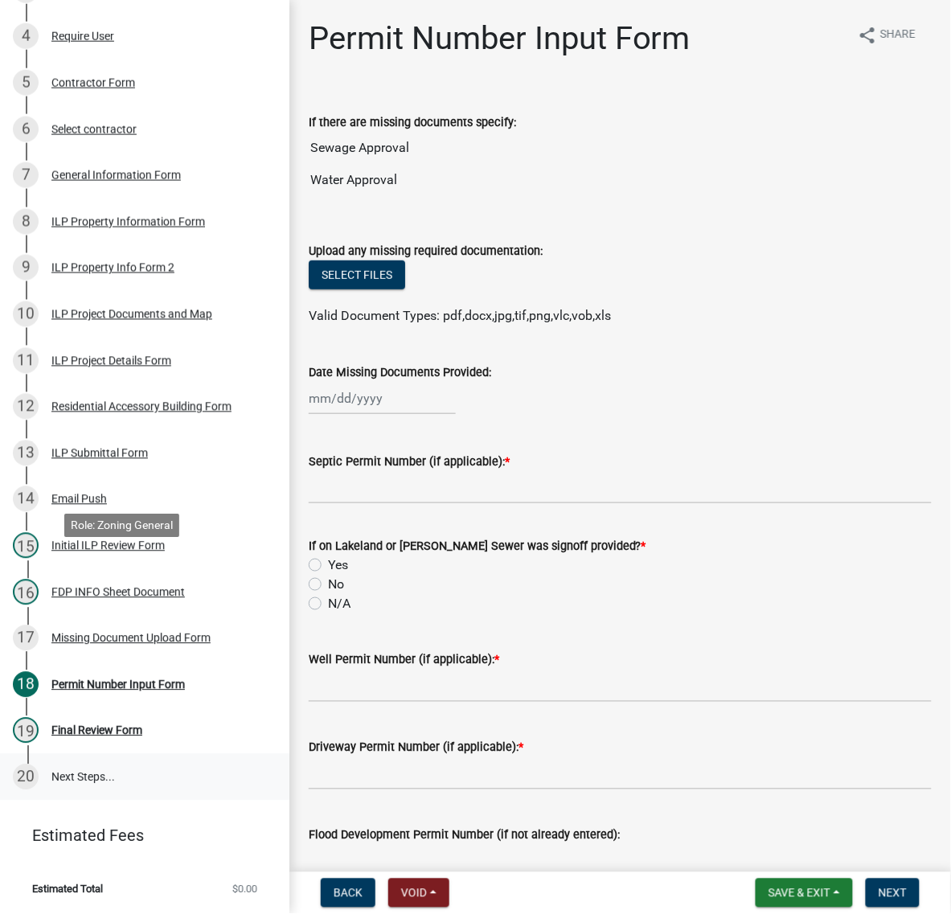
scroll to position [802, 0]
click at [76, 633] on div "Missing Document Upload Form" at bounding box center [130, 638] width 159 height 11
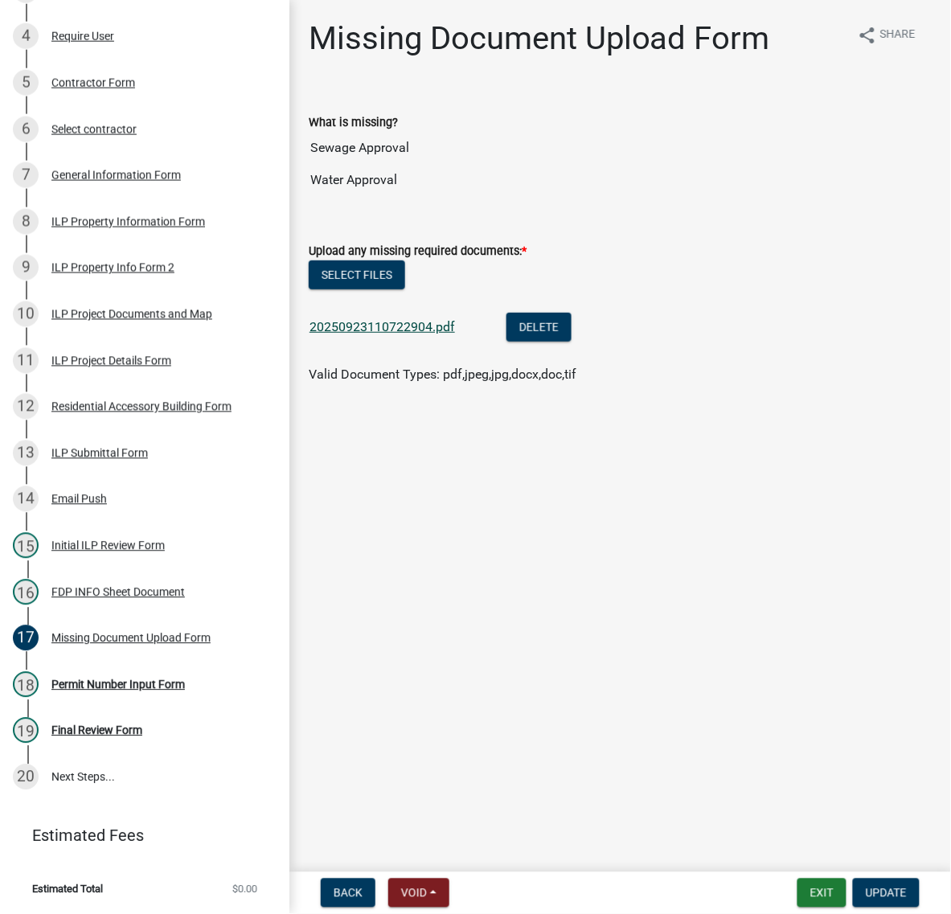
click at [447, 334] on link "20250923110722904.pdf" at bounding box center [383, 326] width 146 height 15
click at [123, 679] on div "Permit Number Input Form" at bounding box center [117, 684] width 133 height 11
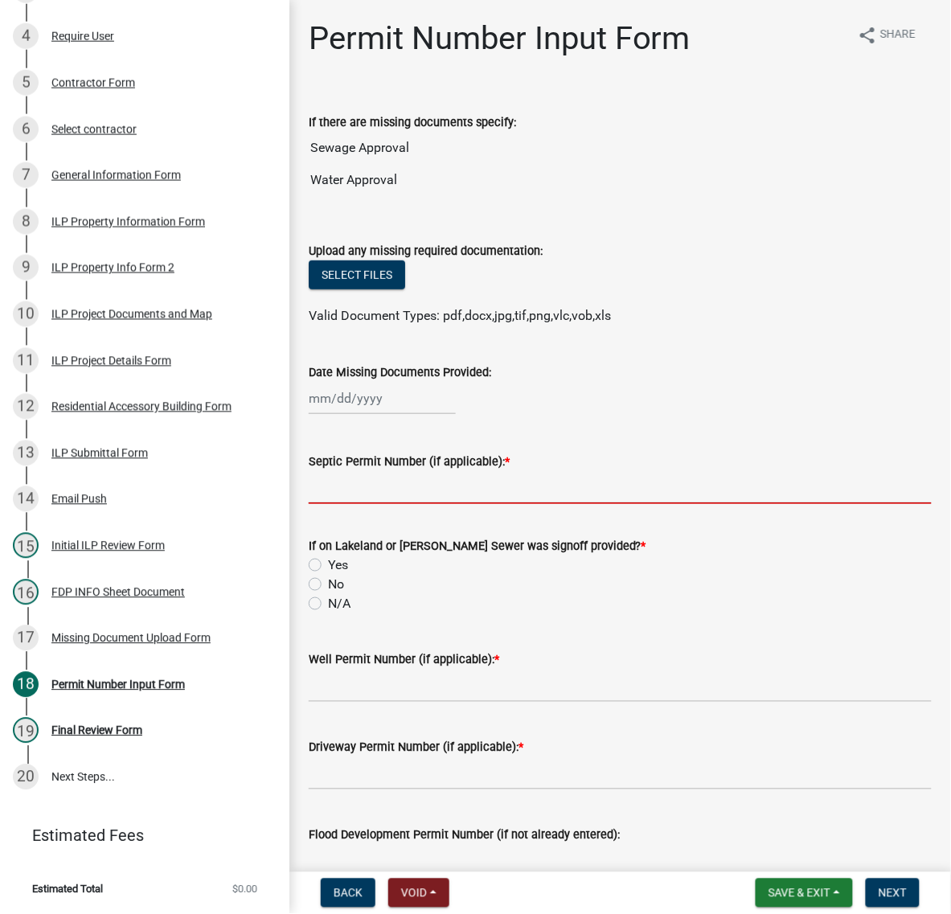
click at [414, 504] on input "Septic Permit Number (if applicable): *" at bounding box center [620, 487] width 623 height 33
type input "LONO"
click at [328, 594] on label "No" at bounding box center [336, 584] width 16 height 19
click at [328, 585] on input "No" at bounding box center [333, 580] width 10 height 10
radio input "true"
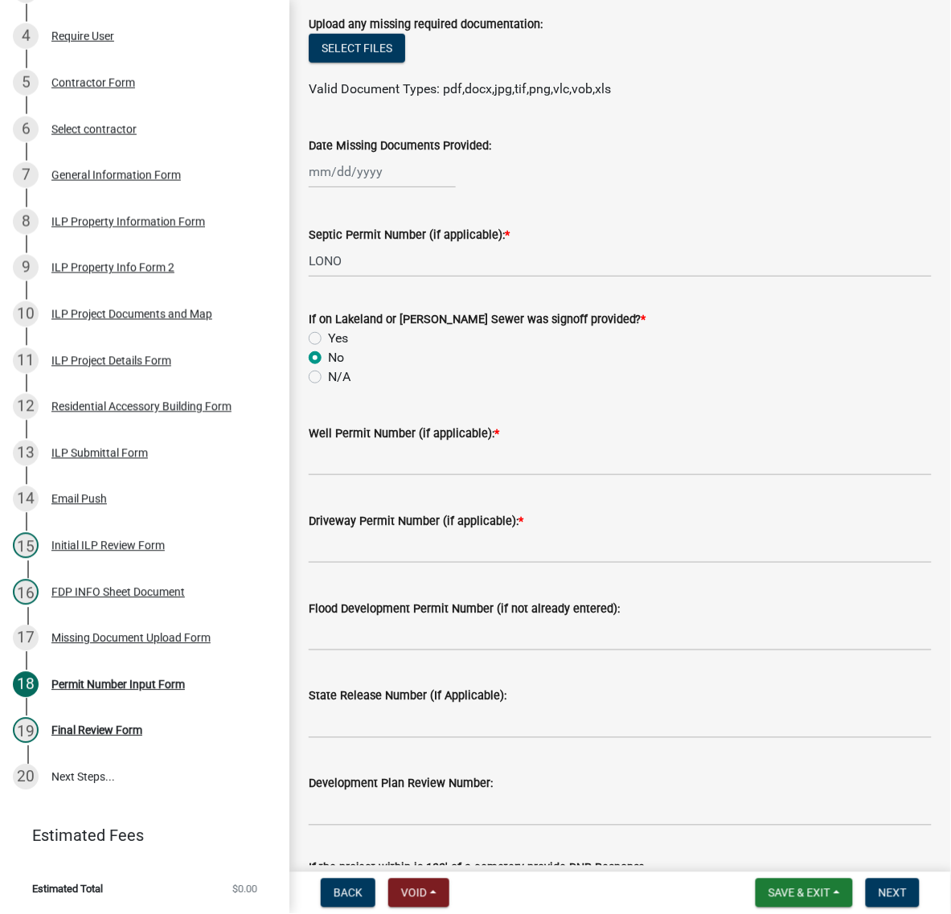
scroll to position [301, 0]
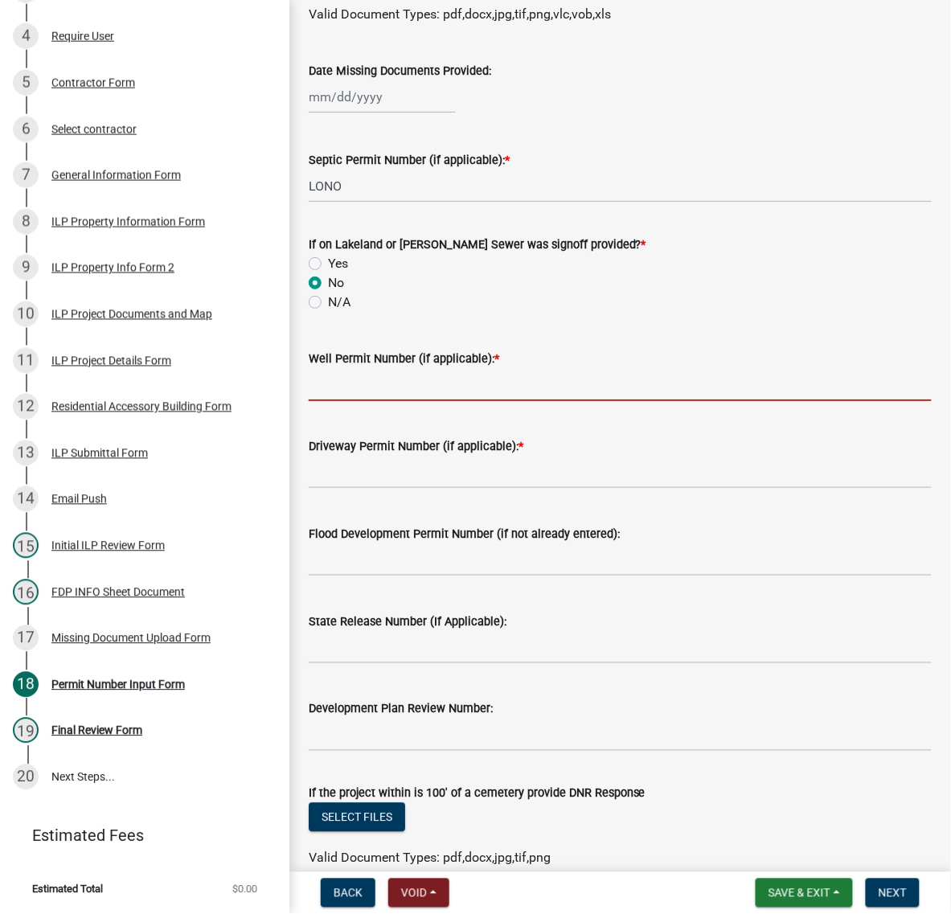
click at [366, 401] on input "Well Permit Number (if applicable): *" at bounding box center [620, 384] width 623 height 33
type input "LONO"
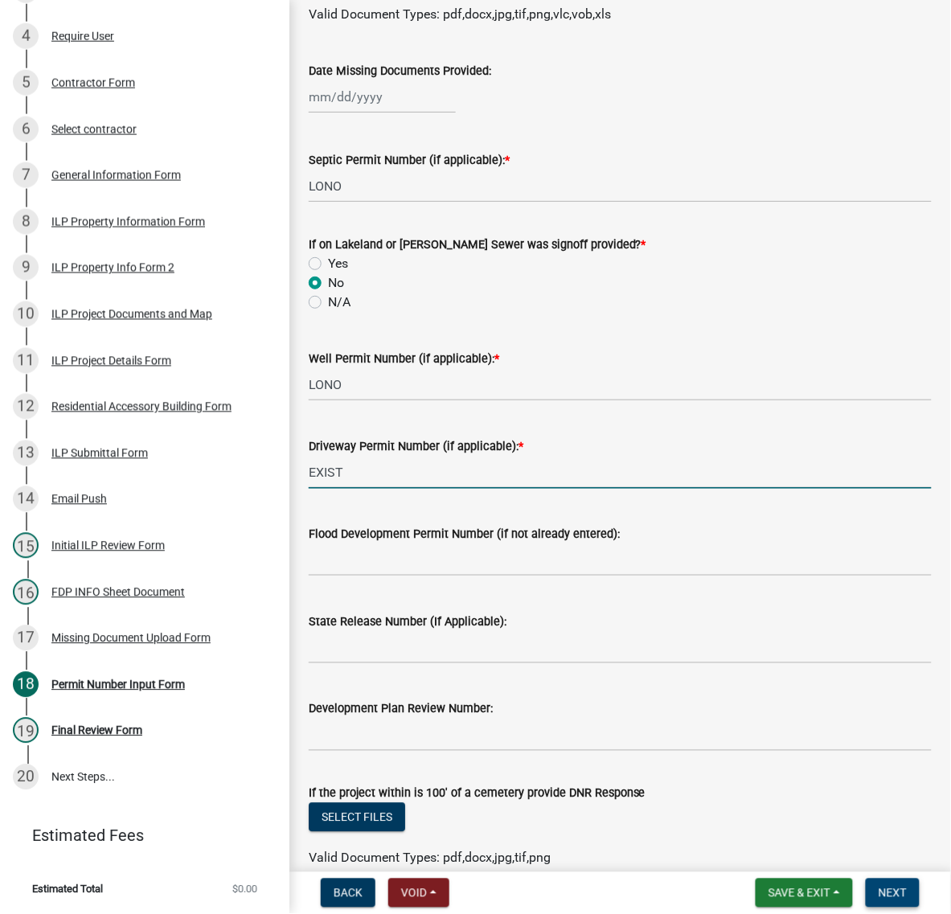
type input "EXIST"
click at [892, 887] on span "Next" at bounding box center [893, 893] width 28 height 13
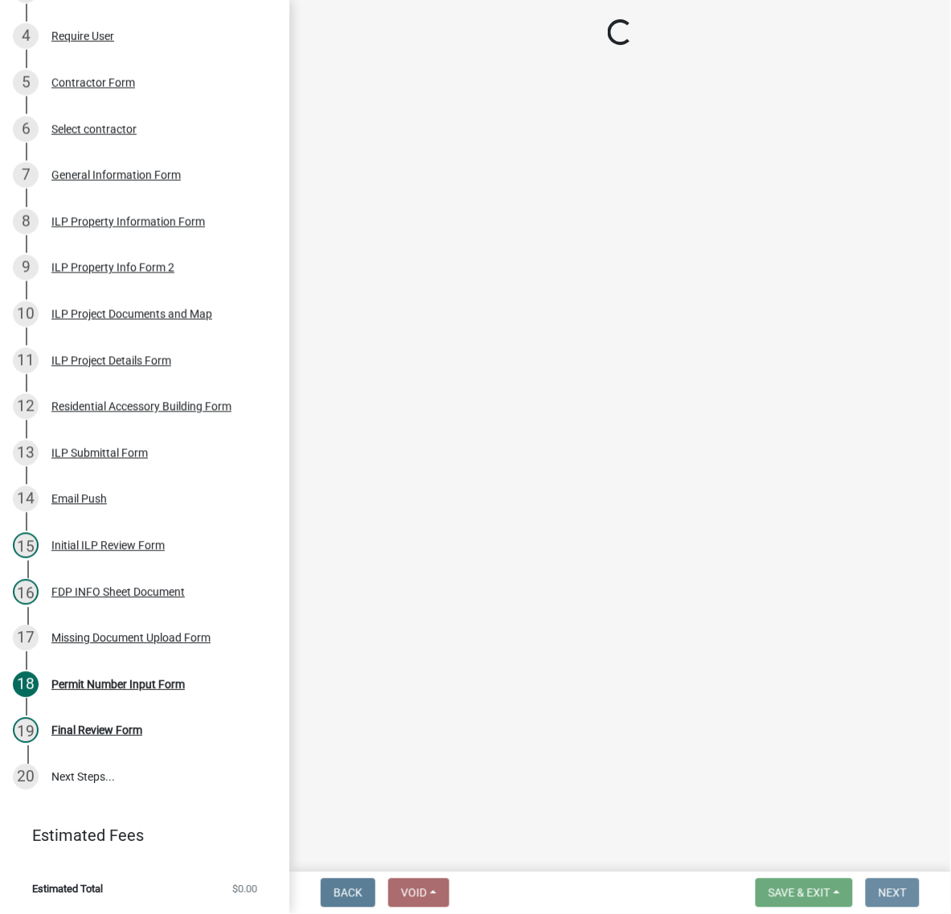
scroll to position [0, 0]
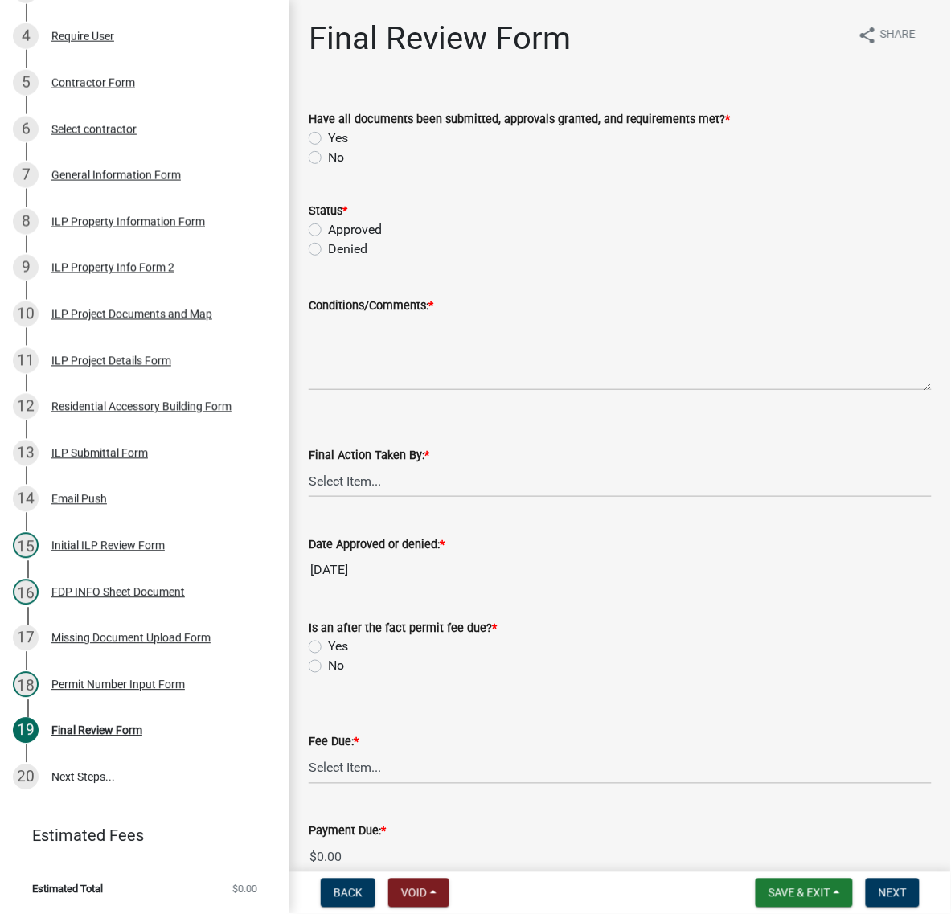
click at [328, 148] on label "Yes" at bounding box center [338, 138] width 20 height 19
click at [328, 139] on input "Yes" at bounding box center [333, 134] width 10 height 10
radio input "true"
click at [310, 259] on div "Status * Approved Denied" at bounding box center [620, 220] width 647 height 77
click at [328, 240] on label "Approved" at bounding box center [355, 229] width 54 height 19
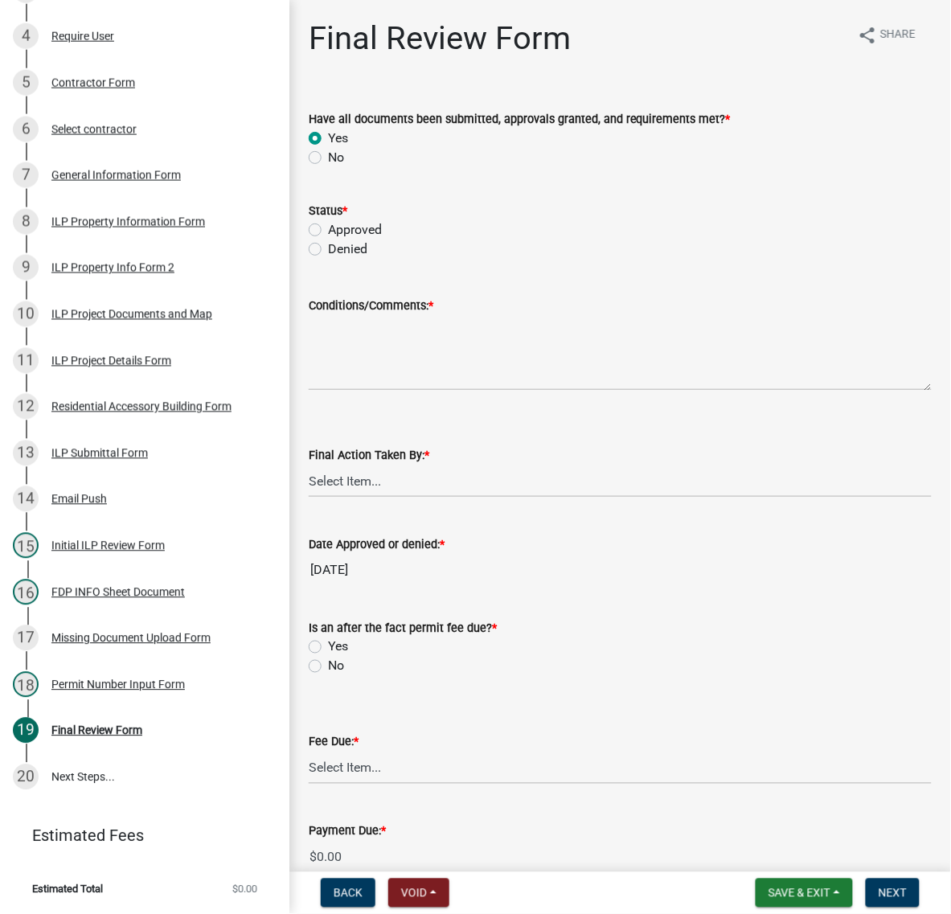
click at [328, 231] on input "Approved" at bounding box center [333, 225] width 10 height 10
radio input "true"
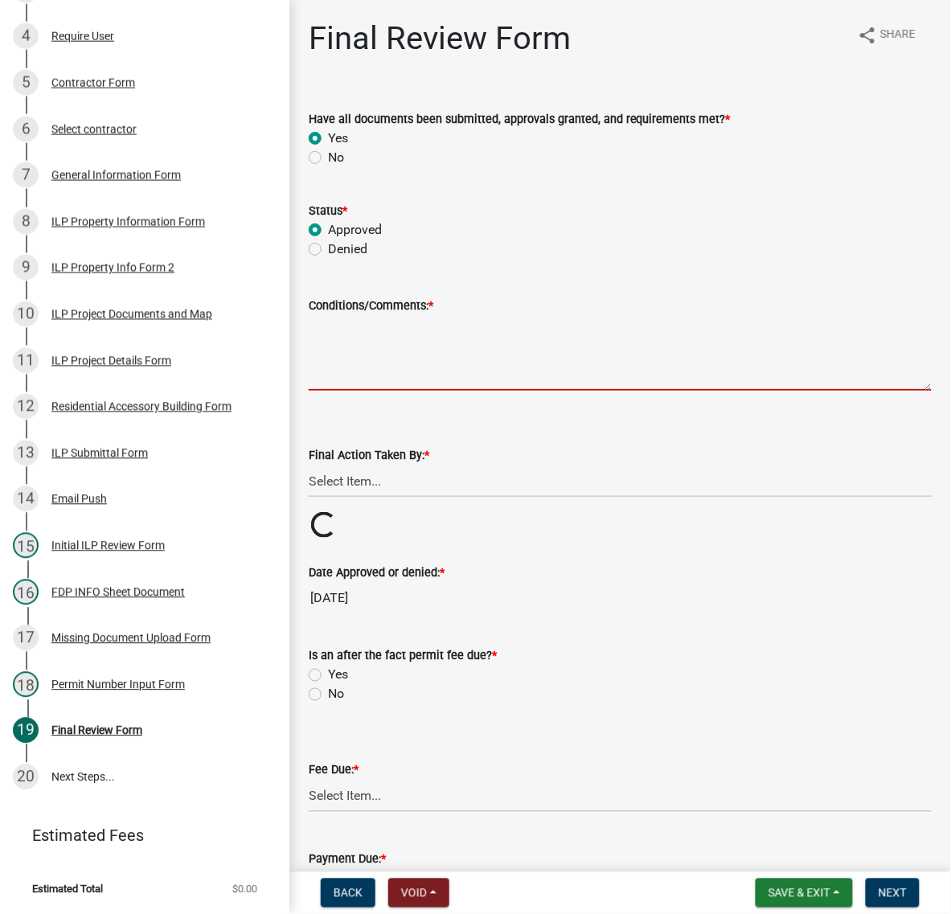
click at [347, 391] on textarea "Conditions/Comments: *" at bounding box center [620, 353] width 623 height 76
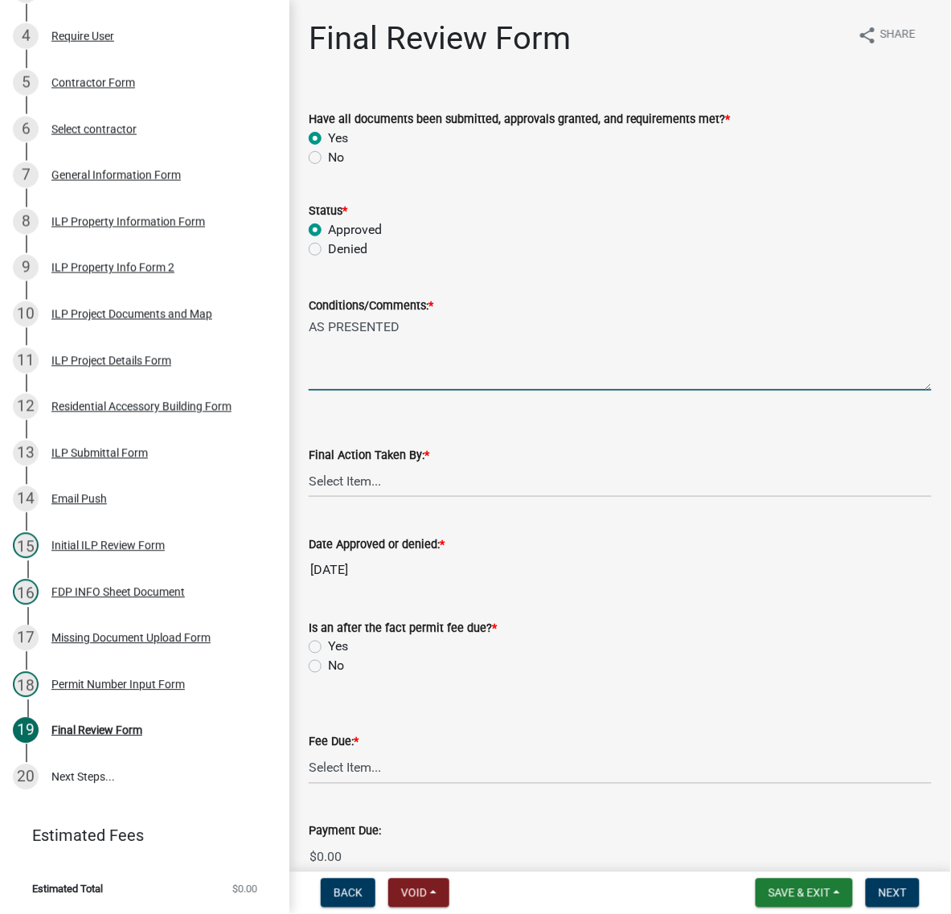
type textarea "AS PRESENTED"
click at [376, 498] on select "Select Item... MMS LT AT CS [PERSON_NAME]" at bounding box center [620, 481] width 623 height 33
click at [314, 498] on select "Select Item... MMS LT AT CS [PERSON_NAME]" at bounding box center [620, 481] width 623 height 33
click at [384, 498] on select "Select Item... MMS LT AT CS [PERSON_NAME]" at bounding box center [620, 481] width 623 height 33
click at [314, 498] on select "Select Item... MMS LT AT CS [PERSON_NAME]" at bounding box center [620, 481] width 623 height 33
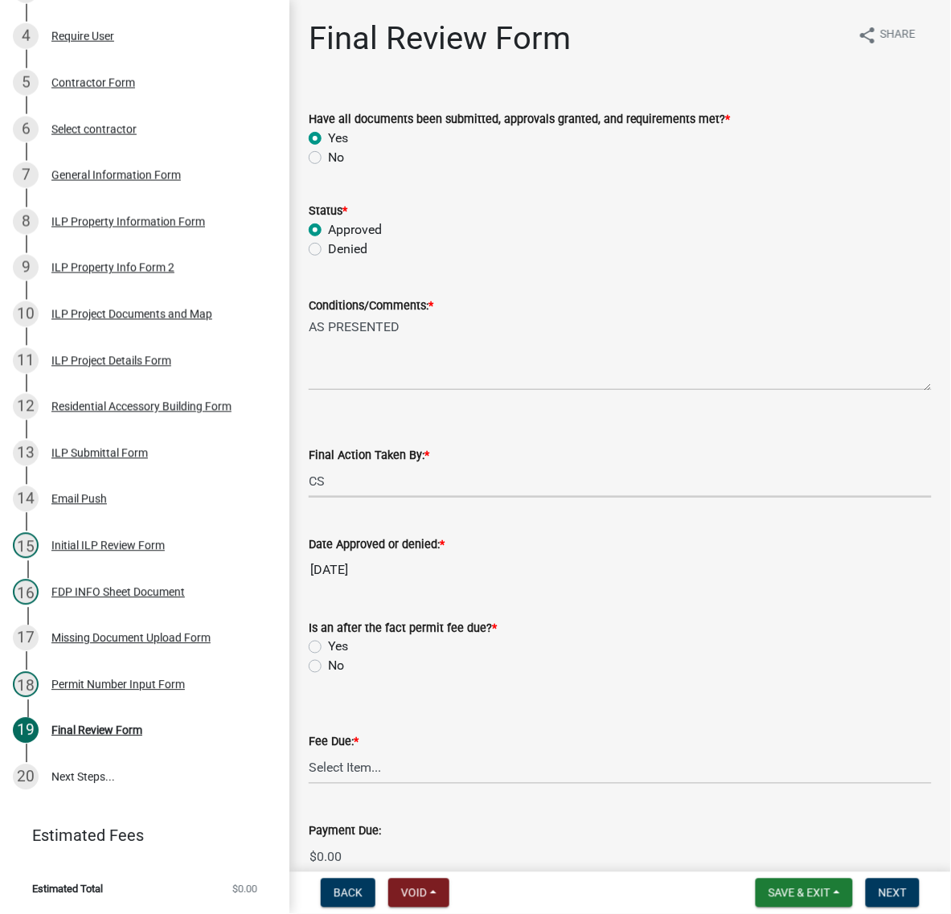
select select "c872cdc8-ca01-49f1-a213-e4b05fa58cd2"
click at [713, 586] on input "[DATE]" at bounding box center [620, 570] width 623 height 32
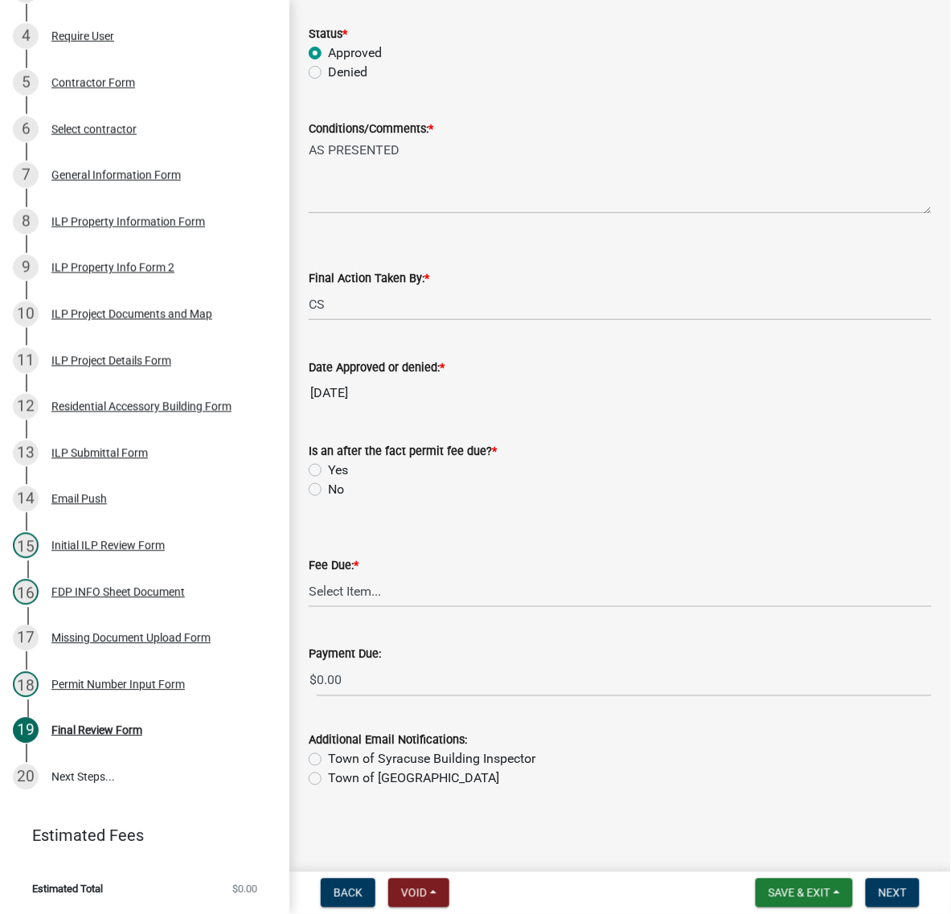
scroll to position [301, 0]
click at [328, 499] on label "No" at bounding box center [336, 489] width 16 height 19
click at [328, 490] on input "No" at bounding box center [333, 485] width 10 height 10
radio input "true"
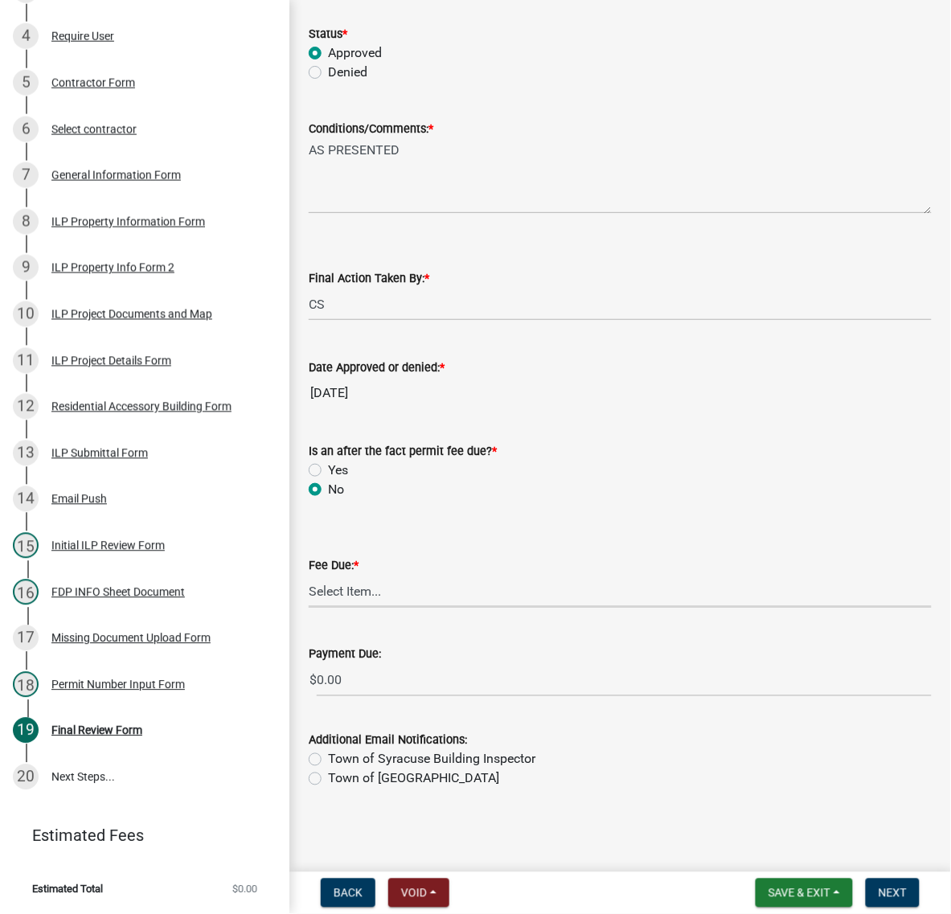
click at [359, 575] on select "Select Item... N/A $10.00 $25.00 $125.00 $250 $500 $500 + $10.00 for every 10 s…" at bounding box center [620, 591] width 623 height 33
click at [314, 591] on select "Select Item... N/A $10.00 $25.00 $125.00 $250 $500 $500 + $10.00 for every 10 s…" at bounding box center [620, 591] width 623 height 33
select select "6f482d1d-eb35-47e6-92b0-143404755581"
click at [900, 880] on button "Next" at bounding box center [893, 893] width 54 height 29
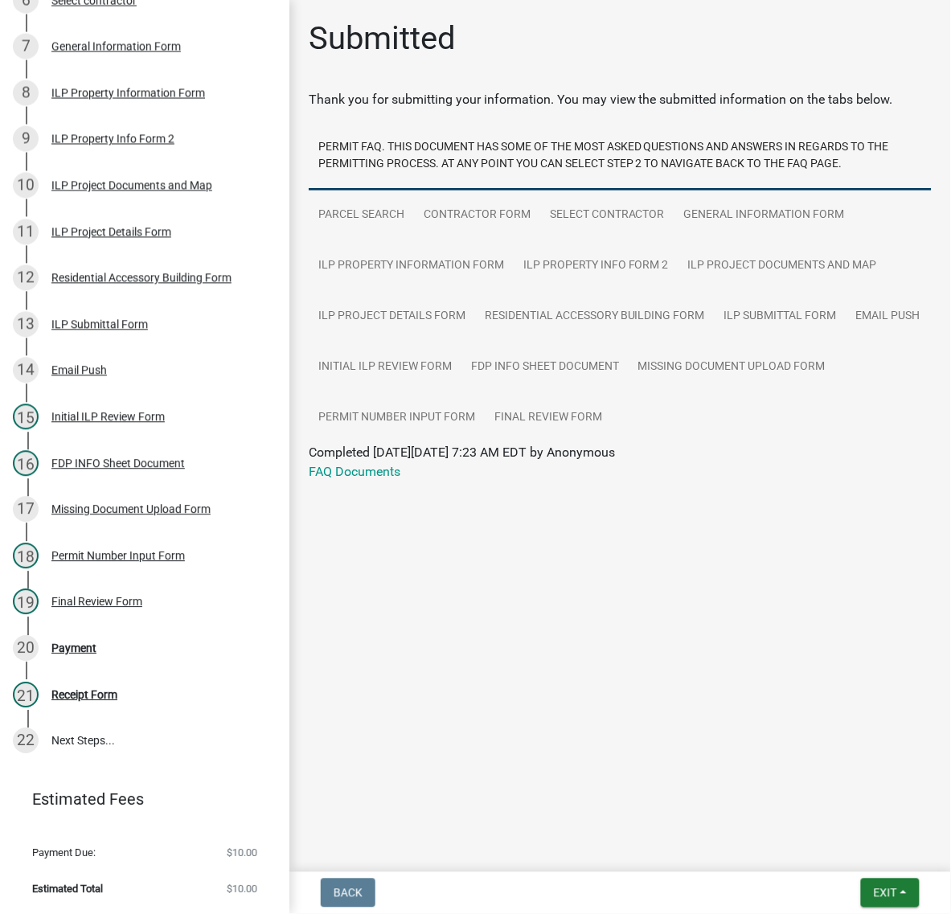
scroll to position [917, 0]
click at [874, 887] on span "Exit" at bounding box center [885, 893] width 23 height 13
click at [841, 829] on button "Save & Exit" at bounding box center [855, 844] width 129 height 39
